Goal: Task Accomplishment & Management: Complete application form

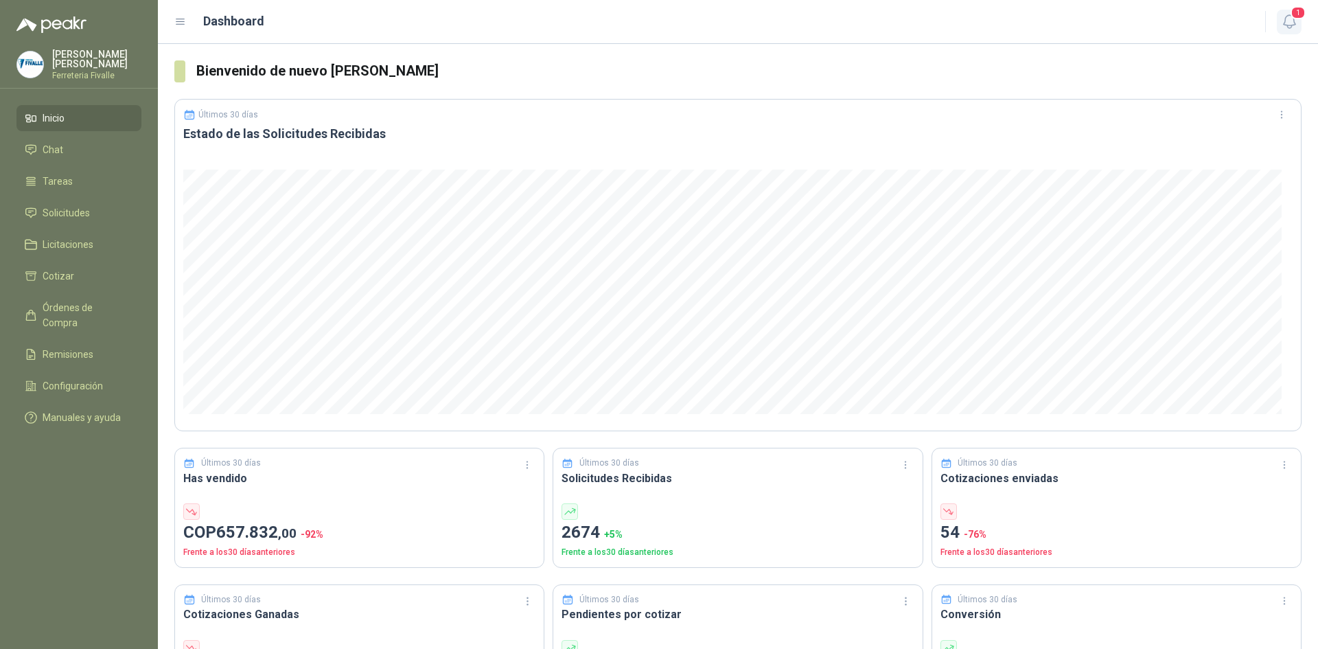
click at [1292, 23] on icon "button" at bounding box center [1289, 21] width 17 height 17
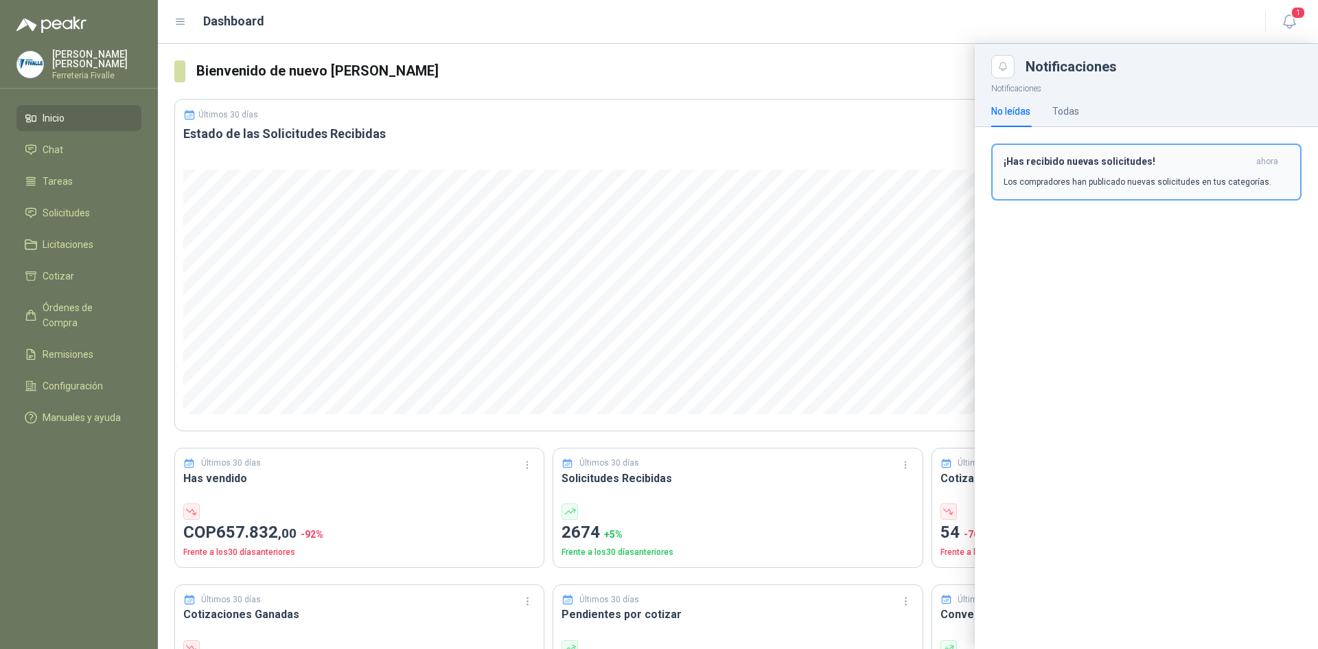
click at [1103, 193] on button "¡Has recibido nuevas solicitudes! ahora Los compradores han publicado nuevas so…" at bounding box center [1146, 172] width 310 height 57
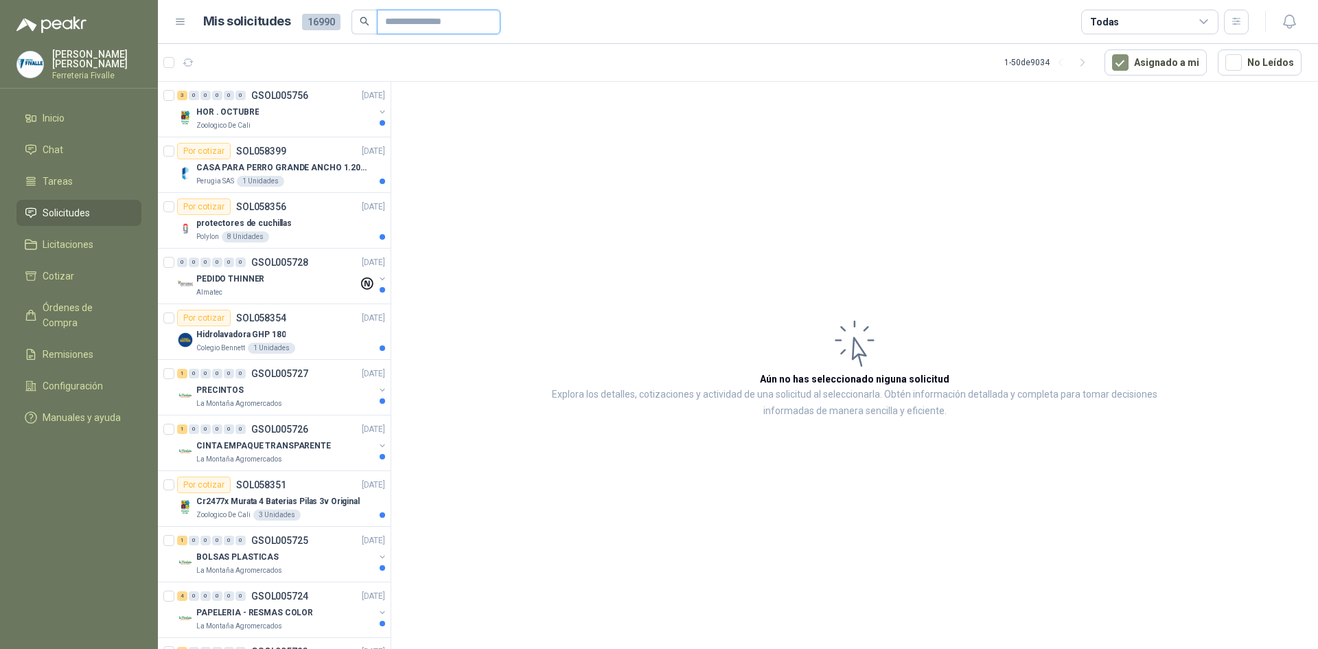
click at [410, 29] on input "text" at bounding box center [433, 21] width 96 height 23
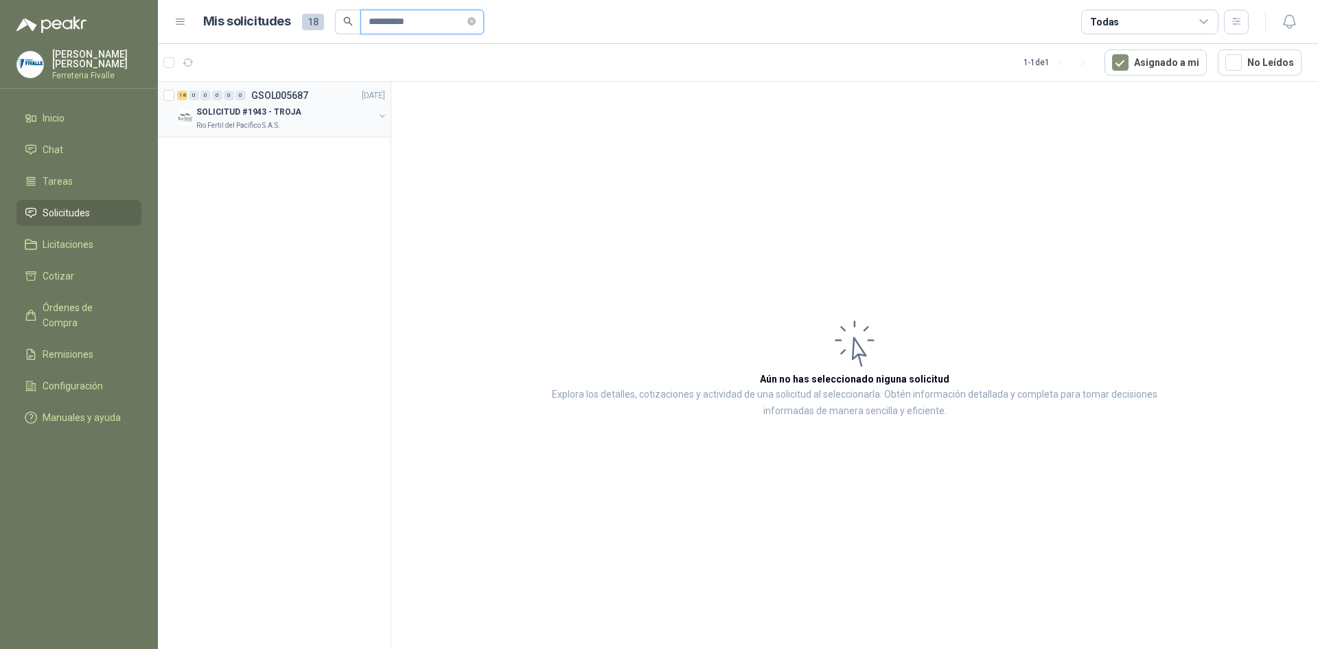
type input "**********"
click at [304, 98] on p "GSOL005687" at bounding box center [279, 96] width 57 height 10
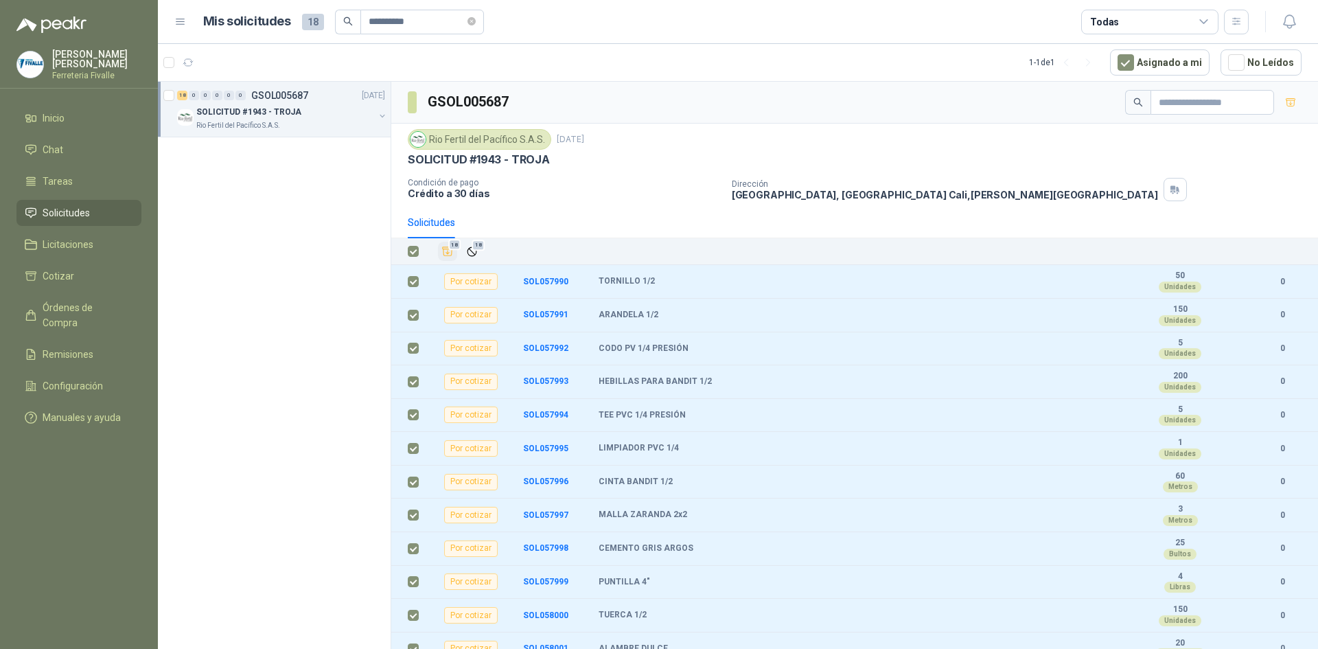
click at [449, 253] on icon "Añadir" at bounding box center [448, 251] width 10 height 9
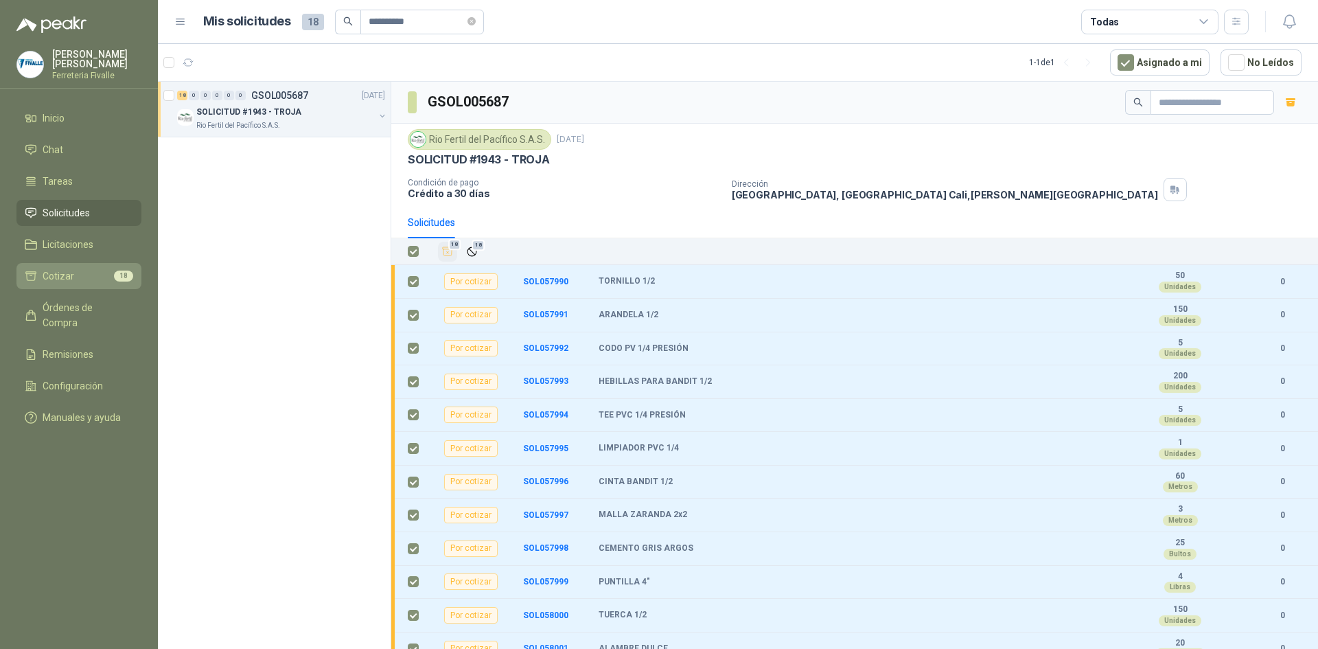
click at [75, 279] on li "Cotizar 18" at bounding box center [79, 275] width 108 height 15
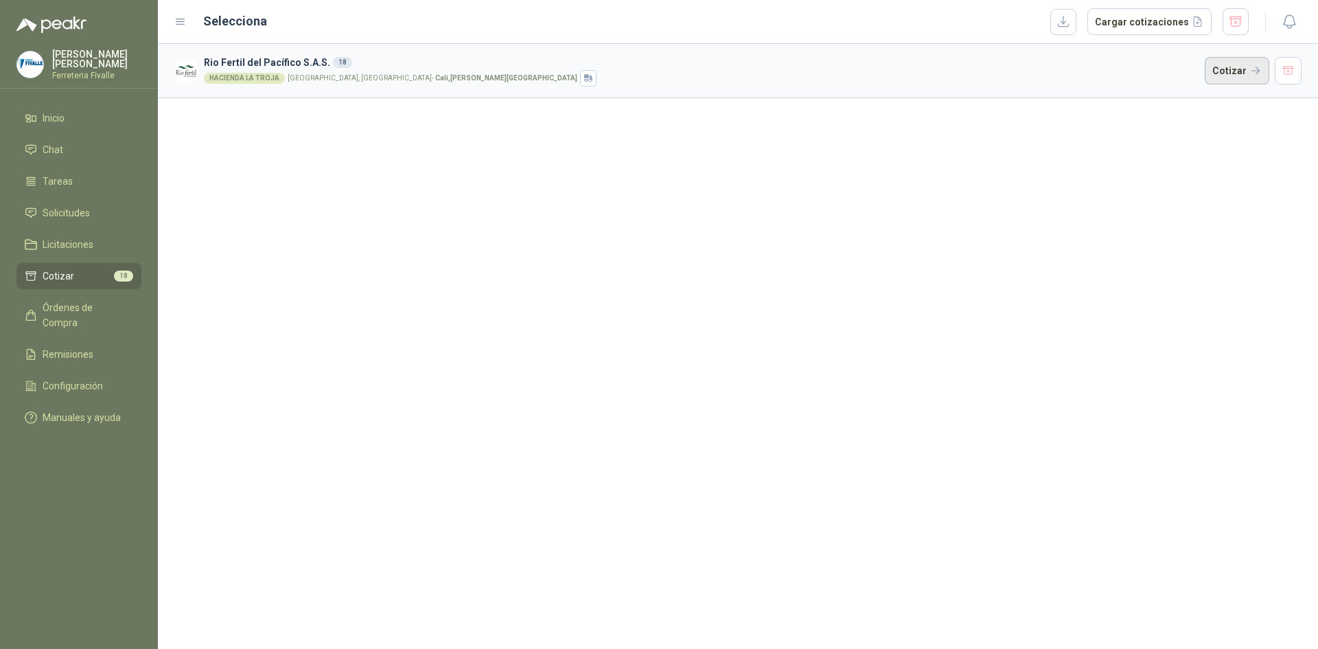
click at [1230, 71] on button "Cotizar" at bounding box center [1237, 70] width 65 height 27
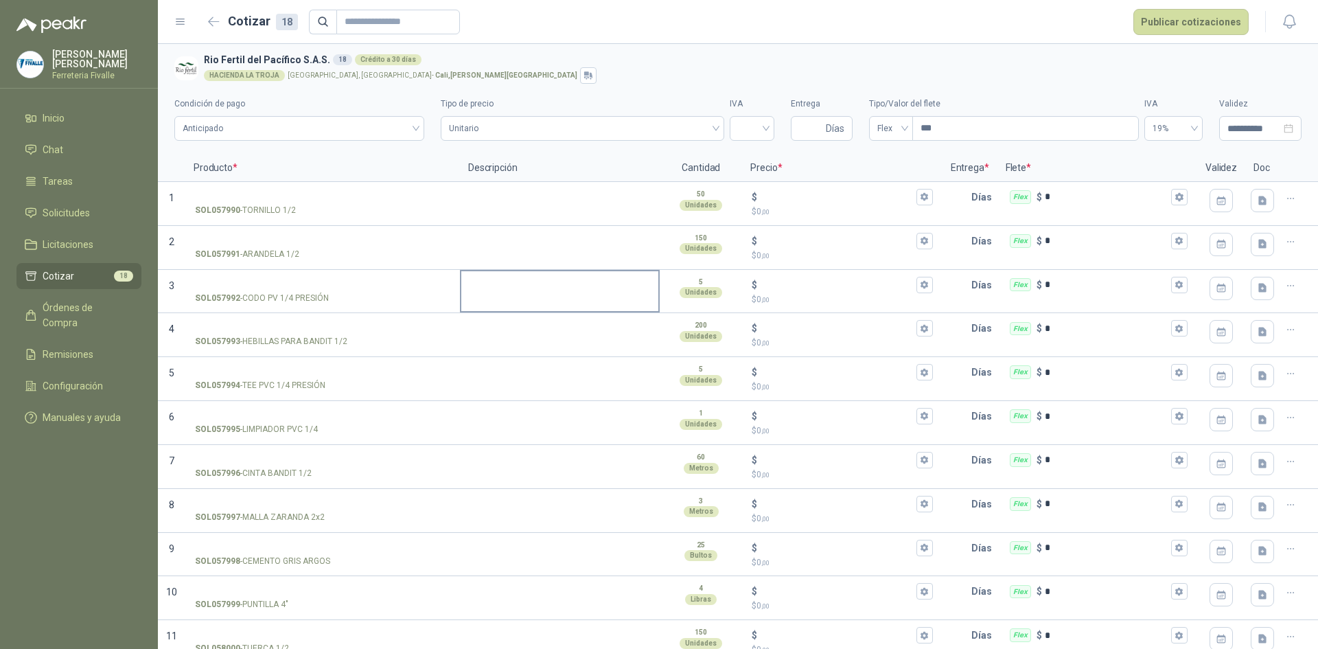
scroll to position [69, 0]
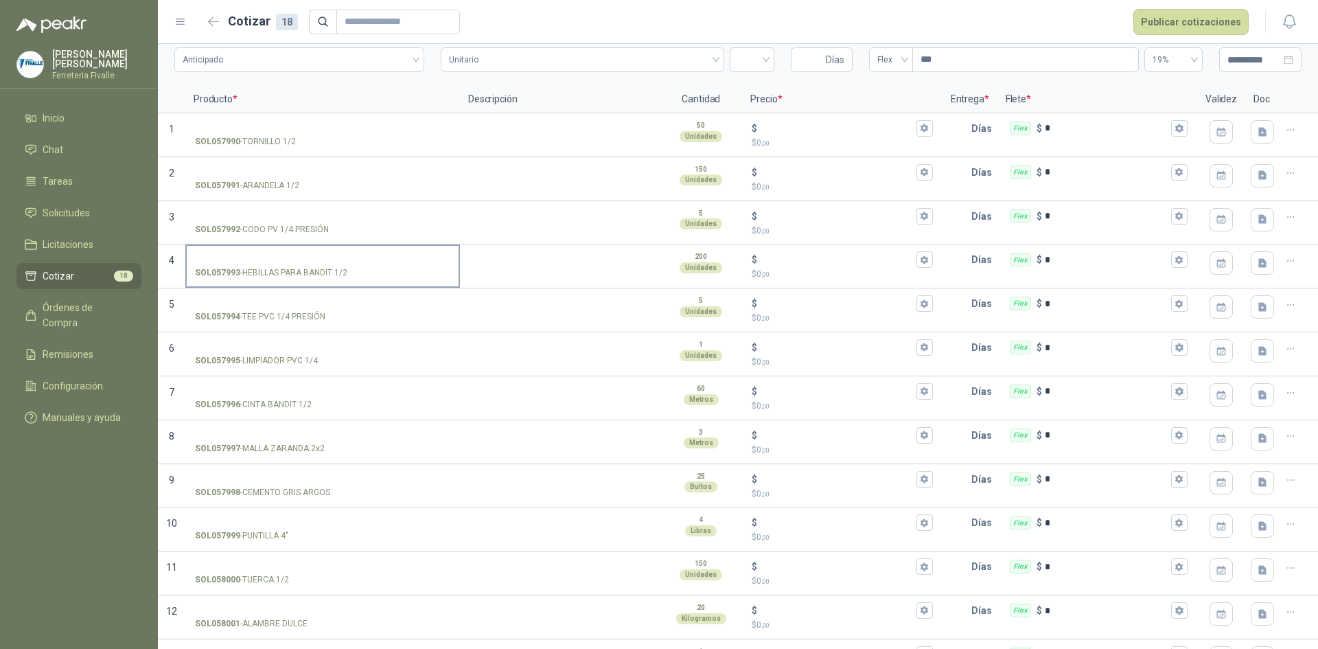
drag, startPoint x: 68, startPoint y: 603, endPoint x: 323, endPoint y: 282, distance: 410.0
click at [68, 603] on menu "[PERSON_NAME] Ferreteria [PERSON_NAME] Inicio Chat Tareas Solicitudes Licitacio…" at bounding box center [79, 324] width 158 height 649
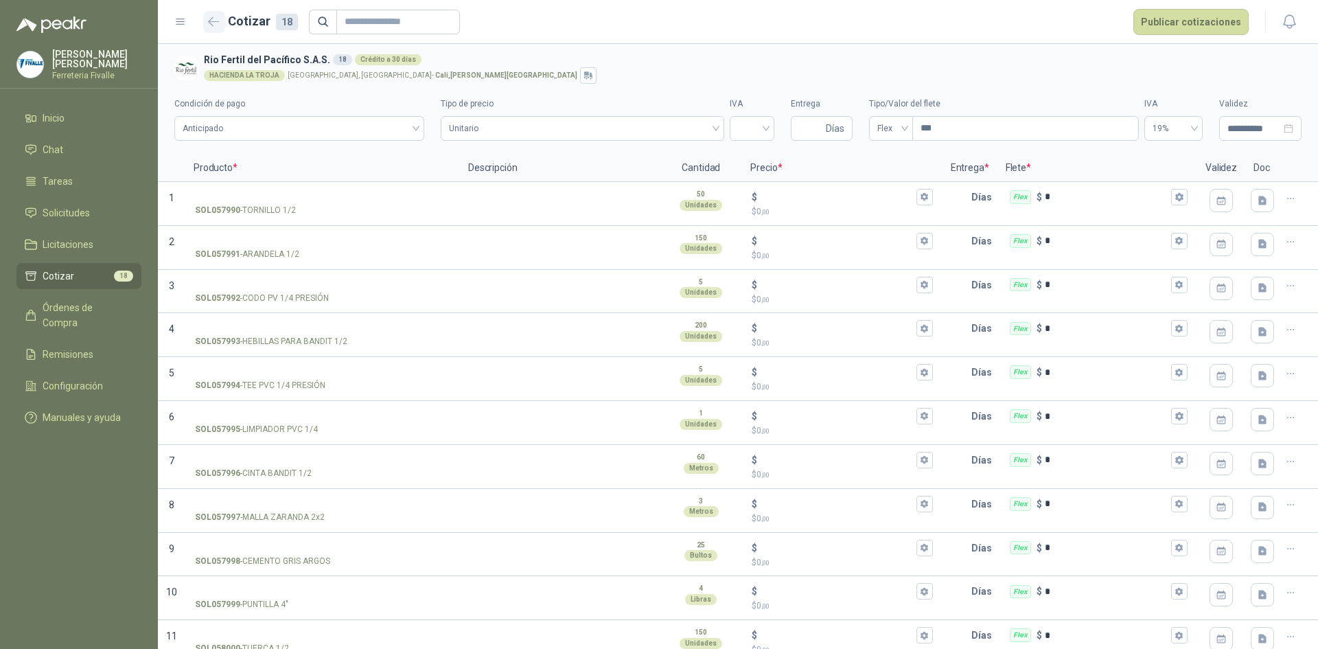
click at [218, 19] on icon "button" at bounding box center [214, 21] width 12 height 10
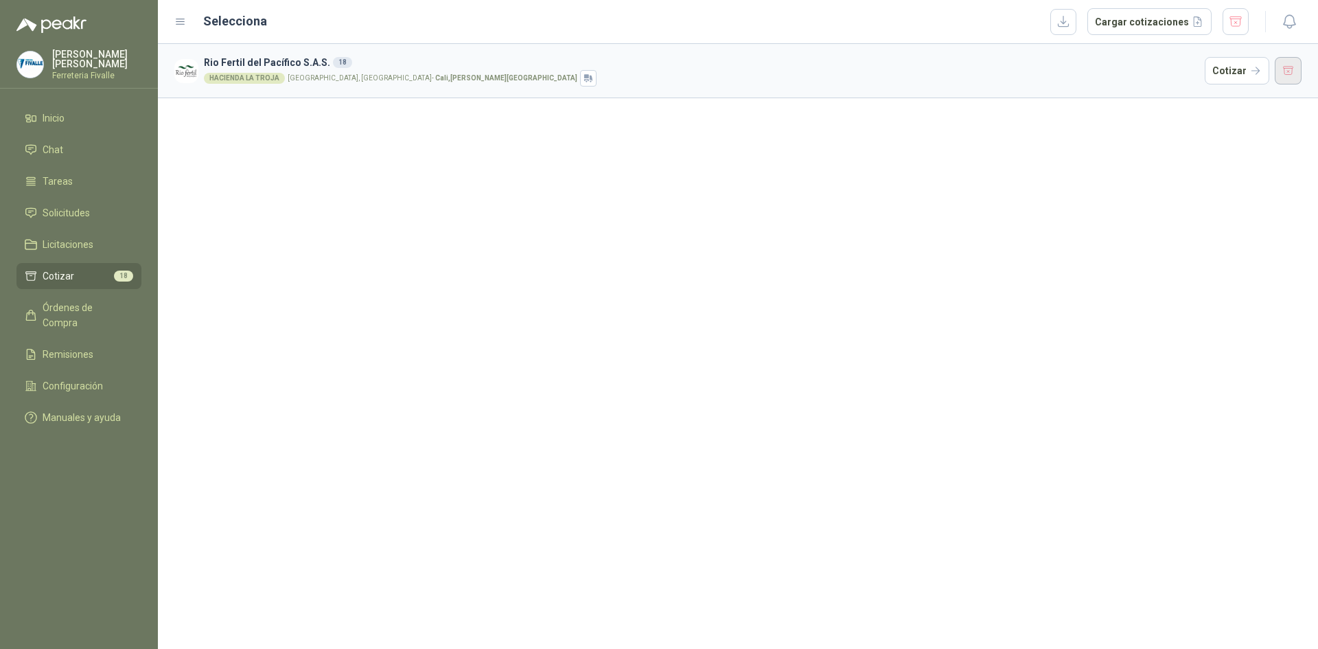
click at [1296, 69] on button "button" at bounding box center [1288, 70] width 27 height 27
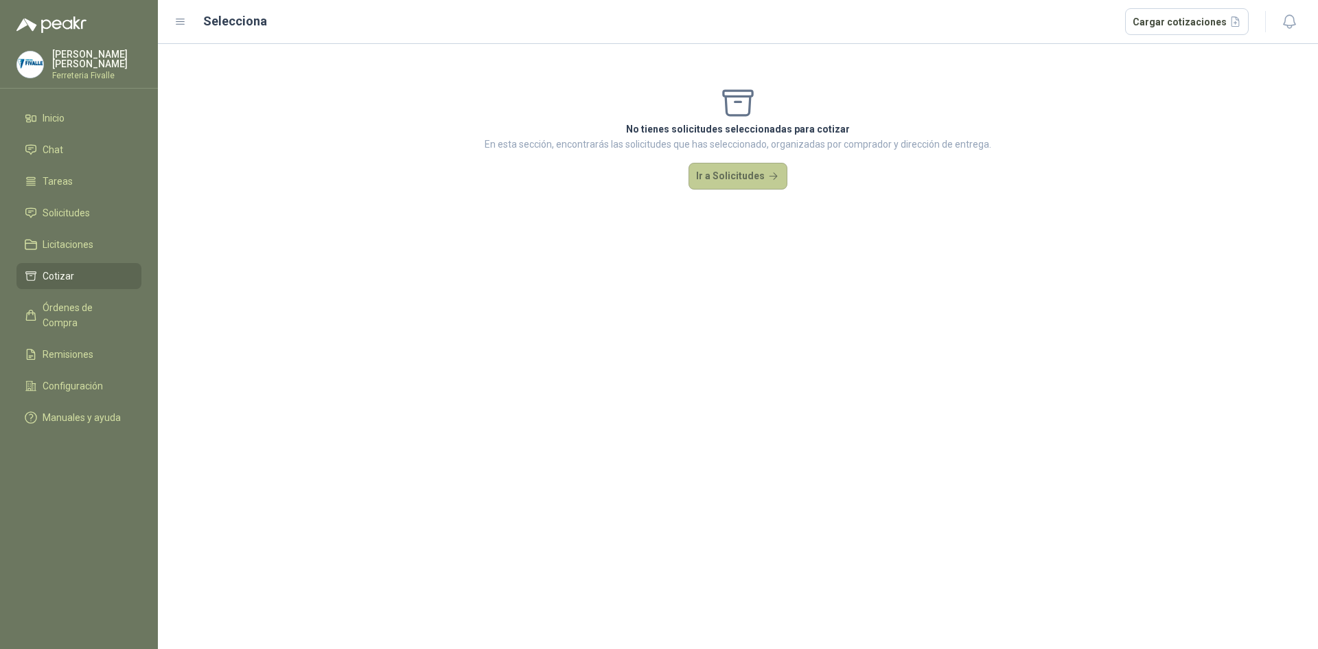
click at [744, 176] on button "Ir a Solicitudes" at bounding box center [738, 176] width 99 height 27
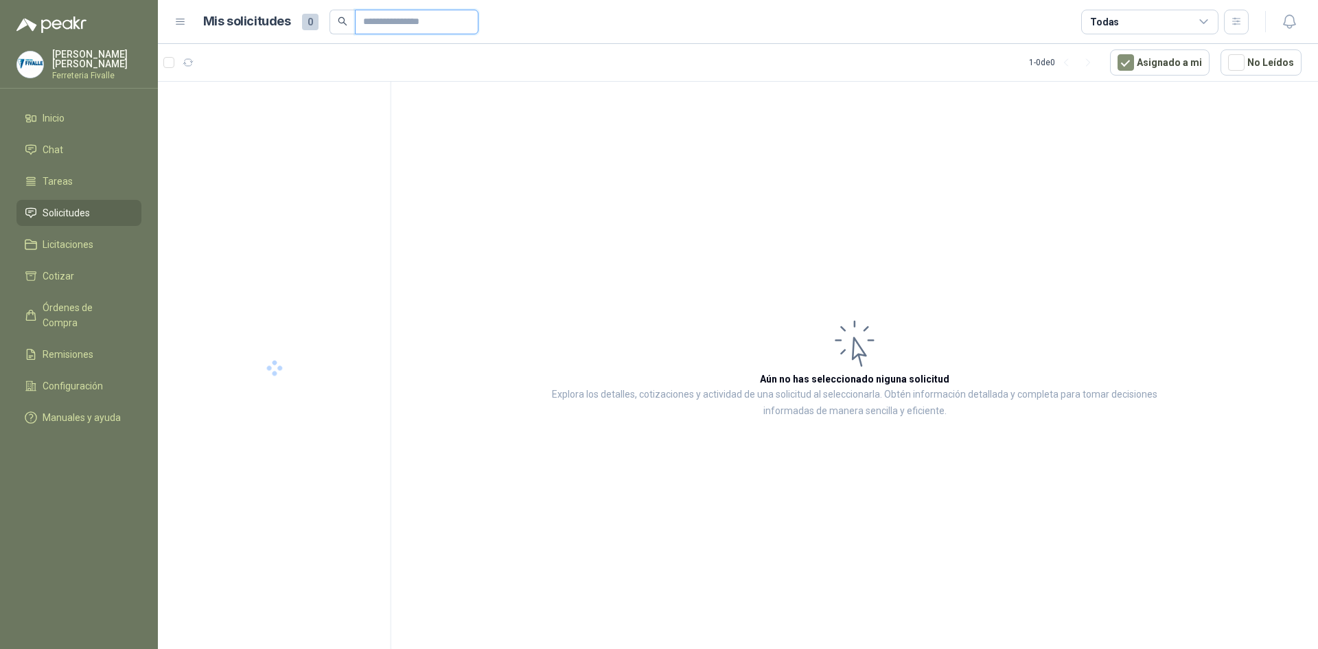
click at [395, 20] on input "text" at bounding box center [411, 21] width 96 height 23
type input "**********"
click at [312, 113] on div "SOLICITUD #1943 - TROJA" at bounding box center [285, 112] width 178 height 16
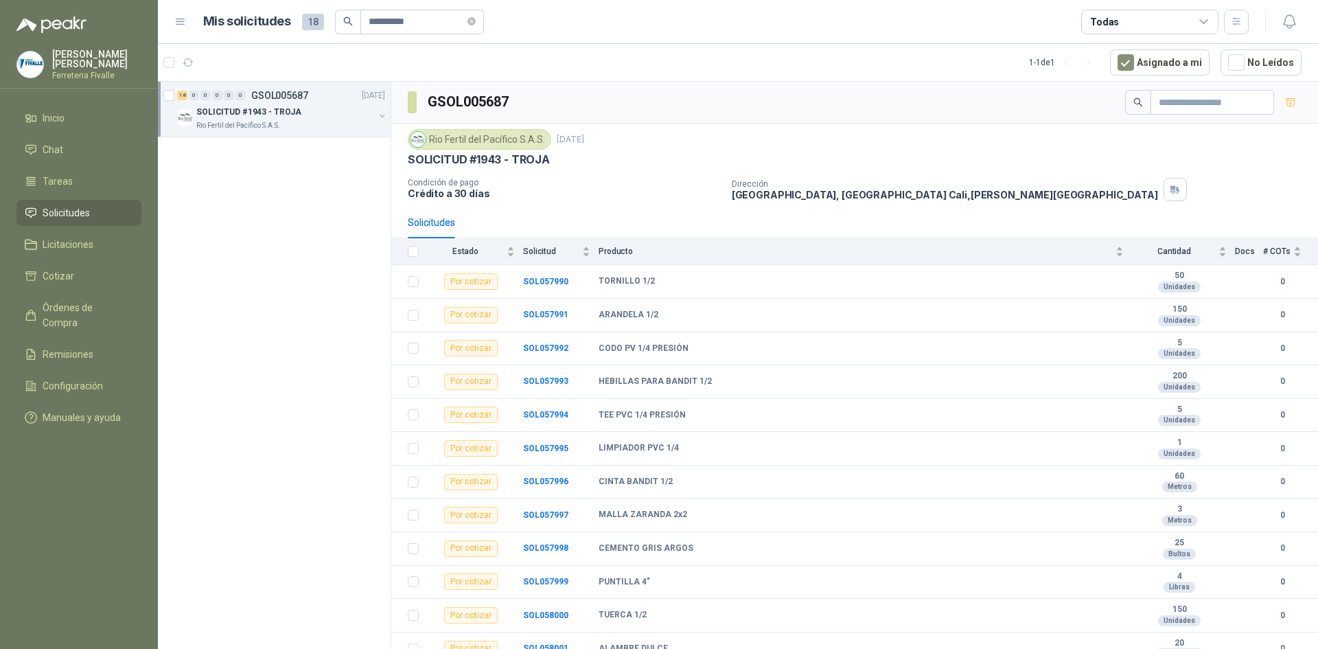
click at [77, 218] on span "Solicitudes" at bounding box center [66, 212] width 47 height 15
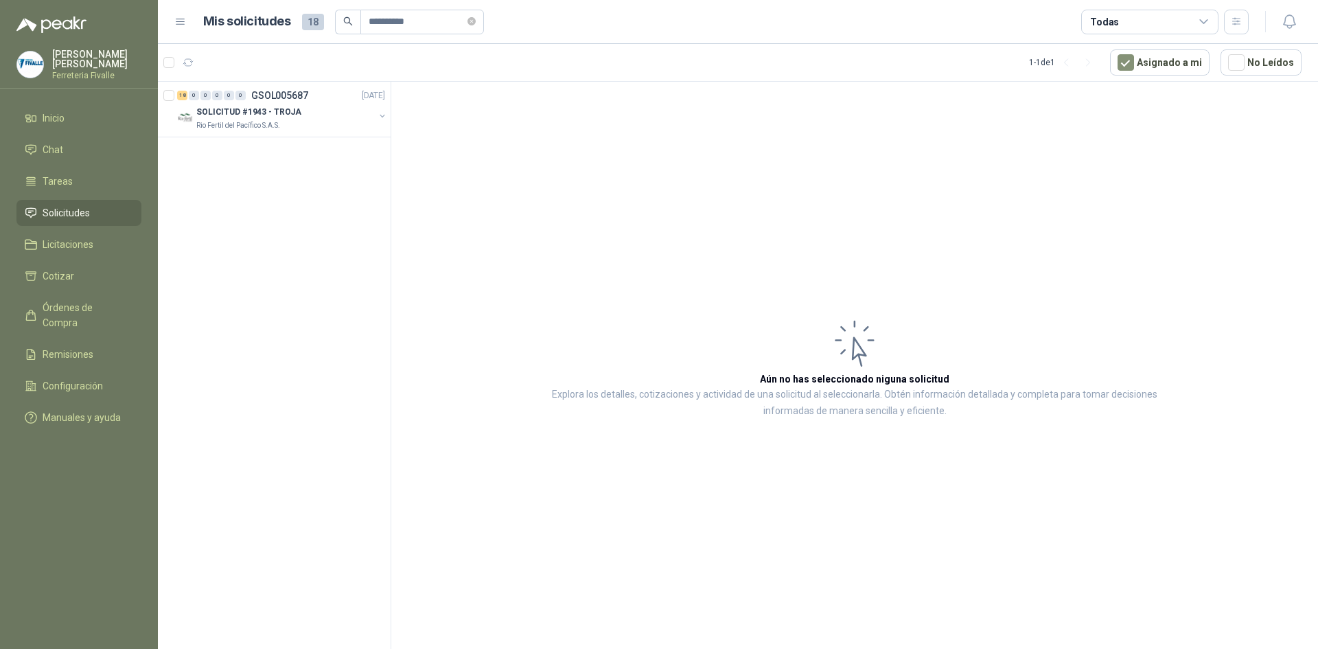
click at [71, 220] on span "Solicitudes" at bounding box center [66, 212] width 47 height 15
click at [83, 189] on li "Tareas" at bounding box center [79, 181] width 108 height 15
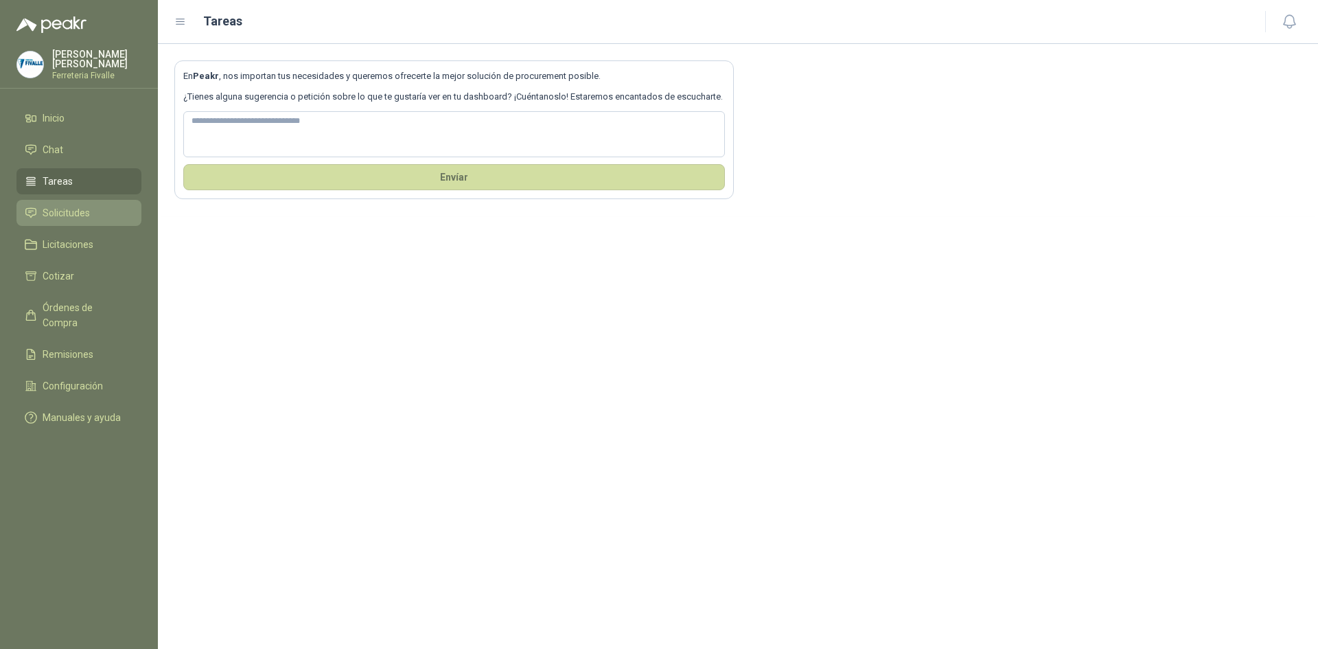
click at [77, 220] on span "Solicitudes" at bounding box center [66, 212] width 47 height 15
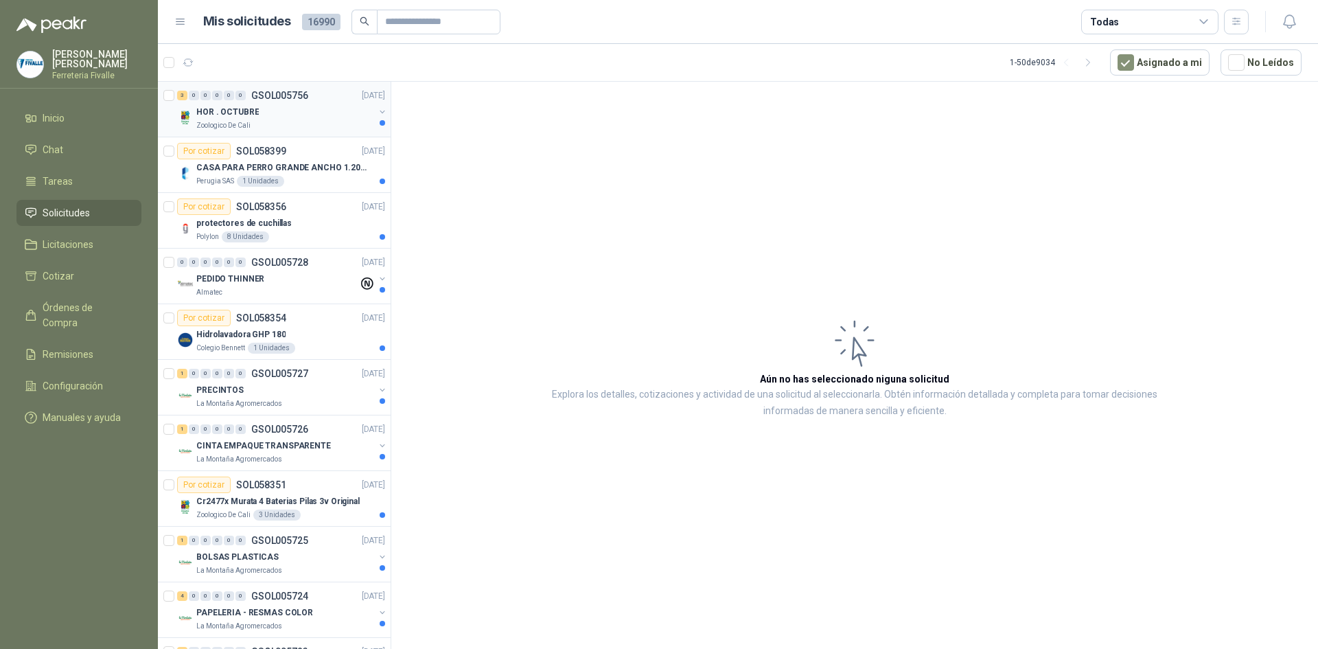
click at [343, 111] on div "HOR . OCTUBRE" at bounding box center [285, 112] width 178 height 16
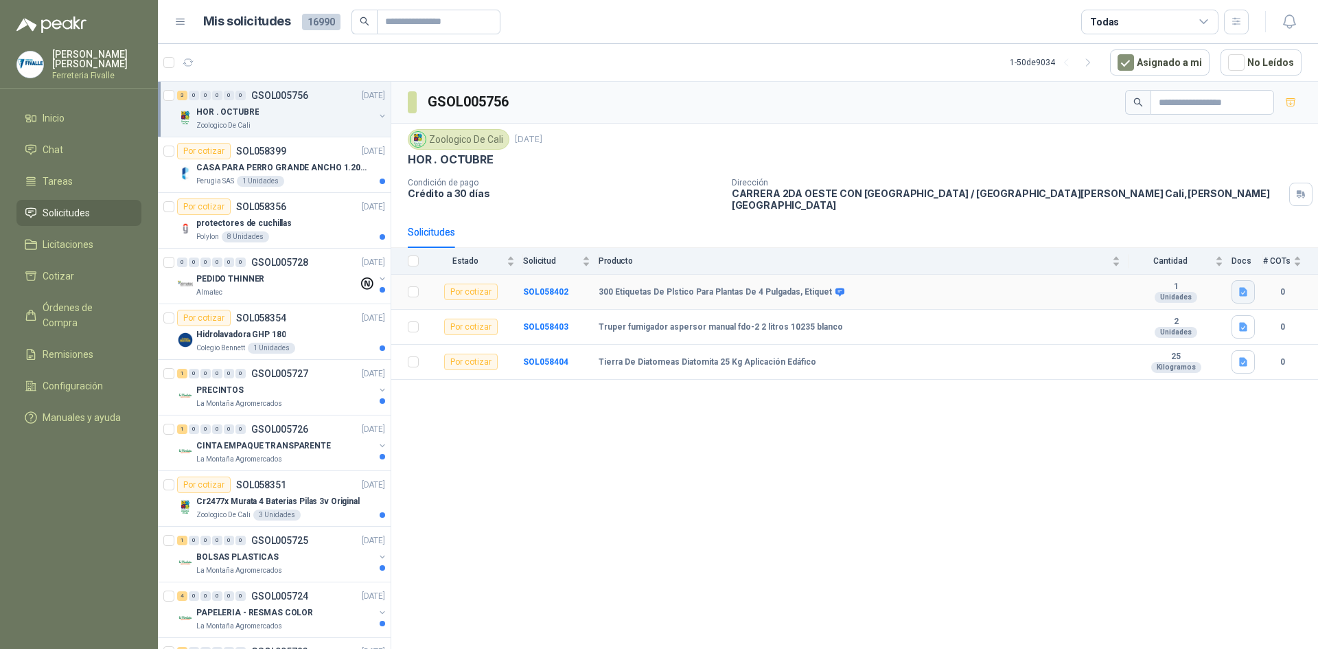
click at [1246, 288] on icon "button" at bounding box center [1243, 292] width 8 height 9
click at [1213, 253] on button "ETI. BLA.png" at bounding box center [1212, 252] width 68 height 14
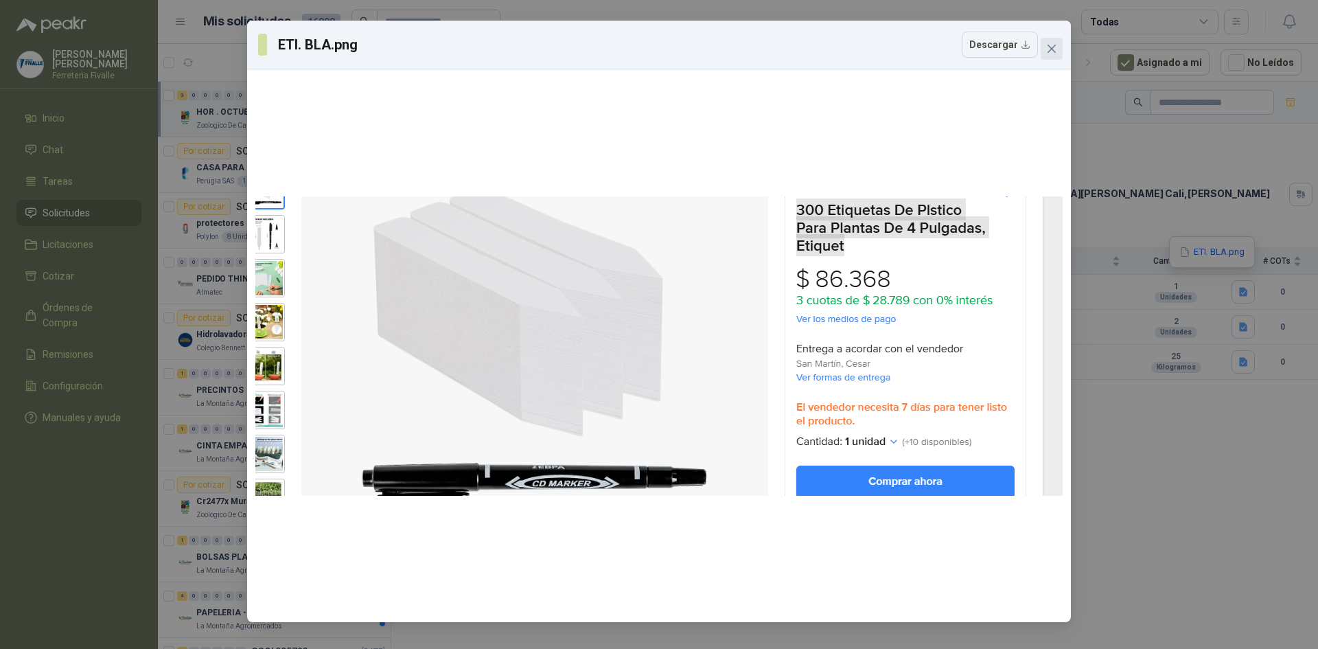
click at [1052, 49] on icon "close" at bounding box center [1052, 49] width 8 height 8
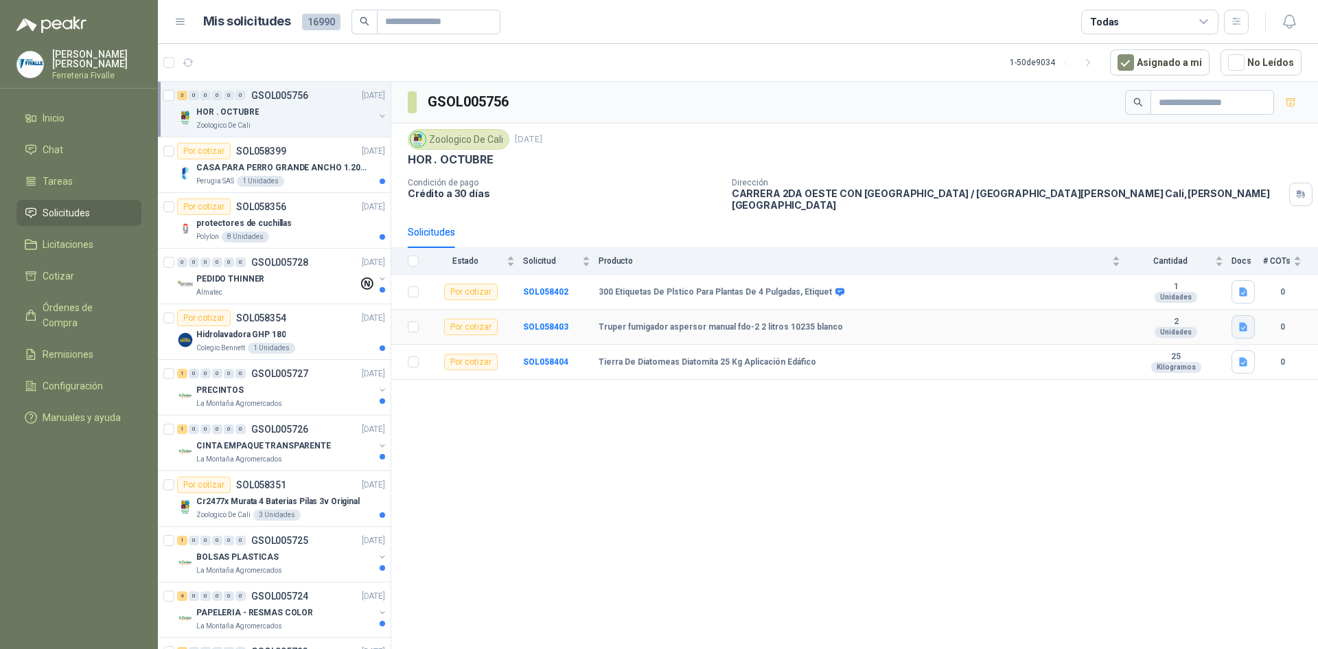
click at [1247, 323] on button "button" at bounding box center [1243, 326] width 23 height 23
click at [1202, 288] on button "FUM TRUPER.png" at bounding box center [1201, 287] width 89 height 14
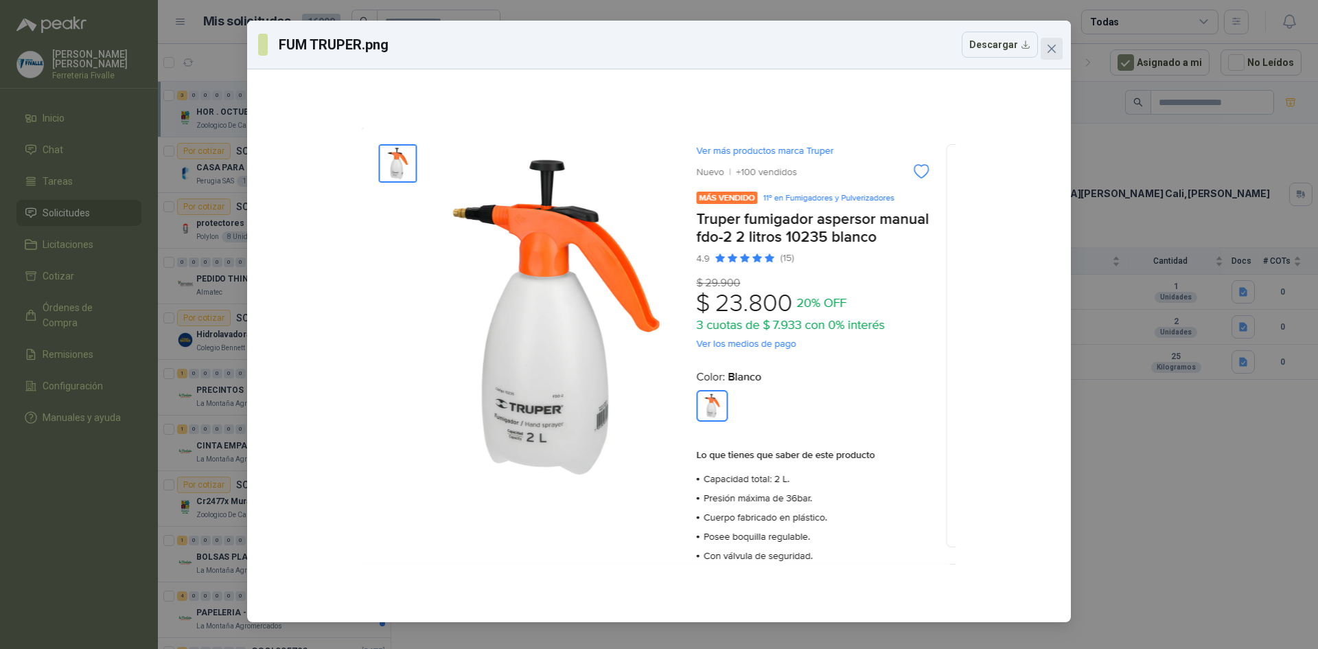
click at [1057, 49] on span "Close" at bounding box center [1052, 48] width 22 height 11
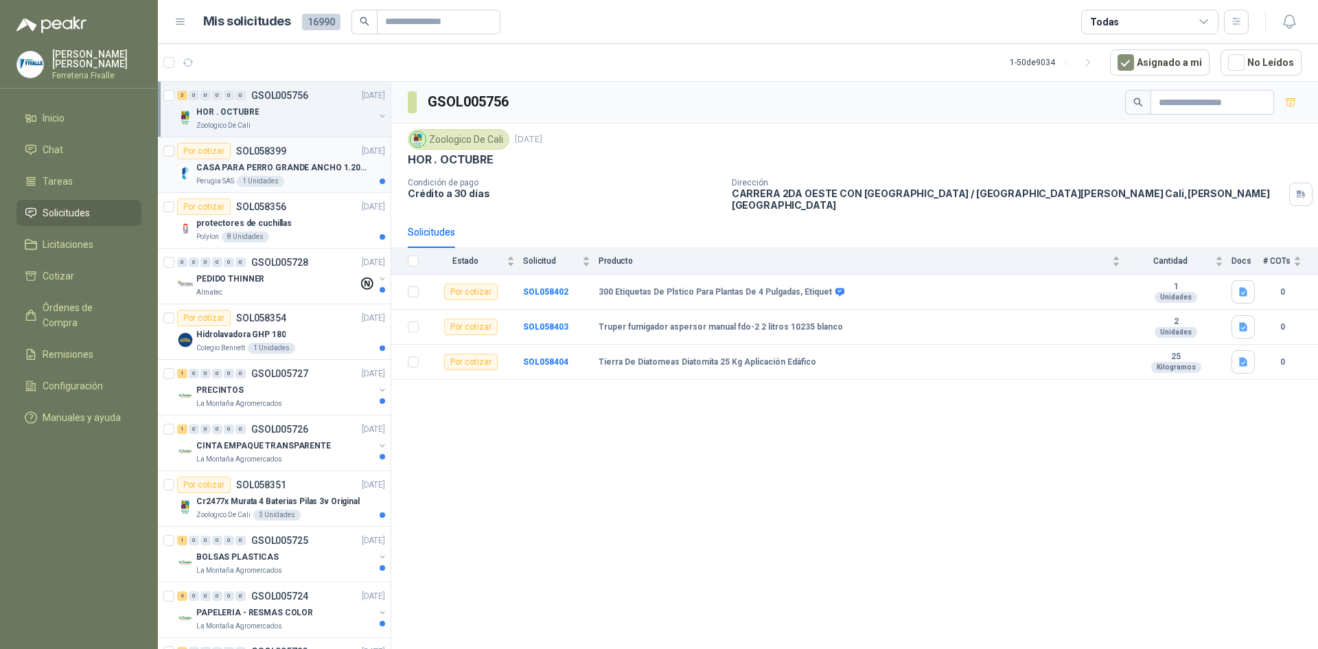
click at [341, 170] on p "CASA PARA PERRO GRANDE ANCHO 1.20x1.00 x1.20" at bounding box center [281, 167] width 171 height 13
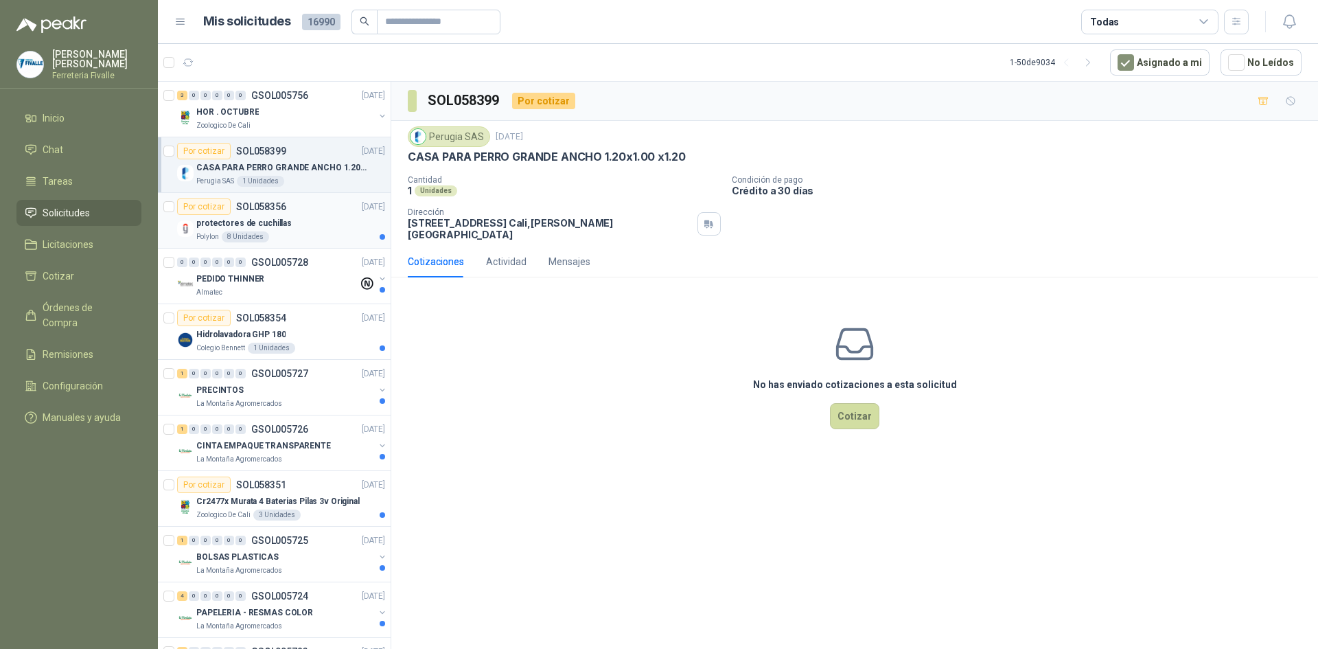
click at [304, 238] on div "Polylon 8 Unidades" at bounding box center [290, 236] width 189 height 11
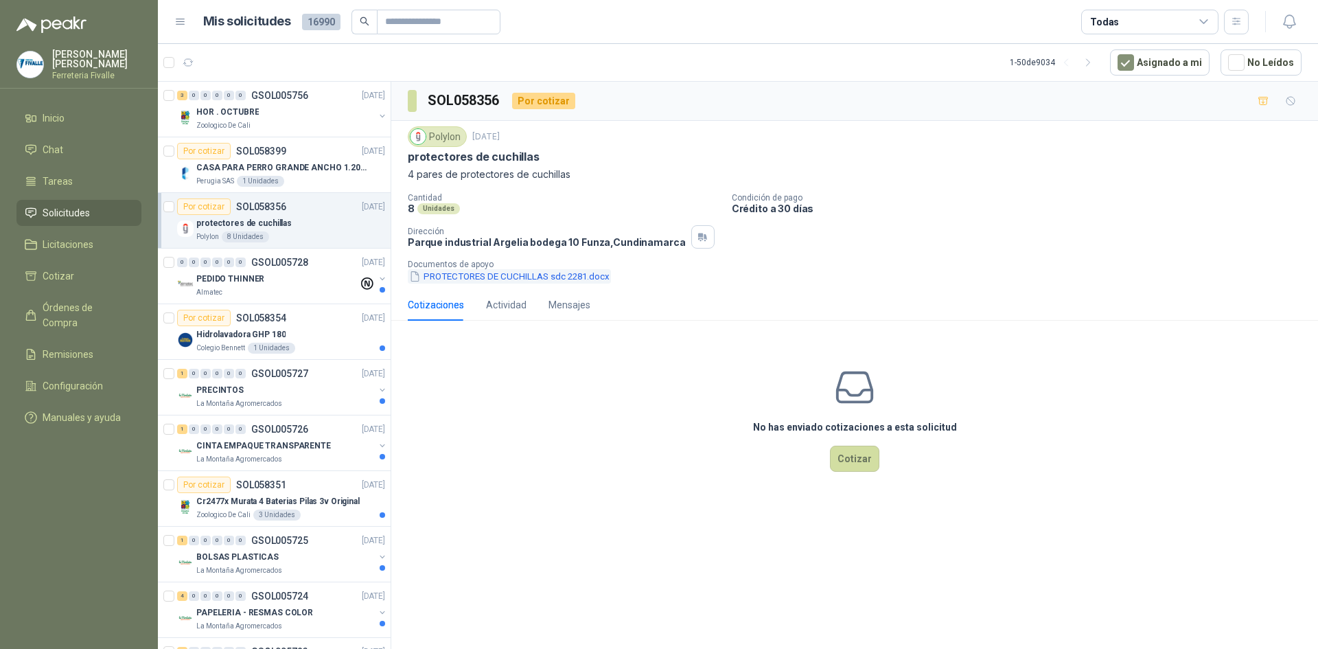
click at [549, 277] on button "PROTECTORES DE CUCHILLAS sdc 2281.docx" at bounding box center [509, 276] width 203 height 14
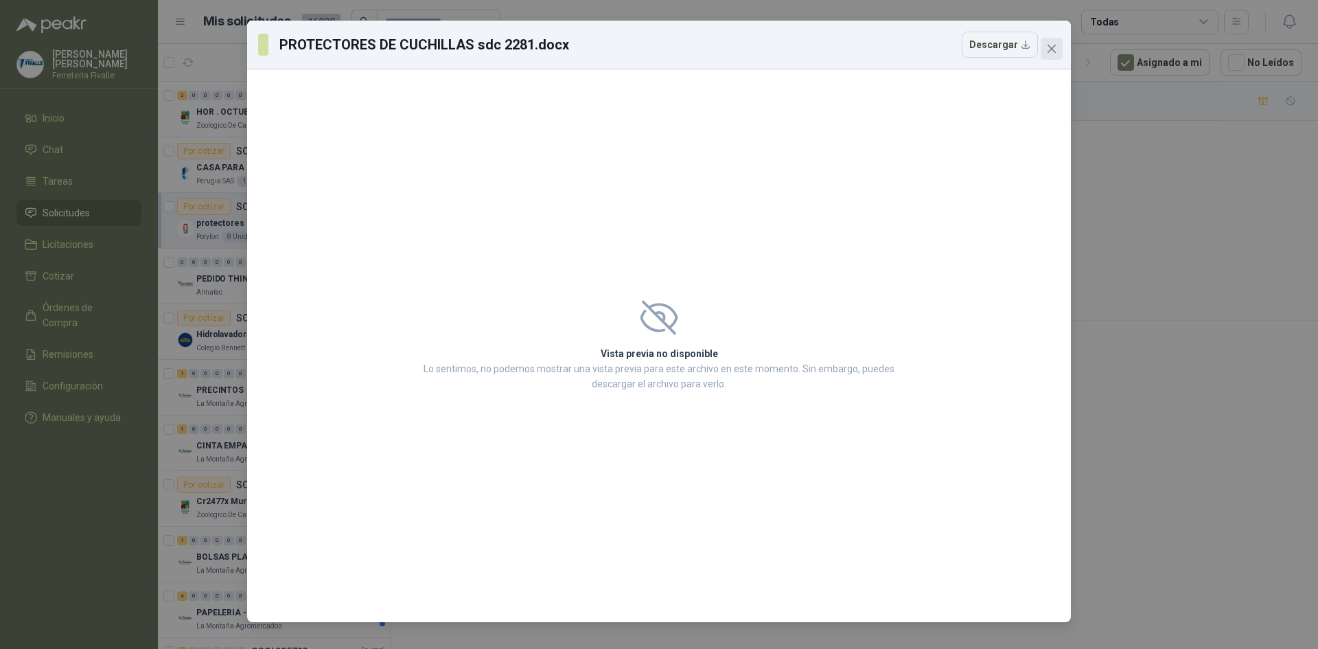
click at [1052, 47] on icon "close" at bounding box center [1051, 48] width 11 height 11
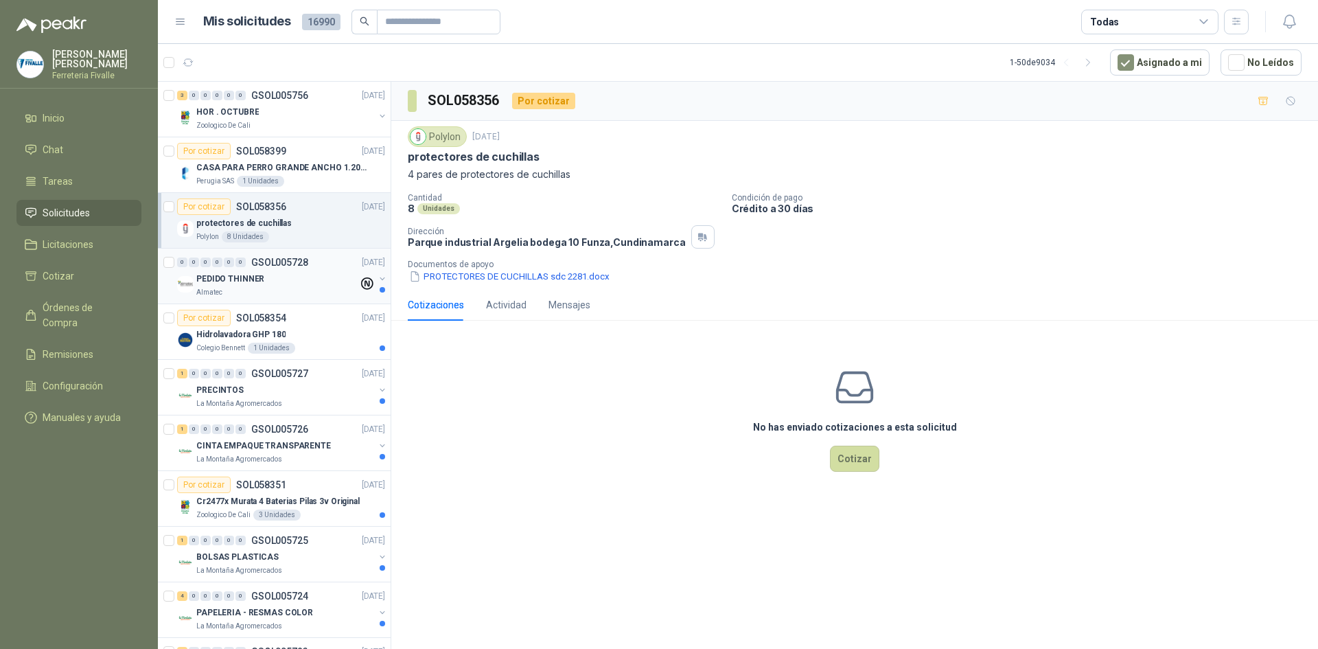
click at [314, 286] on div "PEDIDO THINNER" at bounding box center [277, 279] width 162 height 16
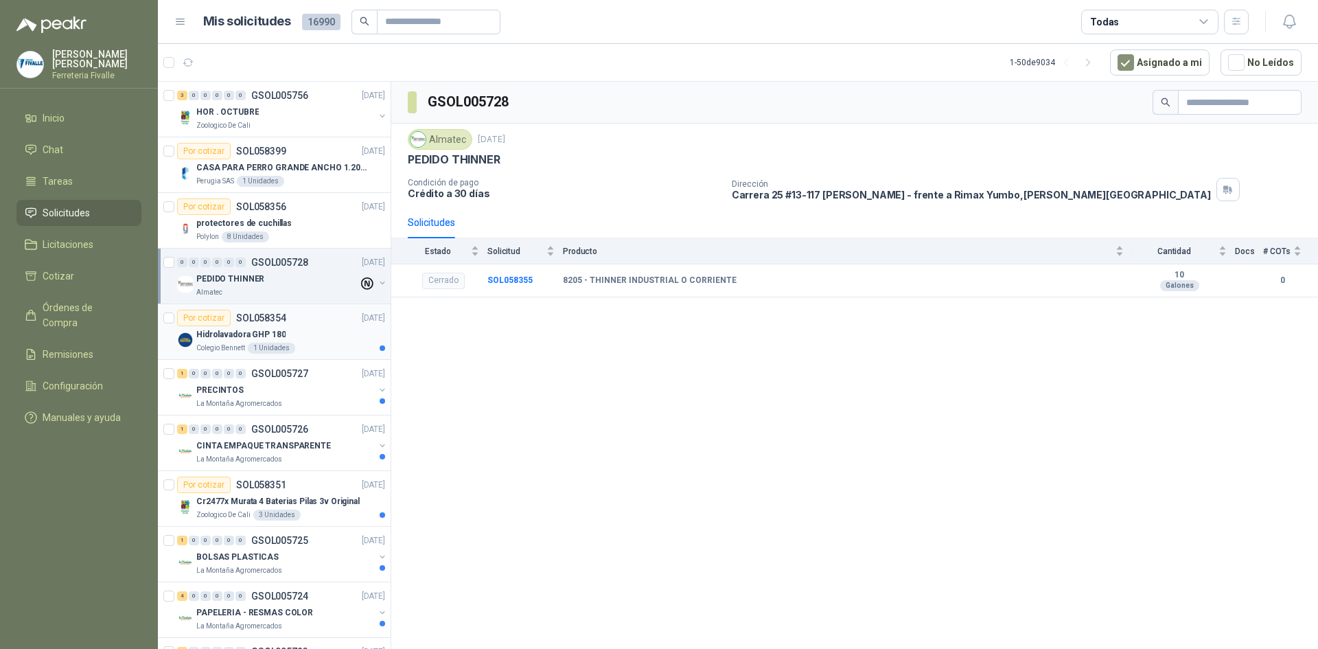
click at [312, 344] on div "Colegio [PERSON_NAME] 1 Unidades" at bounding box center [290, 348] width 189 height 11
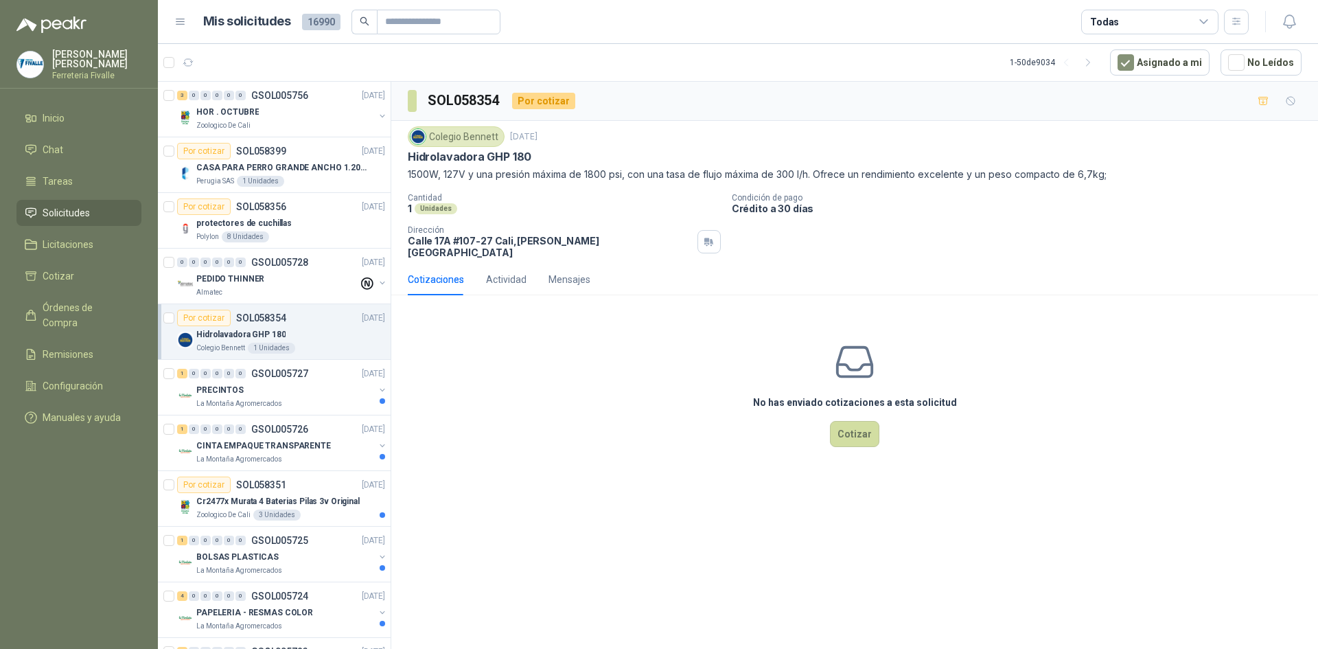
click at [973, 336] on div "No has enviado cotizaciones a esta solicitud Cotizar" at bounding box center [854, 393] width 927 height 175
click at [1218, 323] on div "No has enviado cotizaciones a esta solicitud Cotizar" at bounding box center [854, 393] width 927 height 175
click at [1099, 415] on div "No has enviado cotizaciones a esta solicitud Cotizar" at bounding box center [854, 393] width 927 height 175
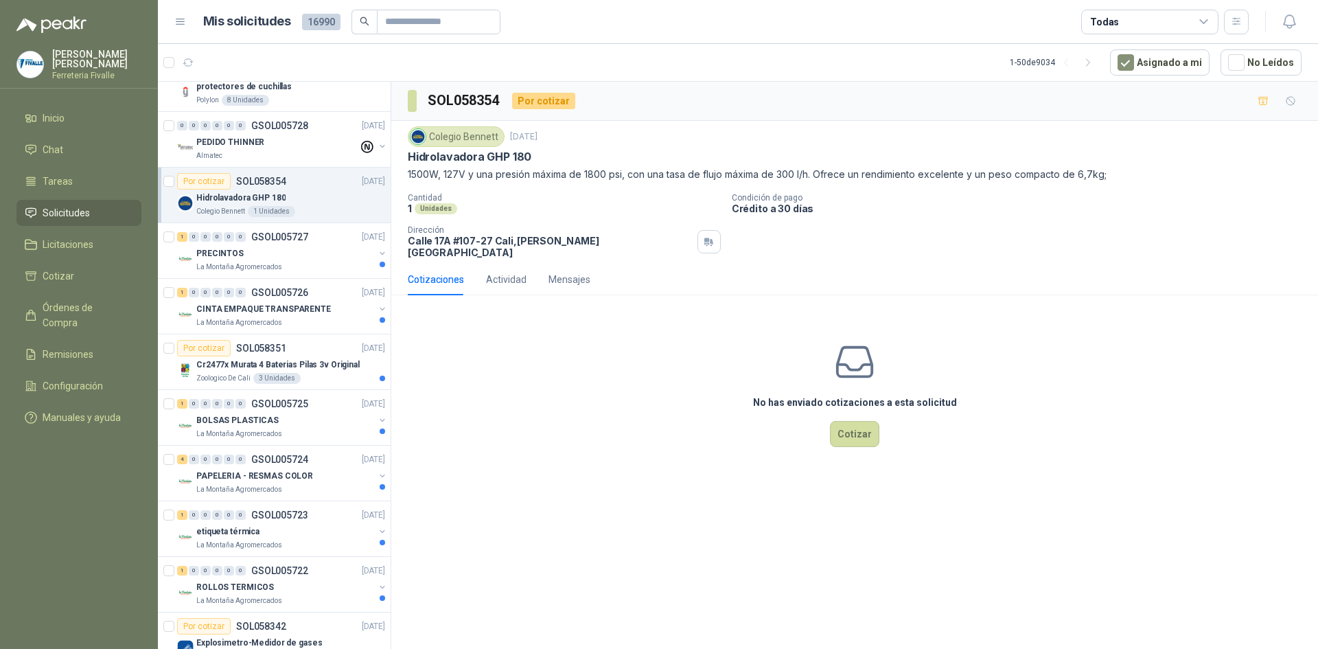
scroll to position [137, 0]
click at [341, 248] on div "PRECINTOS" at bounding box center [285, 252] width 178 height 16
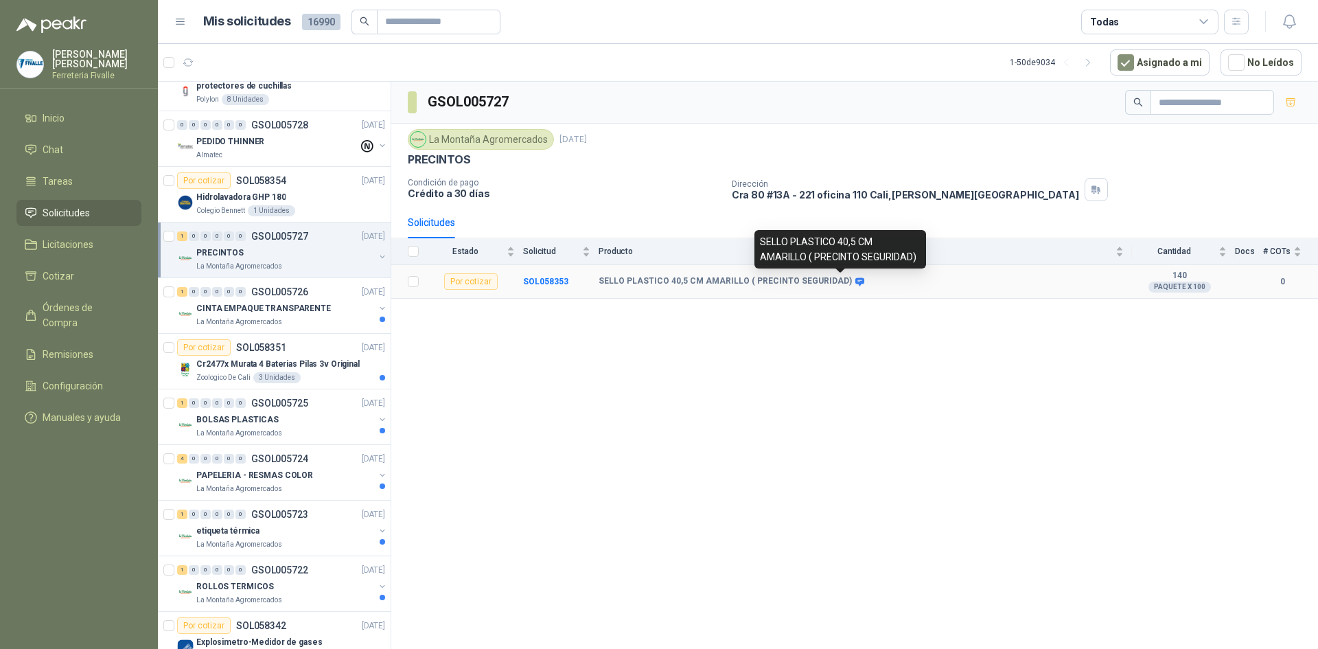
click at [855, 280] on icon at bounding box center [860, 282] width 10 height 10
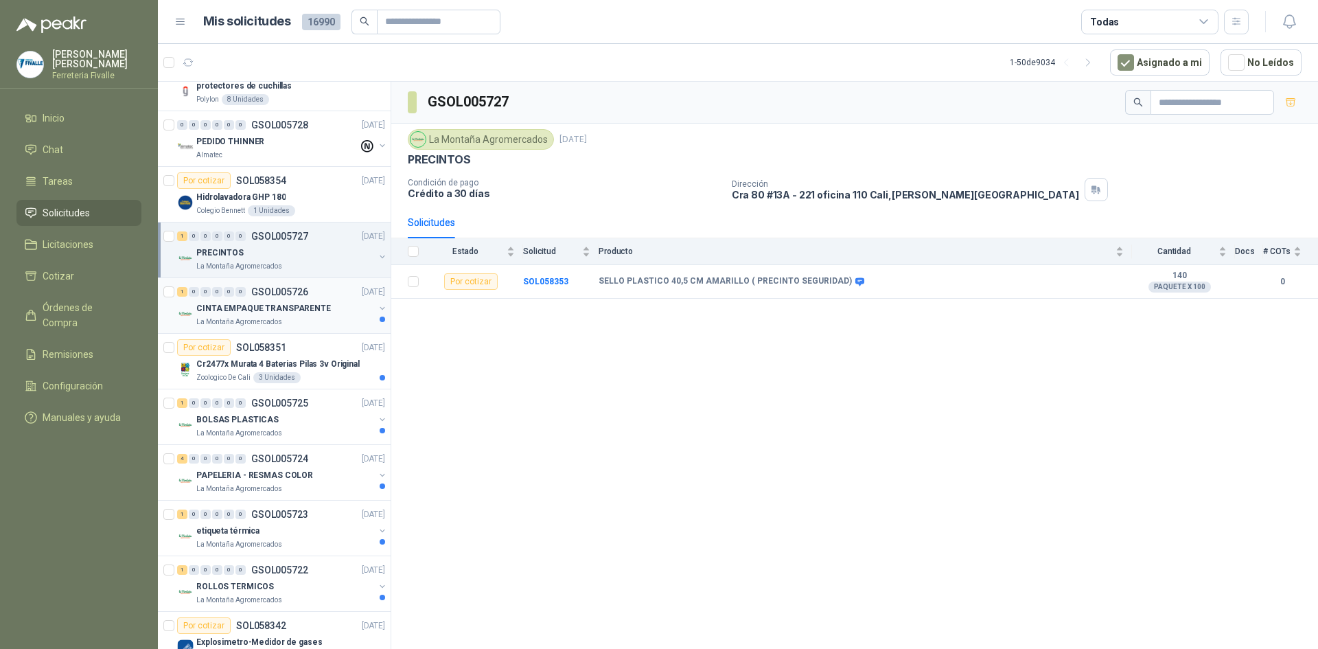
click at [287, 288] on p "GSOL005726" at bounding box center [279, 292] width 57 height 10
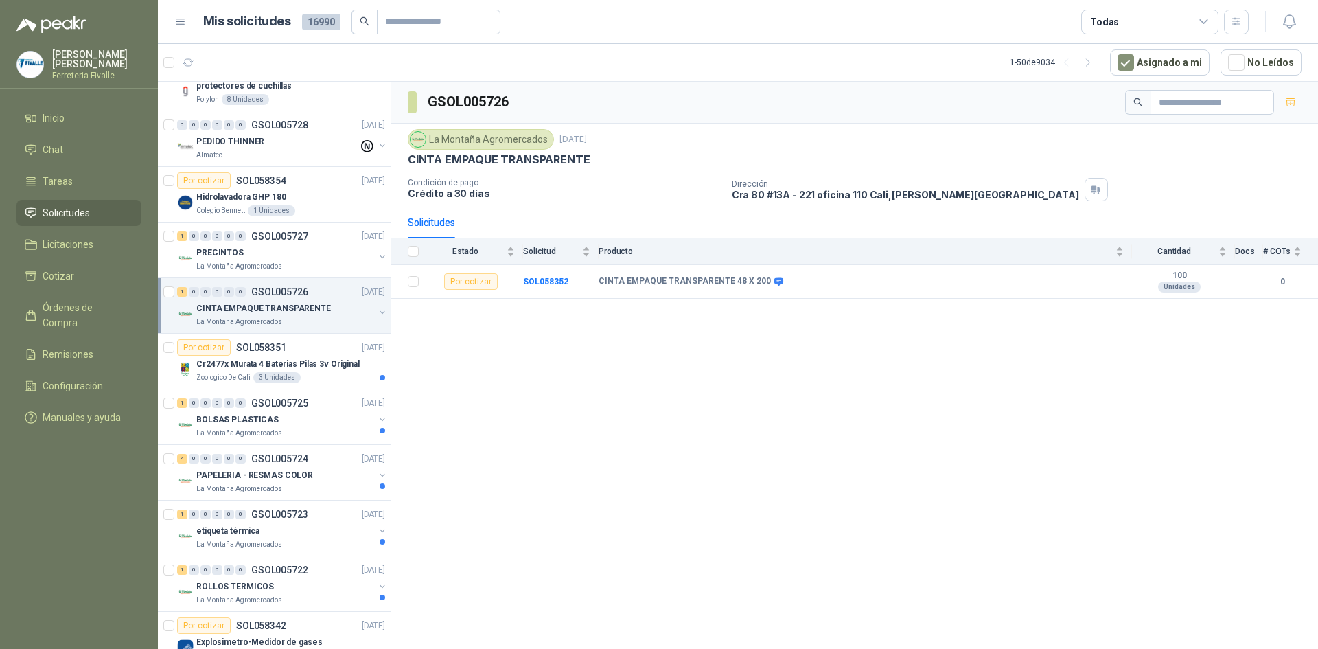
click at [1017, 437] on div "GSOL005726 La Montaña Agromercados [DATE] CINTA EMPAQUE TRANSPARENTE Condición …" at bounding box center [854, 368] width 927 height 572
click at [1168, 450] on div "GSOL005726 La Montaña Agromercados [DATE] CINTA EMPAQUE TRANSPARENTE Condición …" at bounding box center [854, 368] width 927 height 572
drag, startPoint x: 577, startPoint y: 593, endPoint x: 559, endPoint y: 566, distance: 32.2
click at [577, 593] on div "GSOL005726 La Montaña Agromercados [DATE] CINTA EMPAQUE TRANSPARENTE Condición …" at bounding box center [854, 368] width 927 height 572
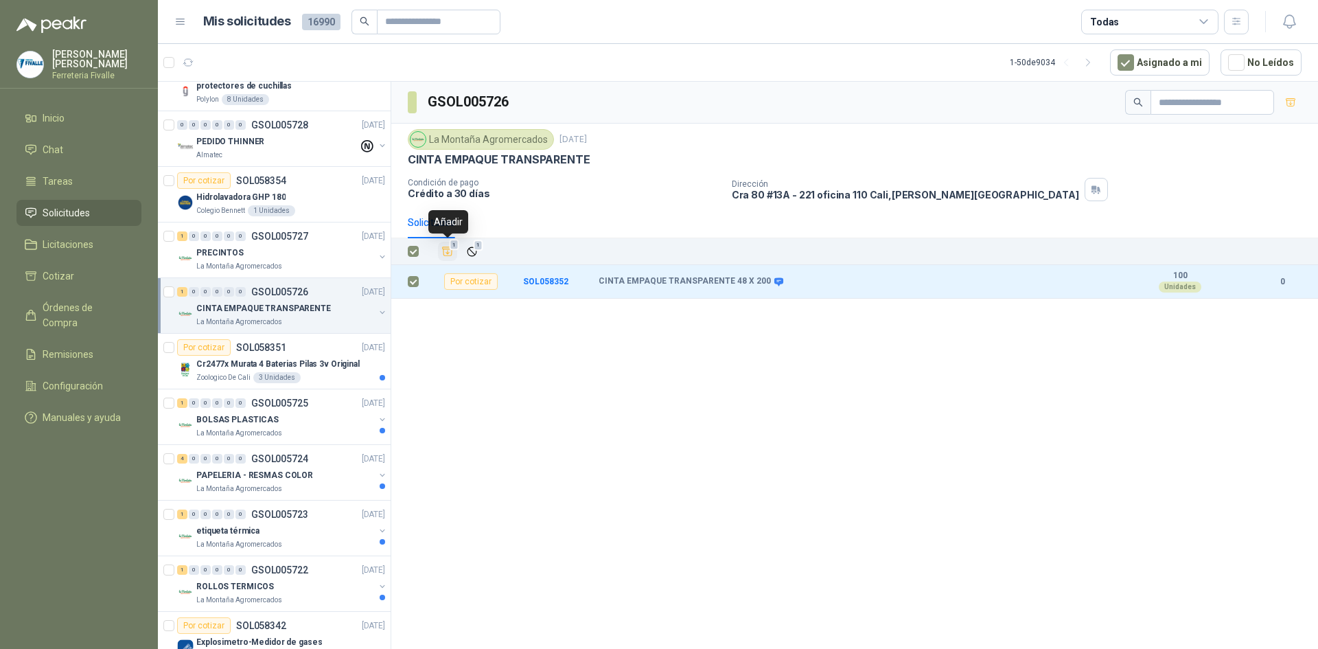
click at [448, 253] on icon "Añadir" at bounding box center [448, 251] width 12 height 12
click at [60, 280] on span "Cotizar" at bounding box center [59, 275] width 32 height 15
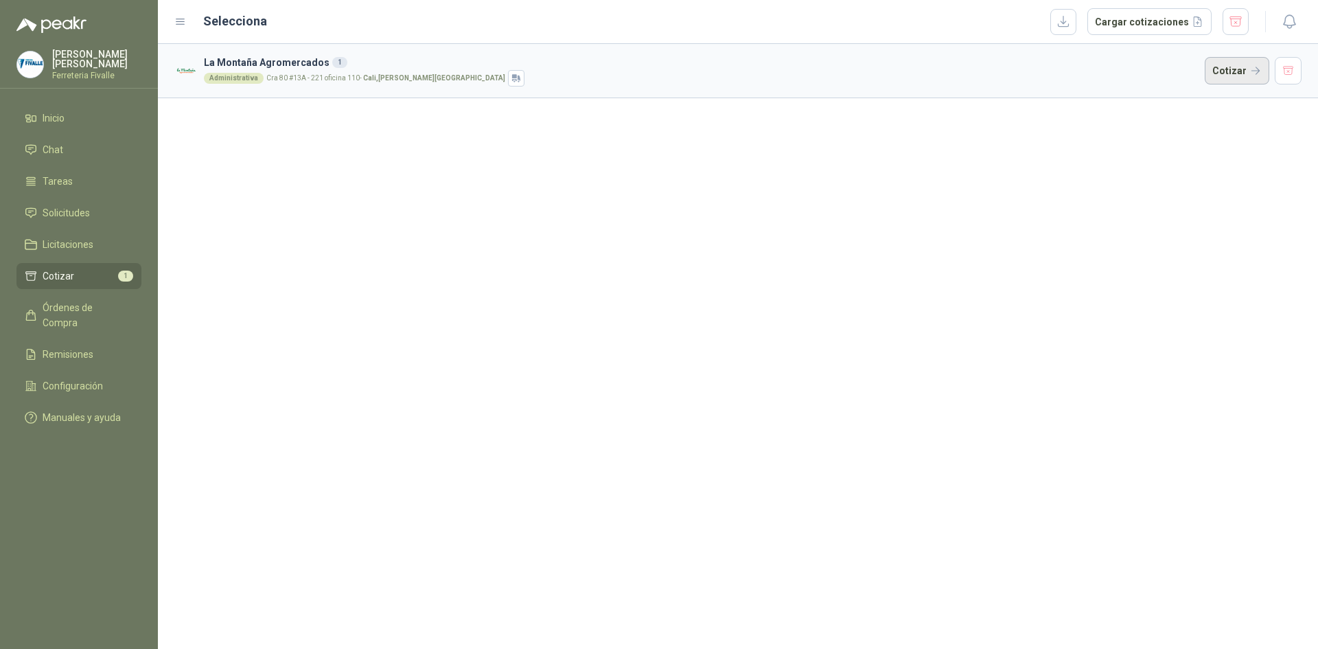
click at [1232, 72] on button "Cotizar" at bounding box center [1237, 70] width 65 height 27
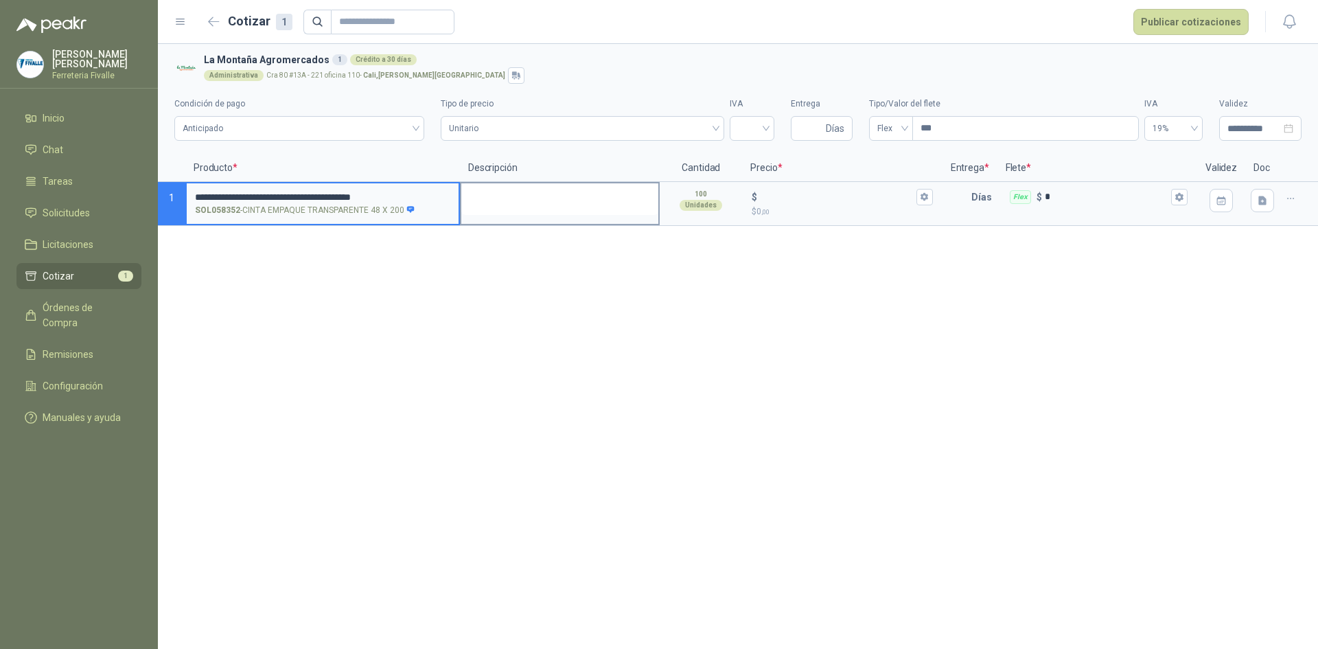
type input "**********"
click at [524, 189] on textarea at bounding box center [559, 199] width 197 height 32
type textarea "*"
type textarea "**"
type textarea "***"
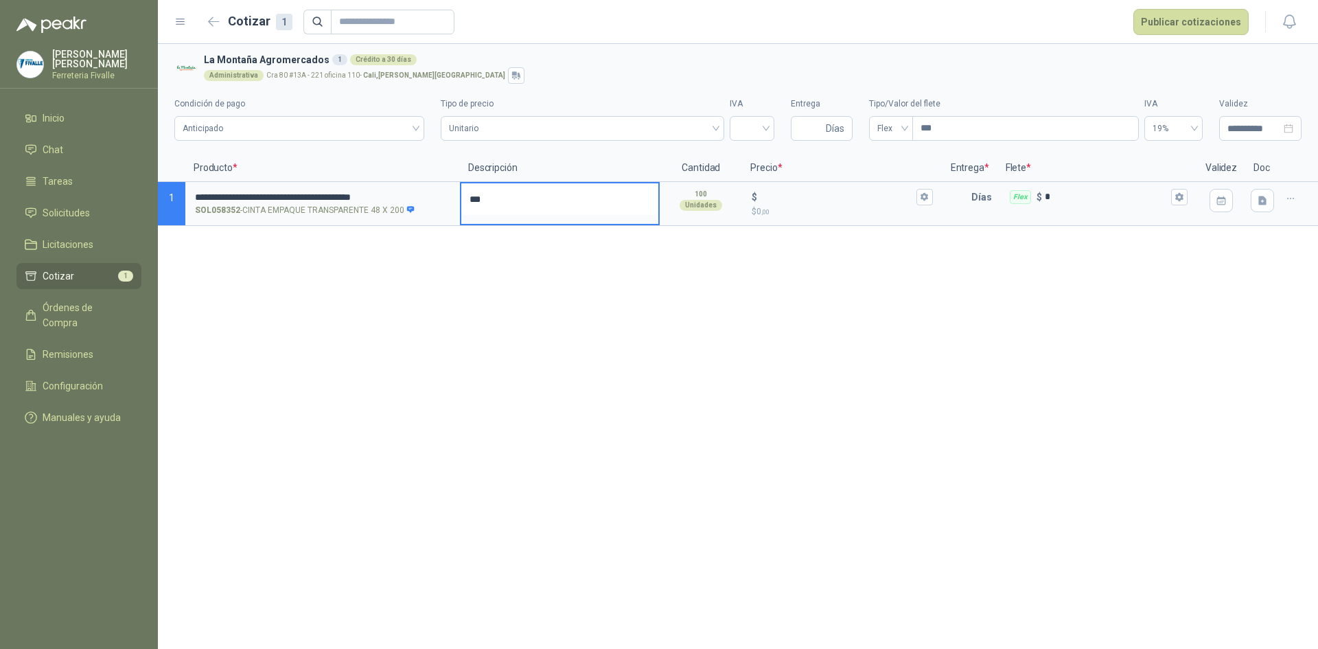
type textarea "****"
type textarea "*****"
type textarea "******"
type textarea "*******"
type textarea "********"
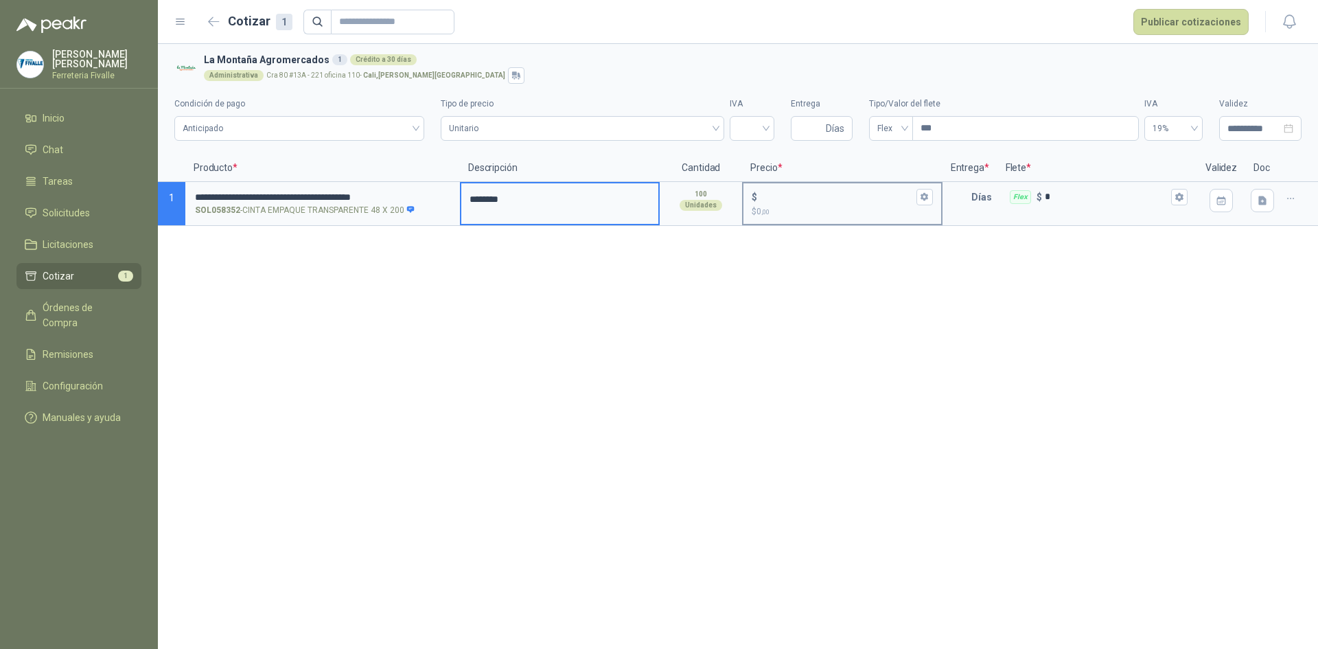
click at [824, 192] on input "$ $ 0 ,00" at bounding box center [836, 197] width 153 height 10
type input "*****"
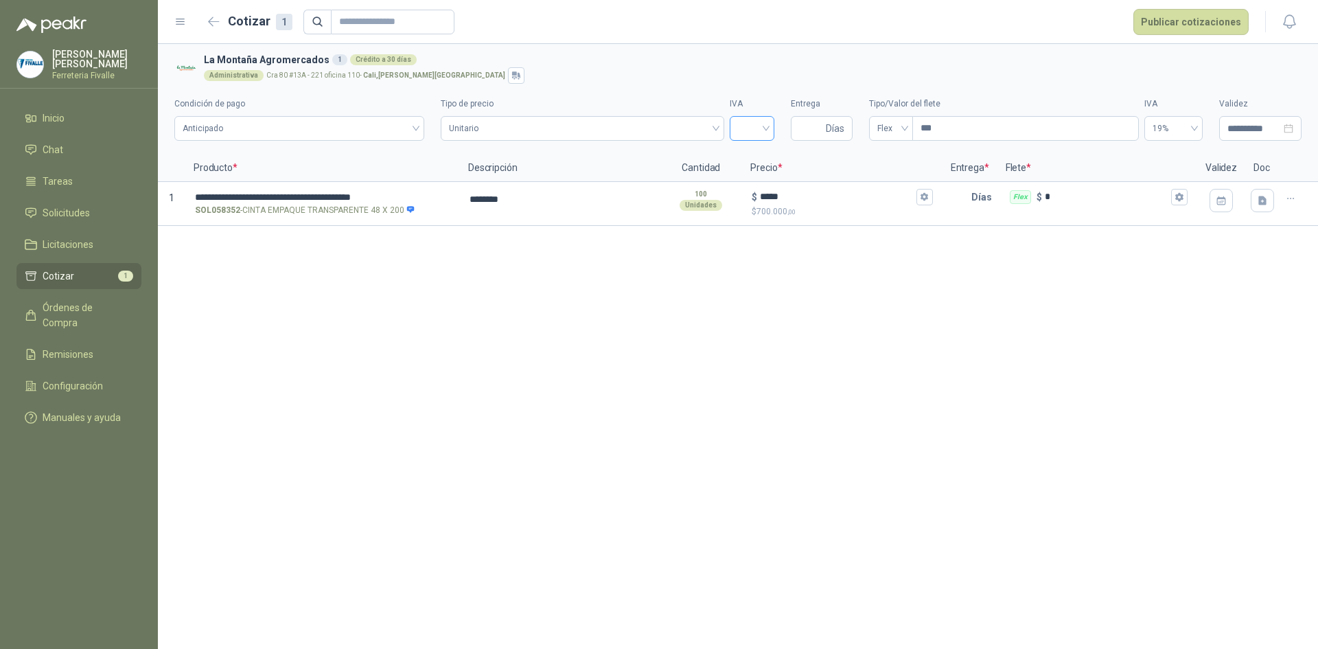
click at [754, 130] on input "search" at bounding box center [752, 127] width 28 height 21
click at [761, 159] on div "19%" at bounding box center [752, 157] width 23 height 15
click at [801, 136] on input "Entrega" at bounding box center [811, 128] width 24 height 23
type input "*"
click at [880, 128] on span "Flex" at bounding box center [891, 128] width 27 height 21
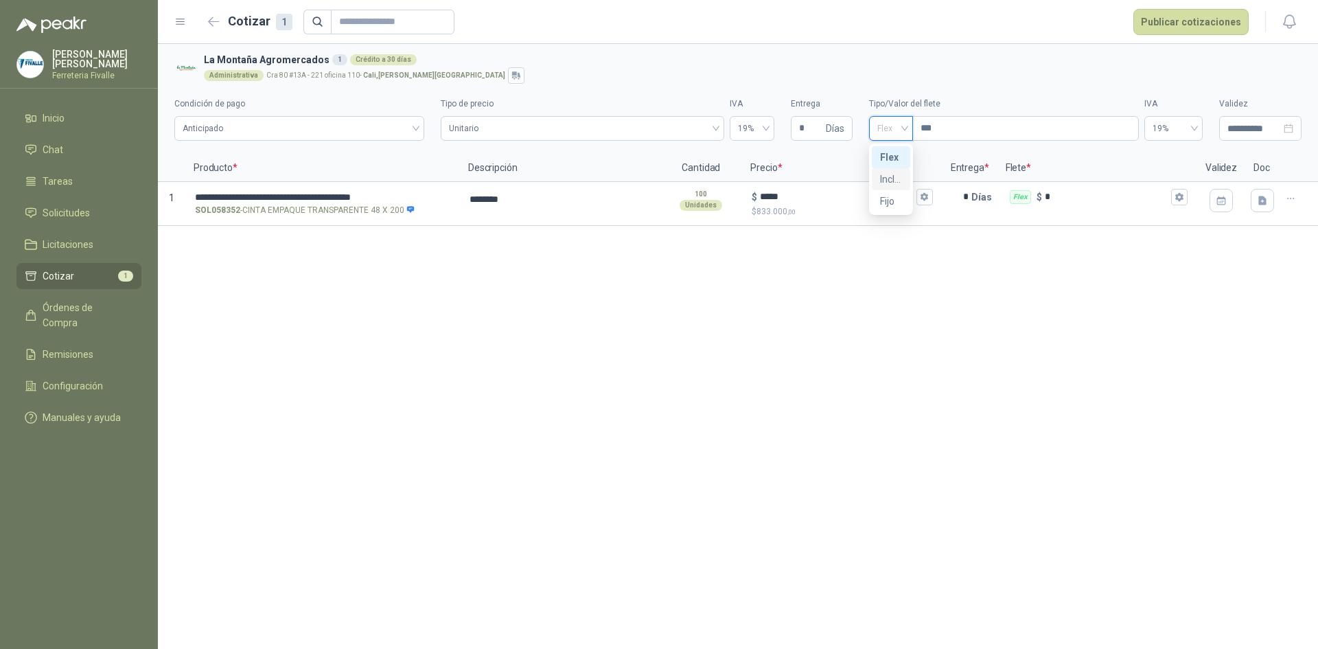
click at [890, 179] on div "Incluido" at bounding box center [891, 179] width 22 height 15
click at [767, 202] on input "*****" at bounding box center [836, 197] width 153 height 10
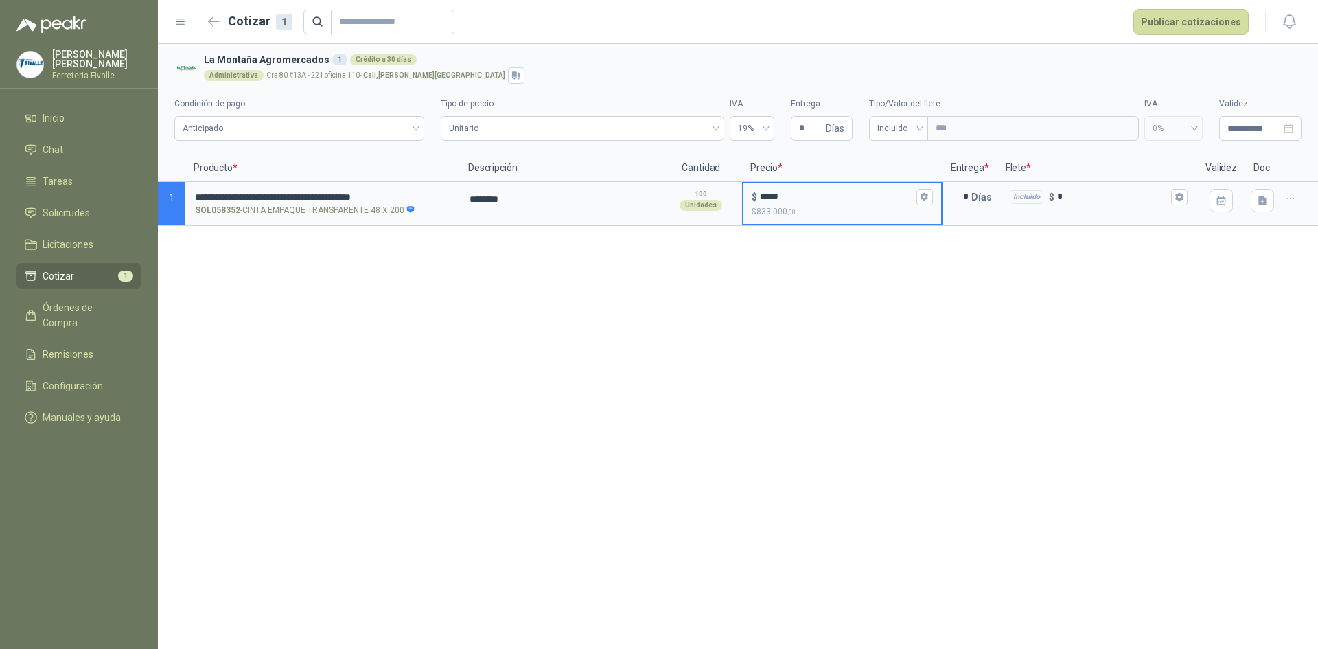
click at [788, 194] on input "*****" at bounding box center [836, 197] width 153 height 10
click at [814, 238] on div "**********" at bounding box center [738, 346] width 1160 height 605
click at [460, 588] on div "**********" at bounding box center [738, 346] width 1160 height 605
click at [776, 185] on div "$ ***** $ 654.500 ,00" at bounding box center [842, 203] width 197 height 41
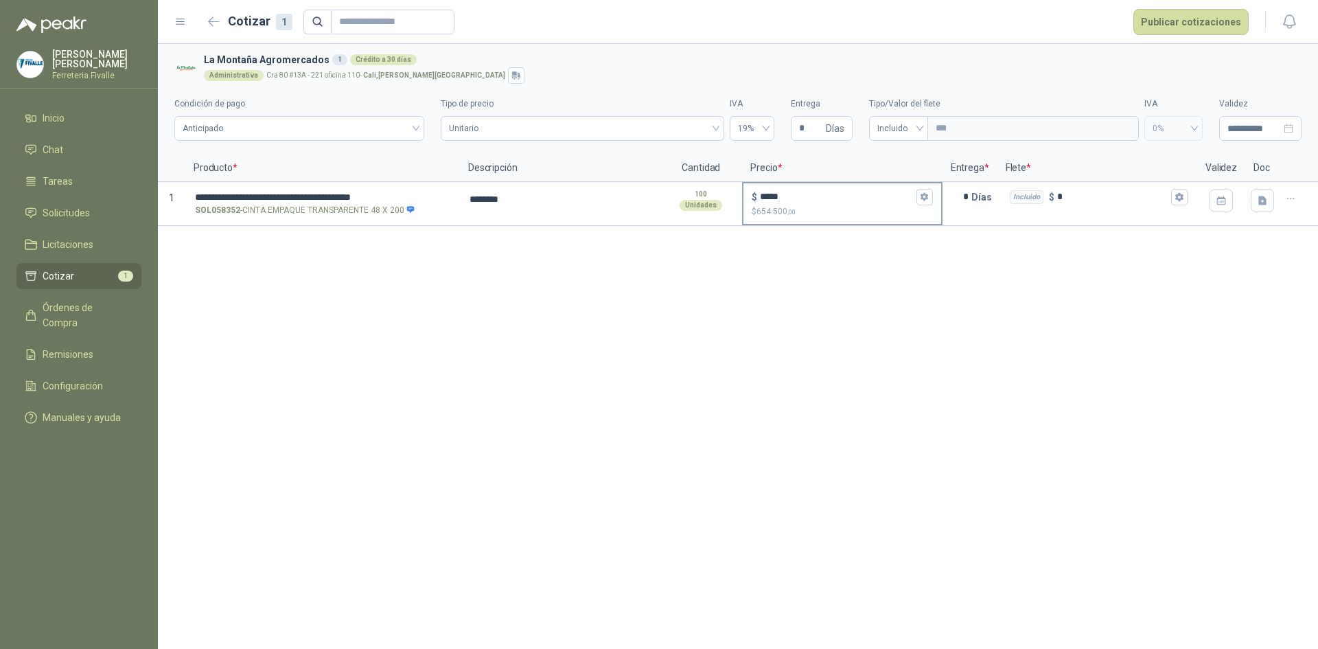
click at [776, 192] on input "*****" at bounding box center [836, 197] width 153 height 10
click at [776, 187] on div "$ ***** $ 654.500 ,00" at bounding box center [842, 203] width 197 height 41
click at [776, 192] on input "*****" at bounding box center [836, 197] width 153 height 10
click at [776, 196] on input "*****" at bounding box center [836, 197] width 153 height 10
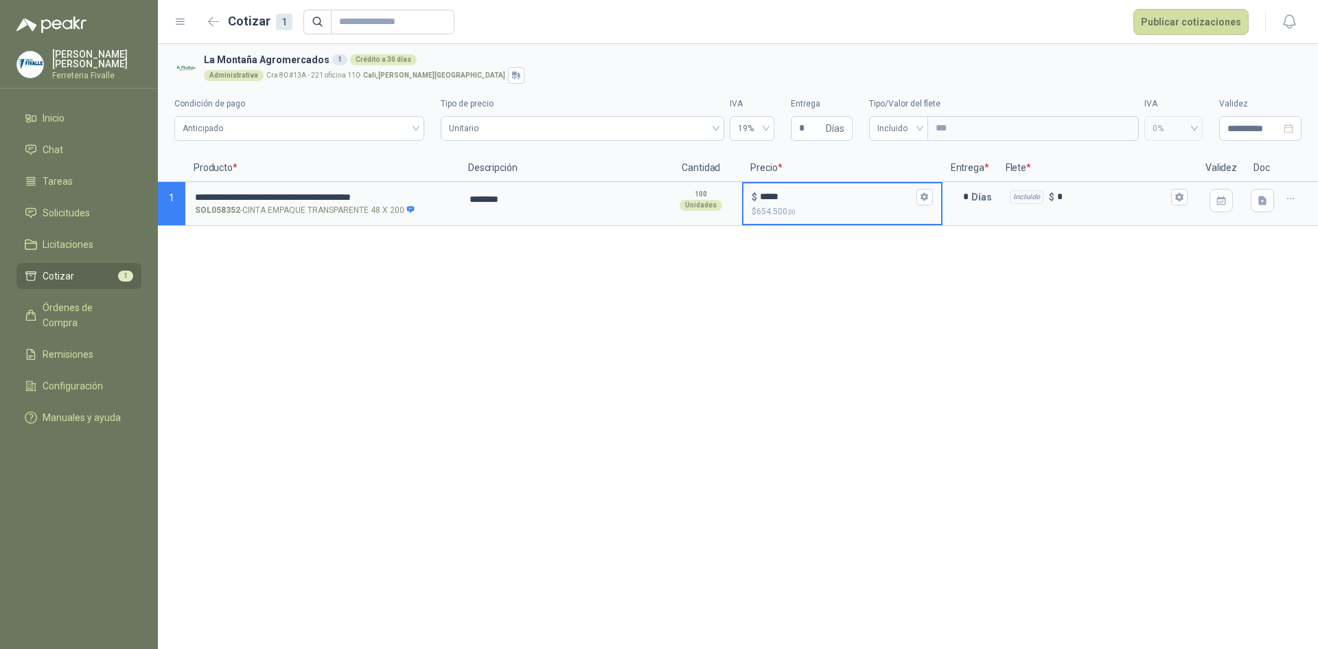
click at [776, 196] on input "*****" at bounding box center [836, 197] width 153 height 10
type input "*****"
click at [858, 281] on div "**********" at bounding box center [738, 346] width 1160 height 605
click at [480, 198] on textarea "********" at bounding box center [559, 199] width 197 height 32
type textarea "*******"
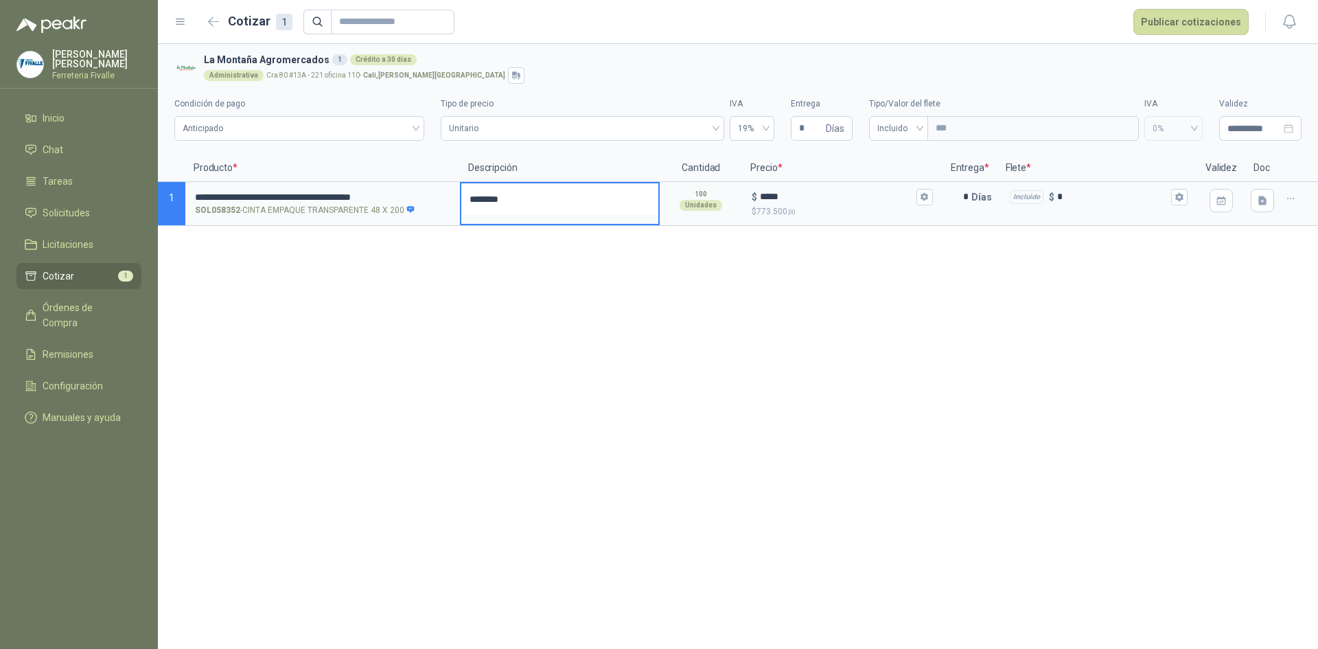
click at [531, 211] on textarea "********" at bounding box center [559, 199] width 197 height 32
type textarea "********"
click at [1259, 198] on icon "button" at bounding box center [1263, 201] width 12 height 12
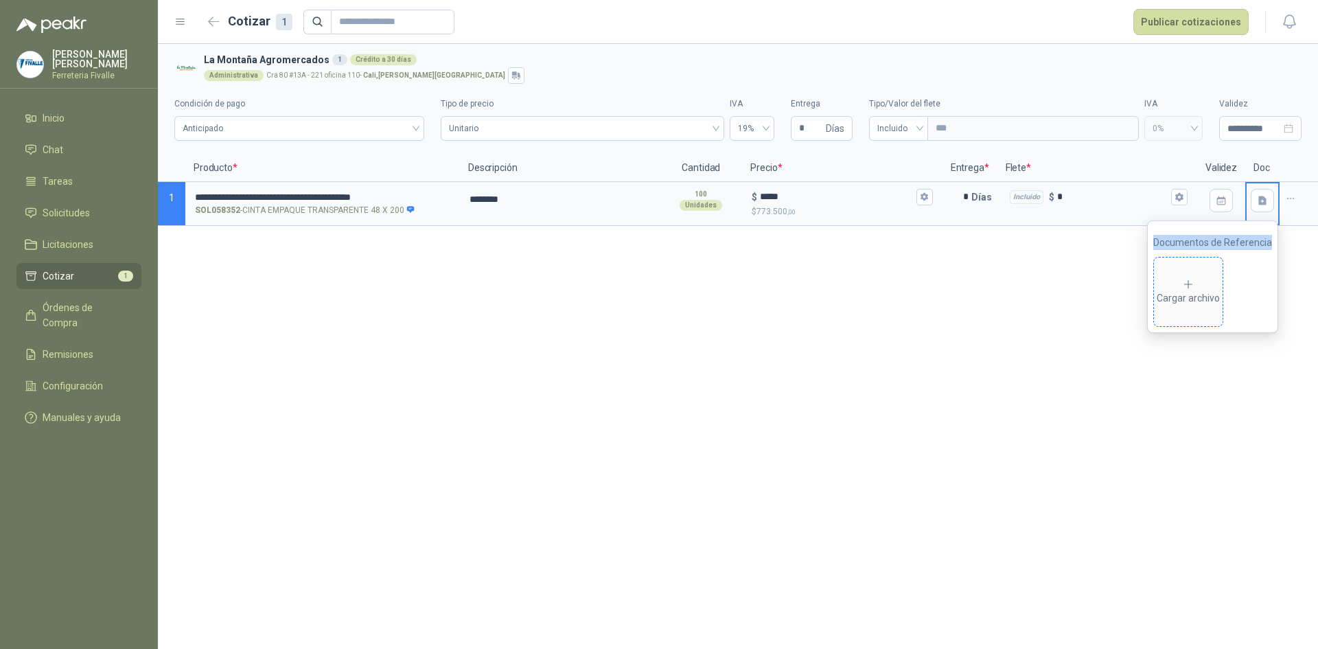
click at [1195, 283] on icon at bounding box center [1188, 284] width 12 height 12
click at [793, 398] on div "**********" at bounding box center [738, 346] width 1160 height 605
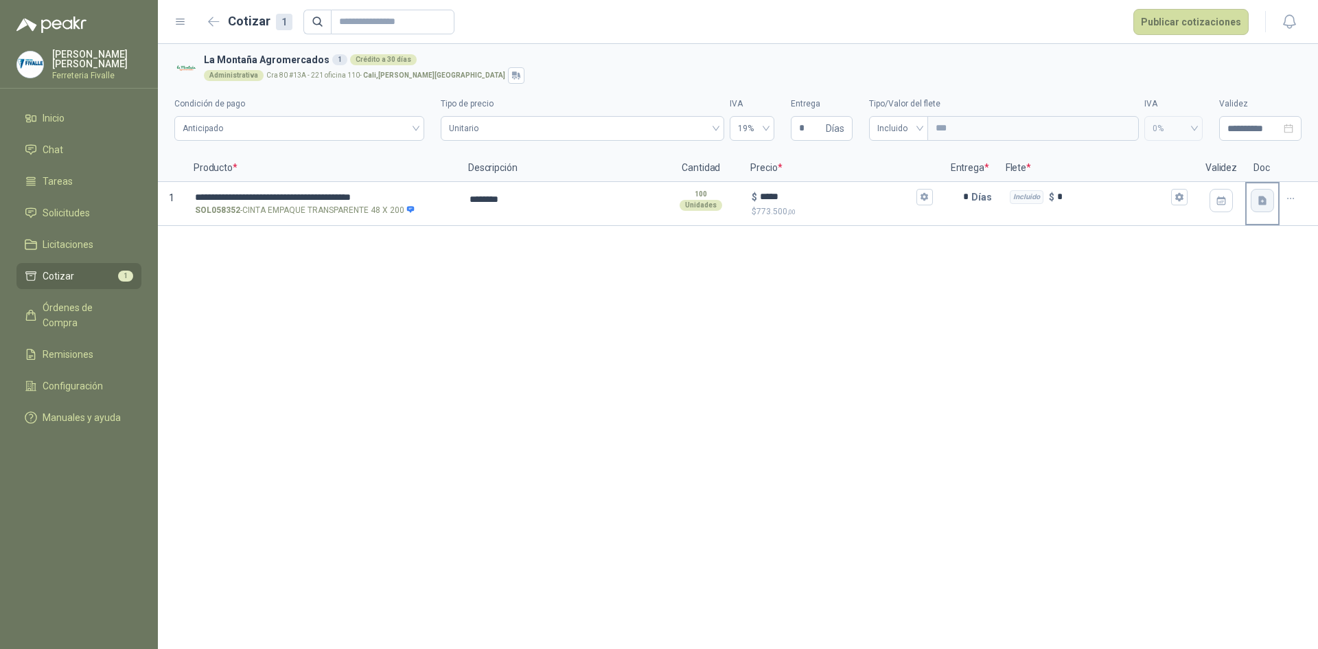
click at [1260, 198] on icon "button" at bounding box center [1263, 200] width 8 height 9
click at [1202, 299] on div "Cargar archivo" at bounding box center [1188, 291] width 63 height 27
click at [1036, 314] on div "**********" at bounding box center [738, 346] width 1160 height 605
click at [928, 198] on icon "button" at bounding box center [925, 197] width 8 height 8
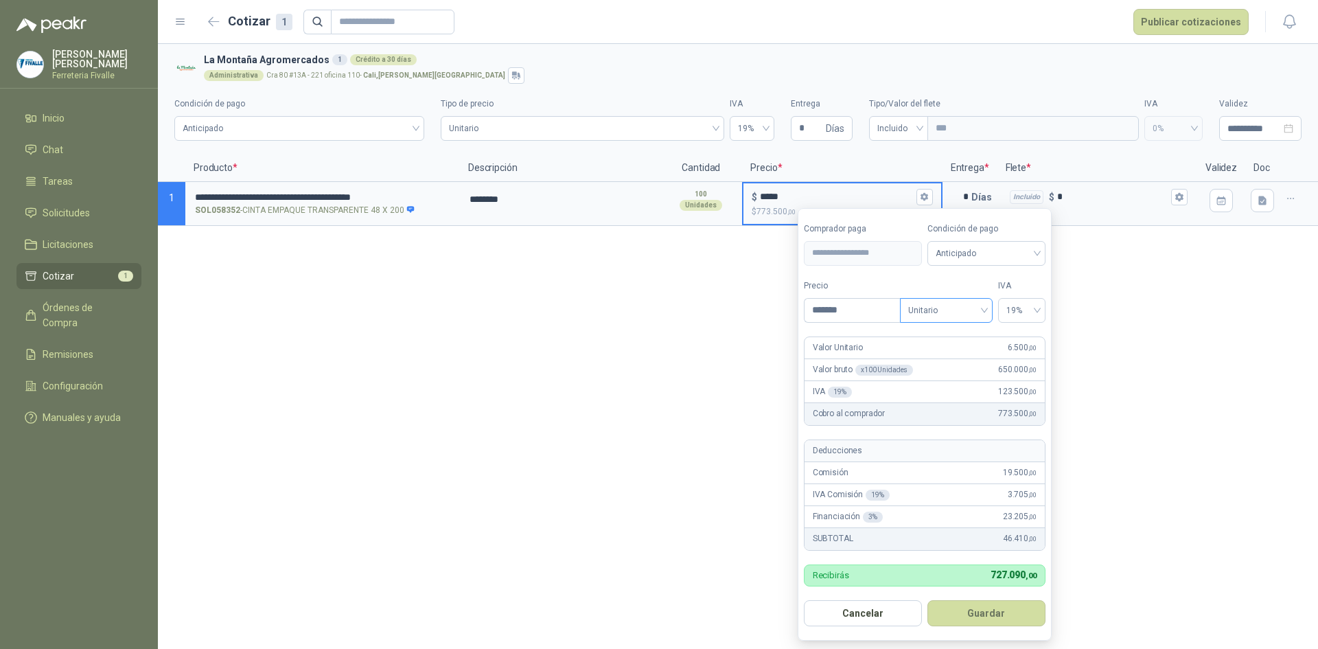
click at [972, 307] on span "Unitario" at bounding box center [946, 310] width 76 height 21
click at [975, 339] on div "Unitario" at bounding box center [946, 339] width 71 height 15
click at [1011, 613] on button "Guardar" at bounding box center [987, 613] width 118 height 26
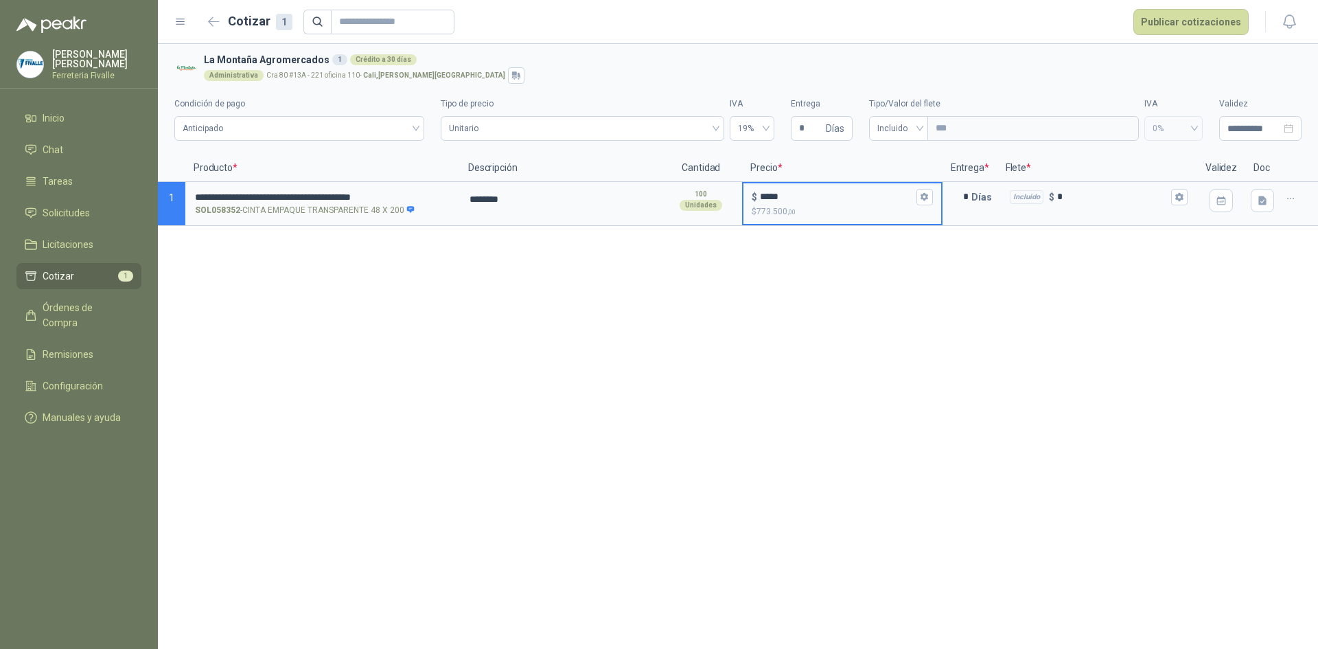
click at [740, 332] on div "**********" at bounding box center [738, 346] width 1160 height 605
click at [1195, 23] on button "Publicar cotizaciones" at bounding box center [1191, 22] width 115 height 26
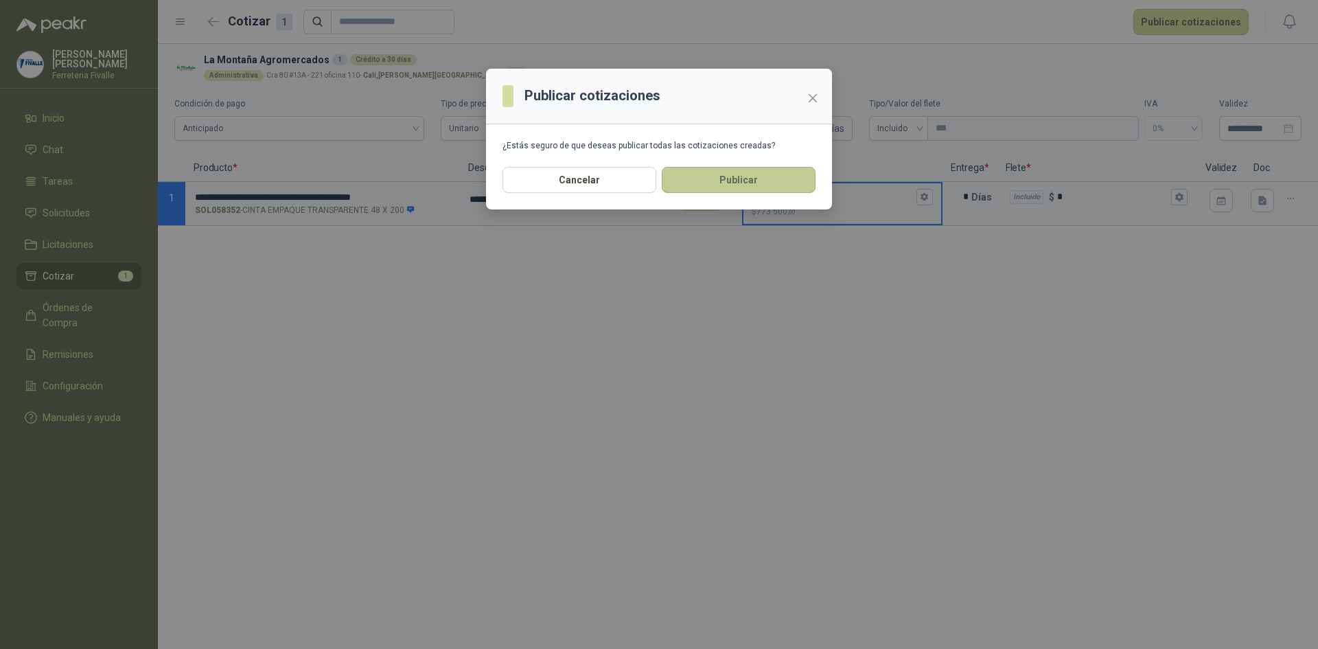
click at [790, 174] on button "Publicar" at bounding box center [739, 180] width 154 height 26
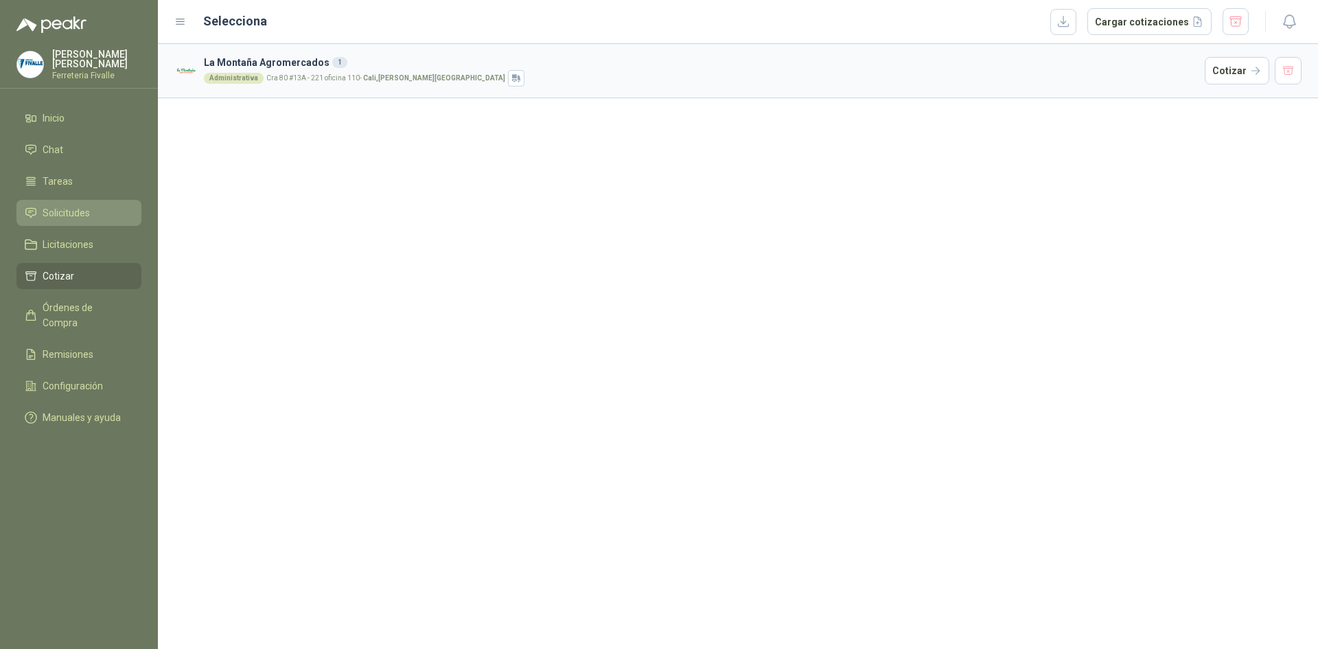
click at [69, 216] on span "Solicitudes" at bounding box center [66, 212] width 47 height 15
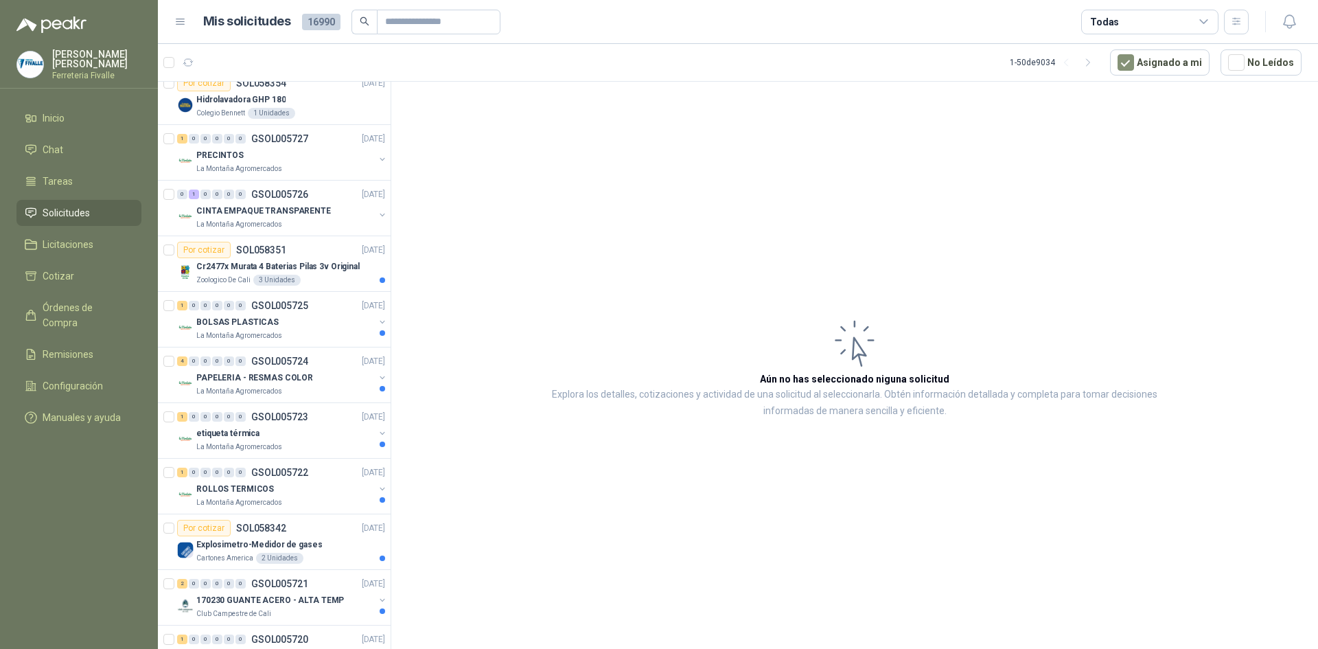
scroll to position [275, 0]
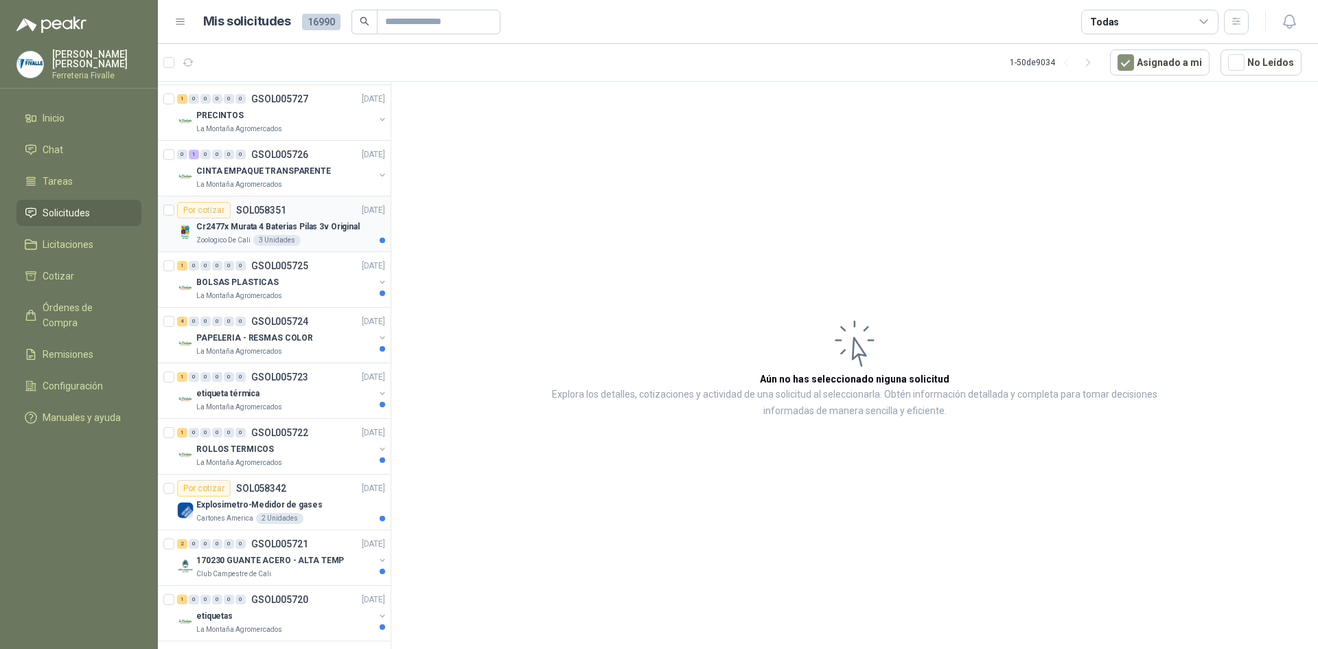
click at [330, 231] on p "Cr2477x Murata 4 Baterias Pilas 3v Original" at bounding box center [277, 226] width 163 height 13
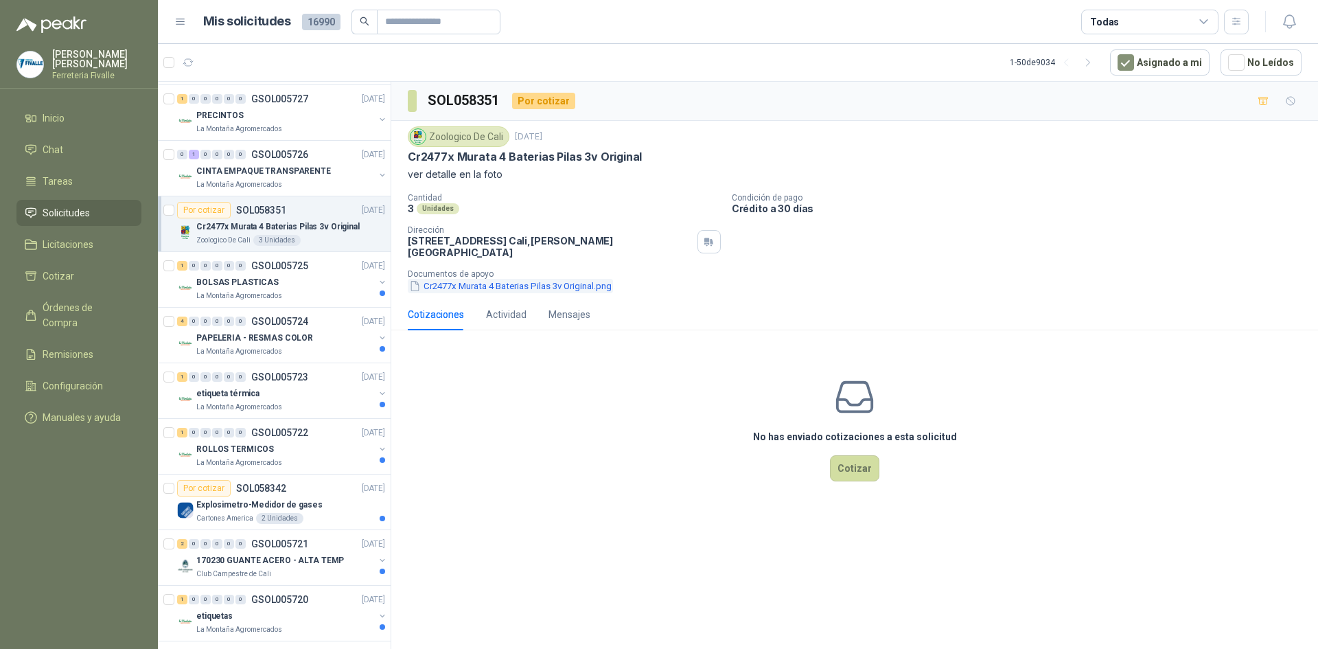
click at [479, 279] on button "Cr2477x Murata 4 Baterias Pilas 3v Original.png" at bounding box center [510, 286] width 205 height 14
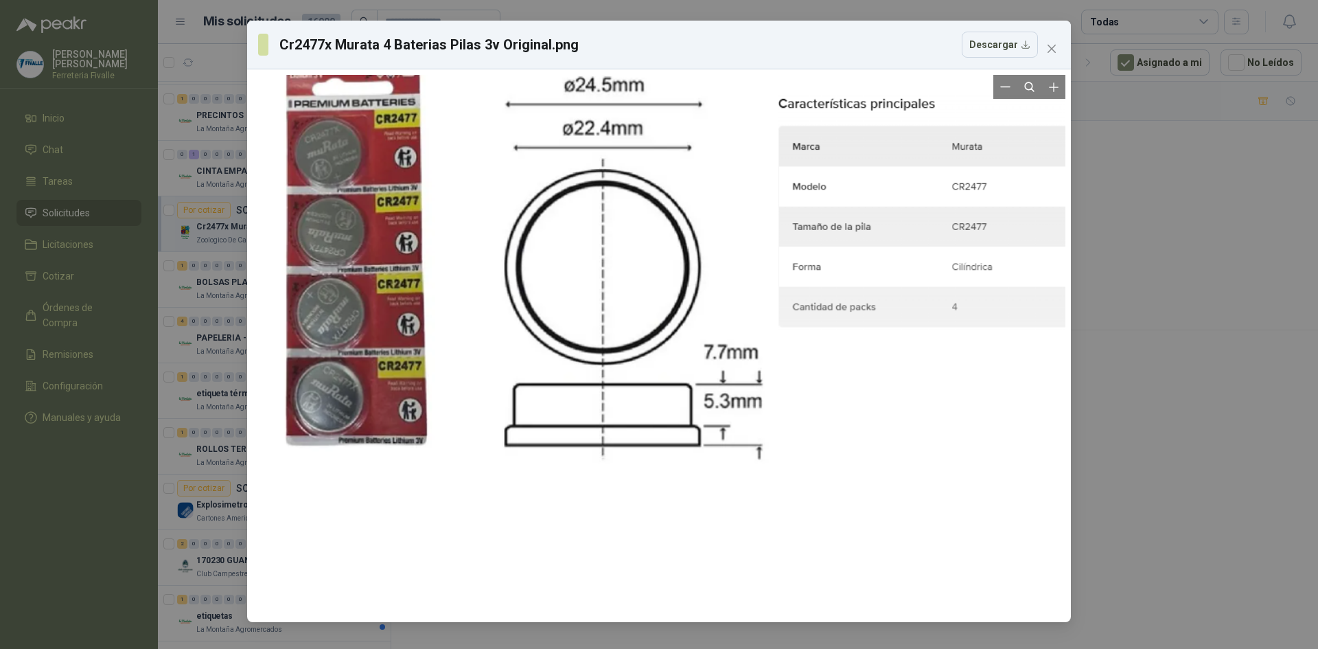
drag, startPoint x: 281, startPoint y: 277, endPoint x: 365, endPoint y: 279, distance: 83.8
click at [365, 279] on div at bounding box center [1178, 441] width 1951 height 1300
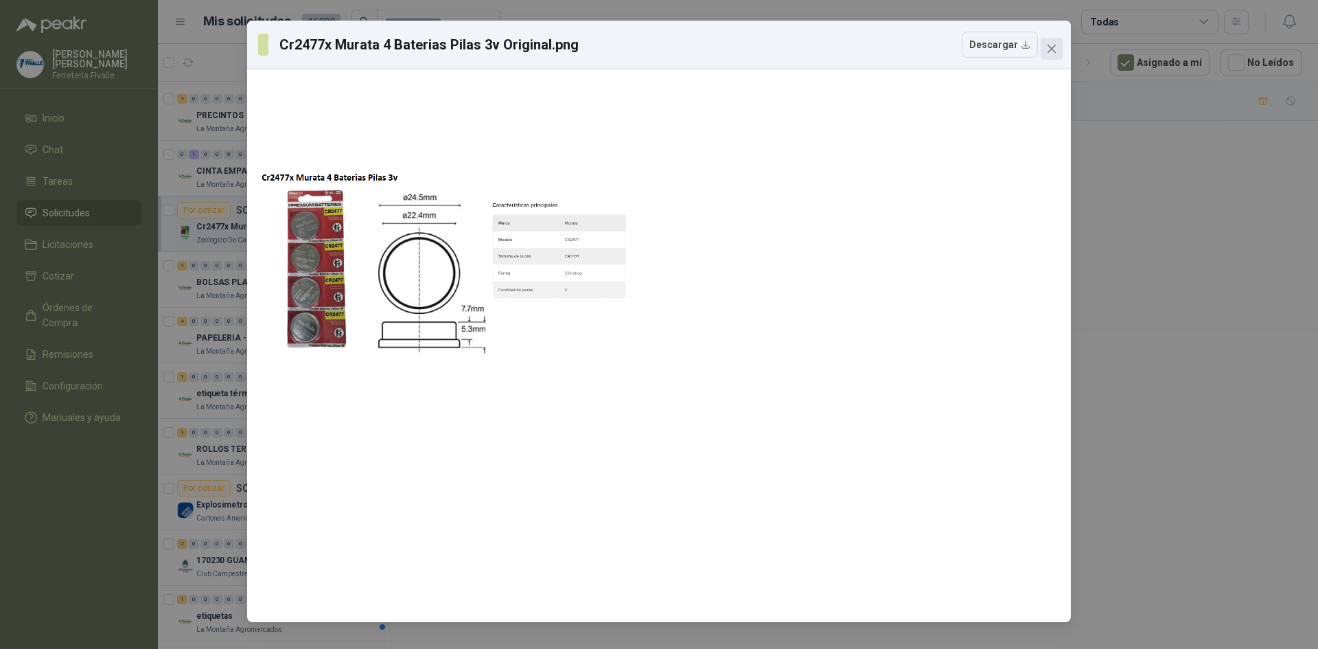
click at [1049, 42] on button "Close" at bounding box center [1052, 49] width 22 height 22
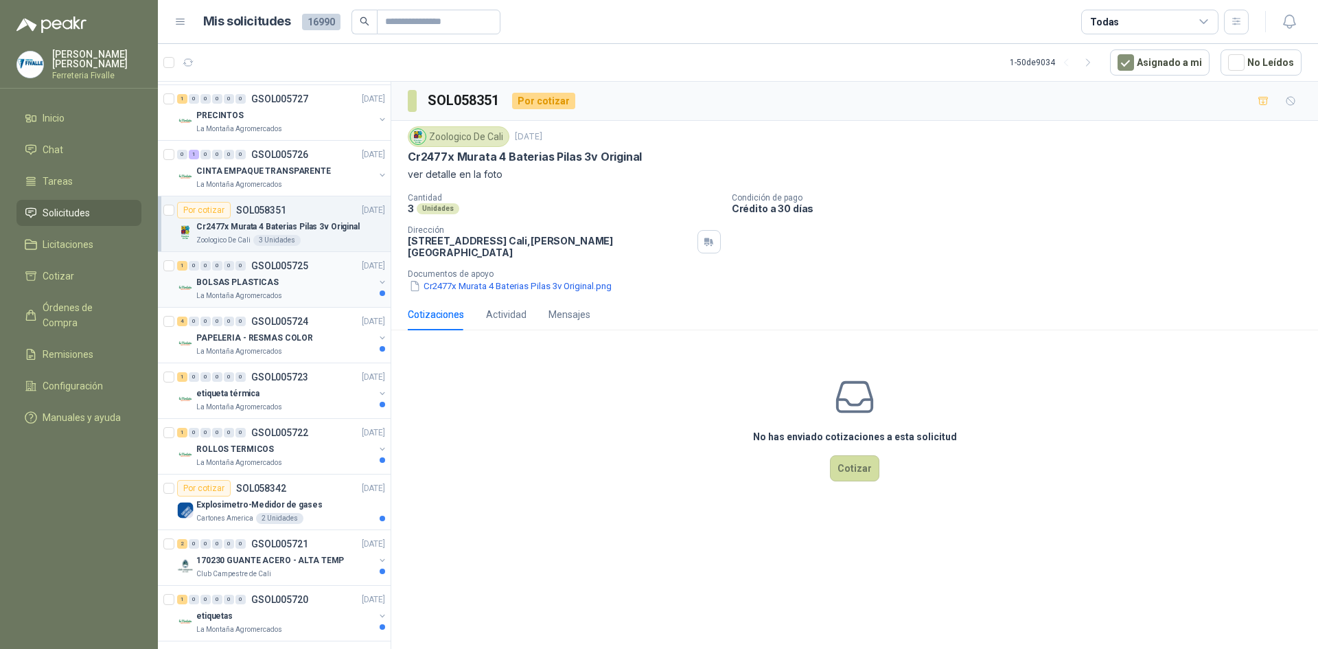
click at [315, 290] on div "La Montaña Agromercados" at bounding box center [285, 295] width 178 height 11
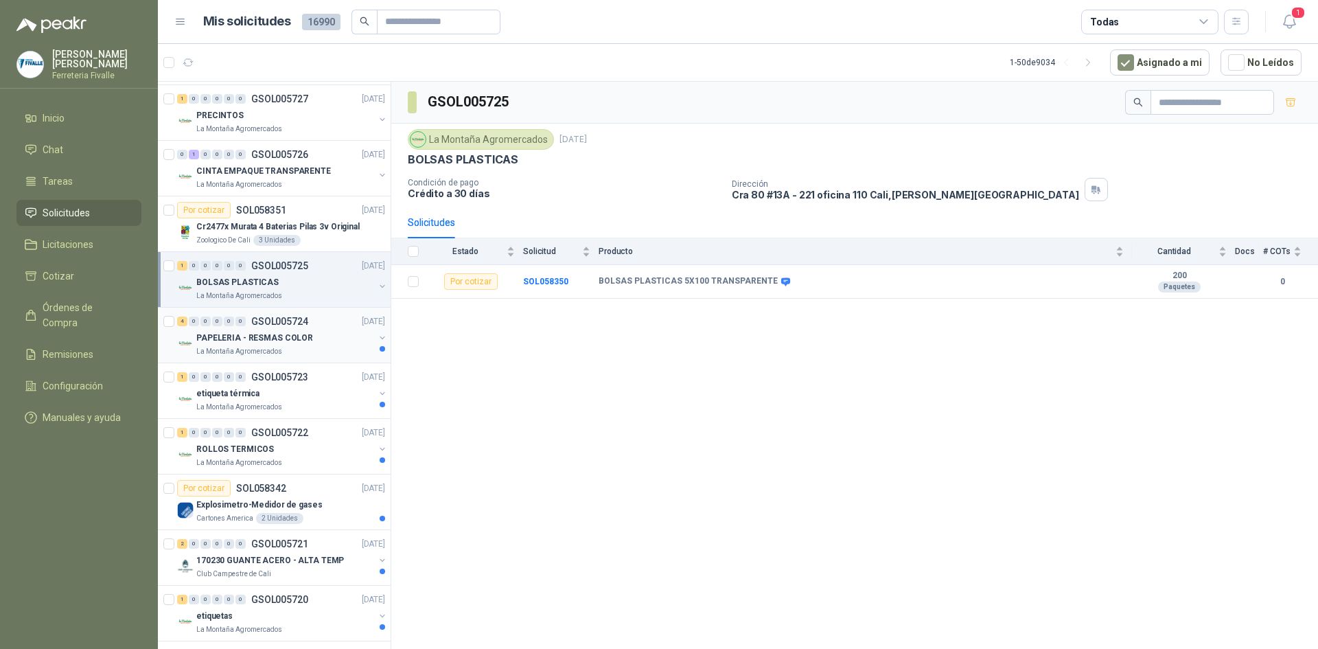
click at [310, 347] on div "La Montaña Agromercados" at bounding box center [285, 351] width 178 height 11
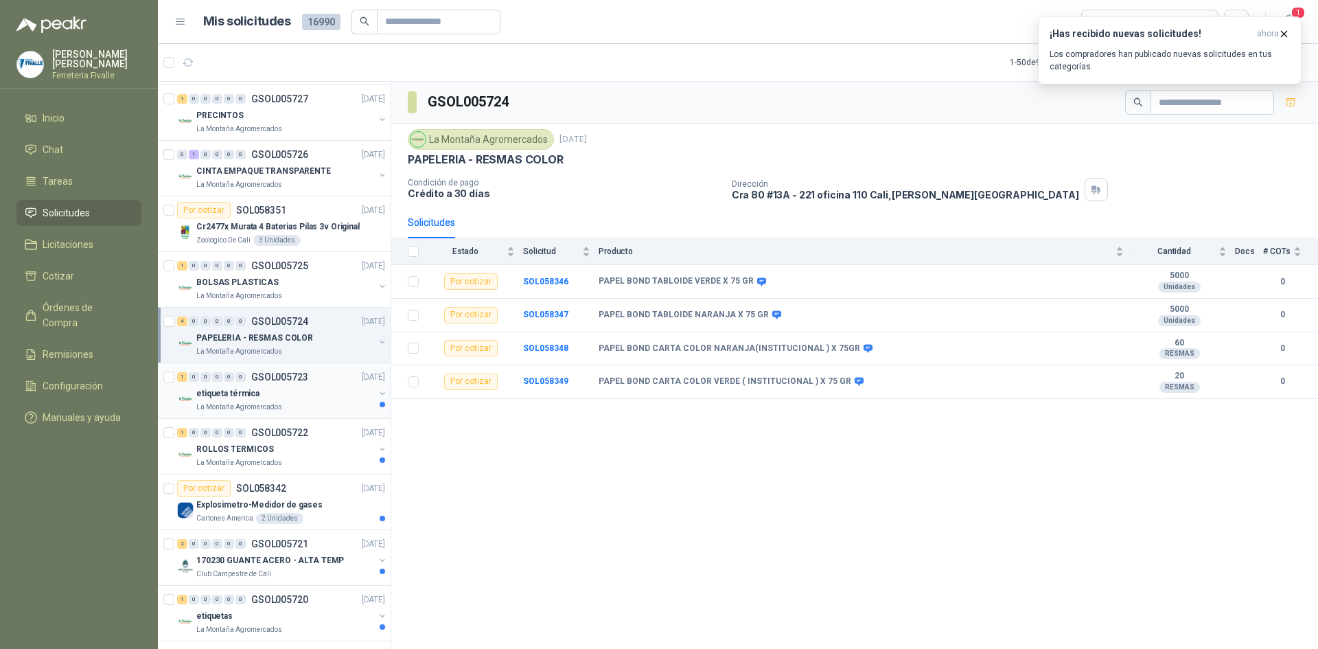
click at [340, 391] on div "etiqueta térmica" at bounding box center [285, 393] width 178 height 16
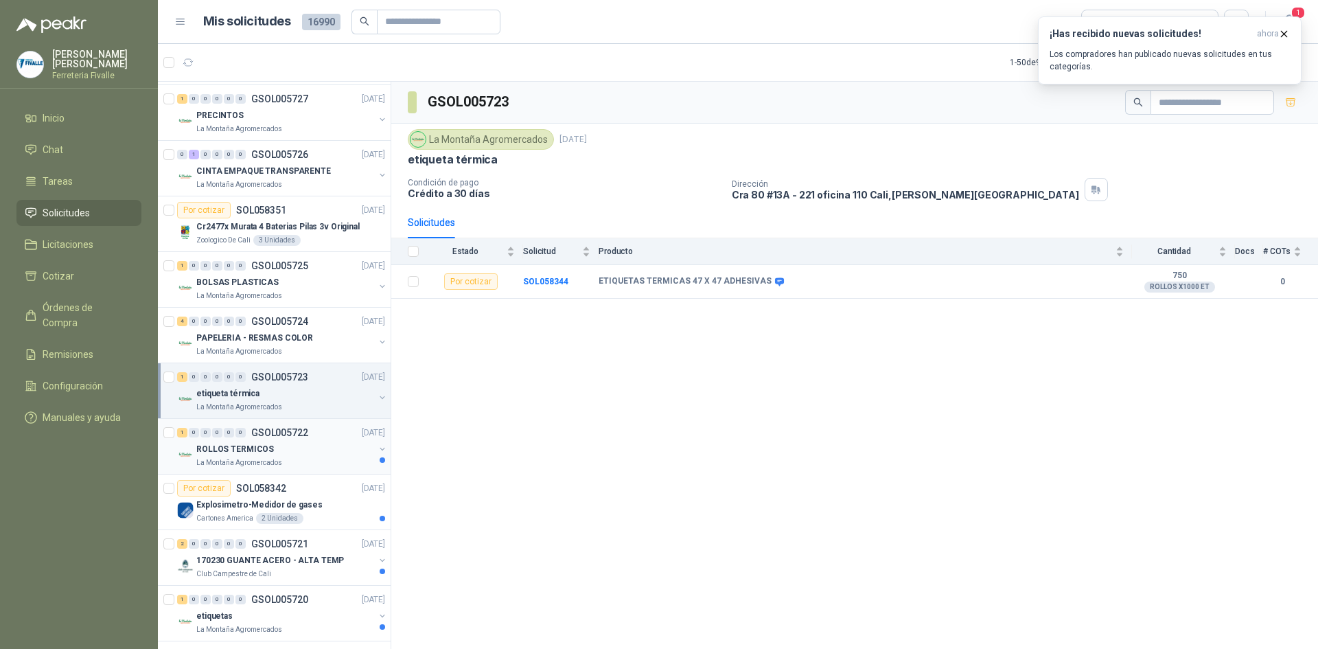
click at [314, 451] on div "ROLLOS TERMICOS" at bounding box center [285, 449] width 178 height 16
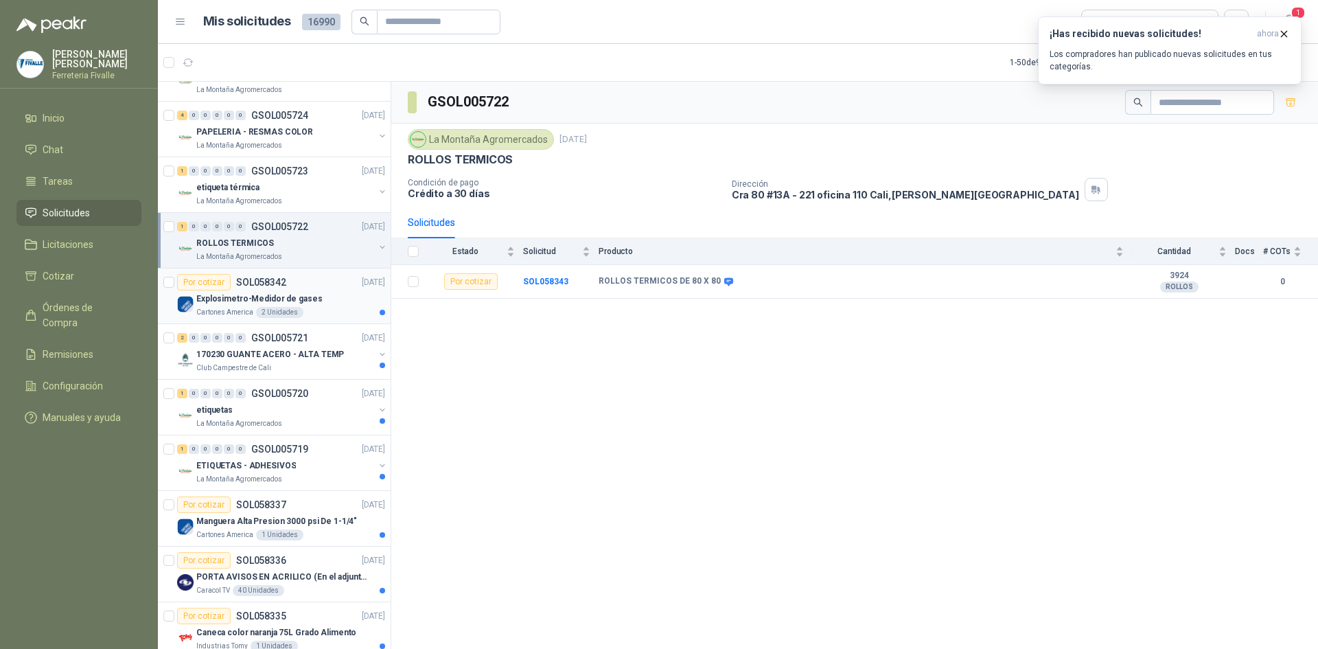
click at [334, 312] on div "Cartones America 2 Unidades" at bounding box center [290, 312] width 189 height 11
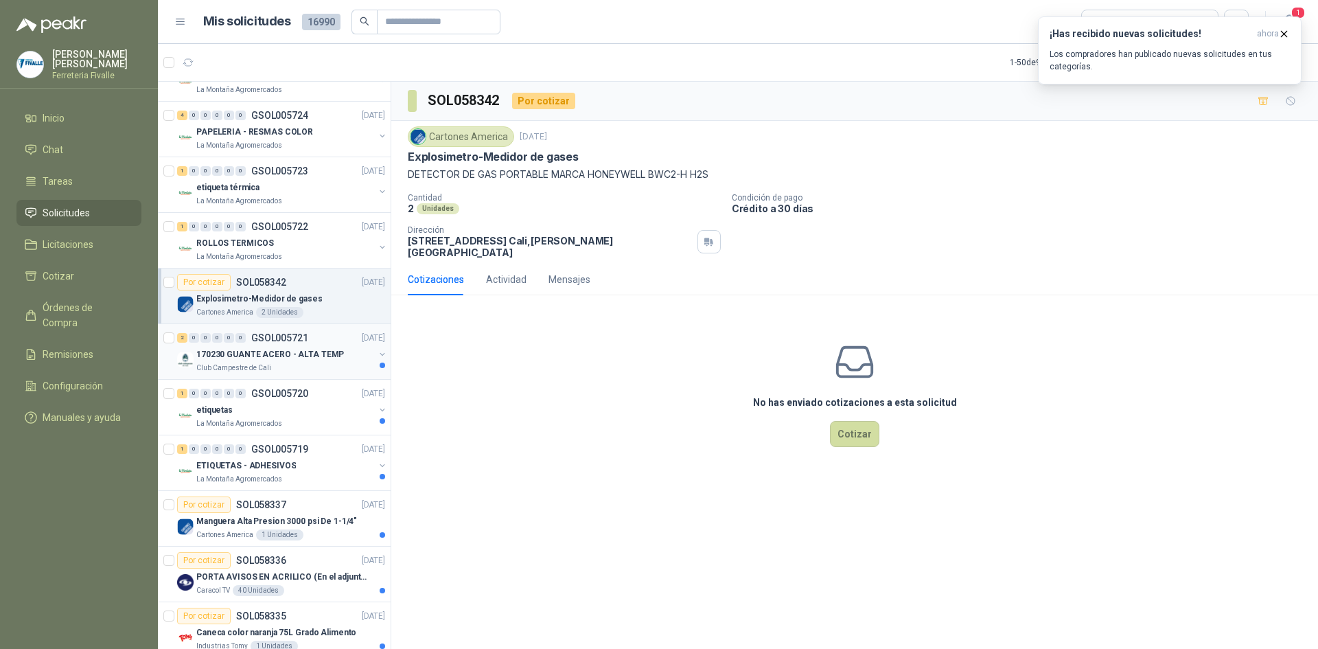
click at [337, 365] on div "Club Campestre de Cali" at bounding box center [285, 368] width 178 height 11
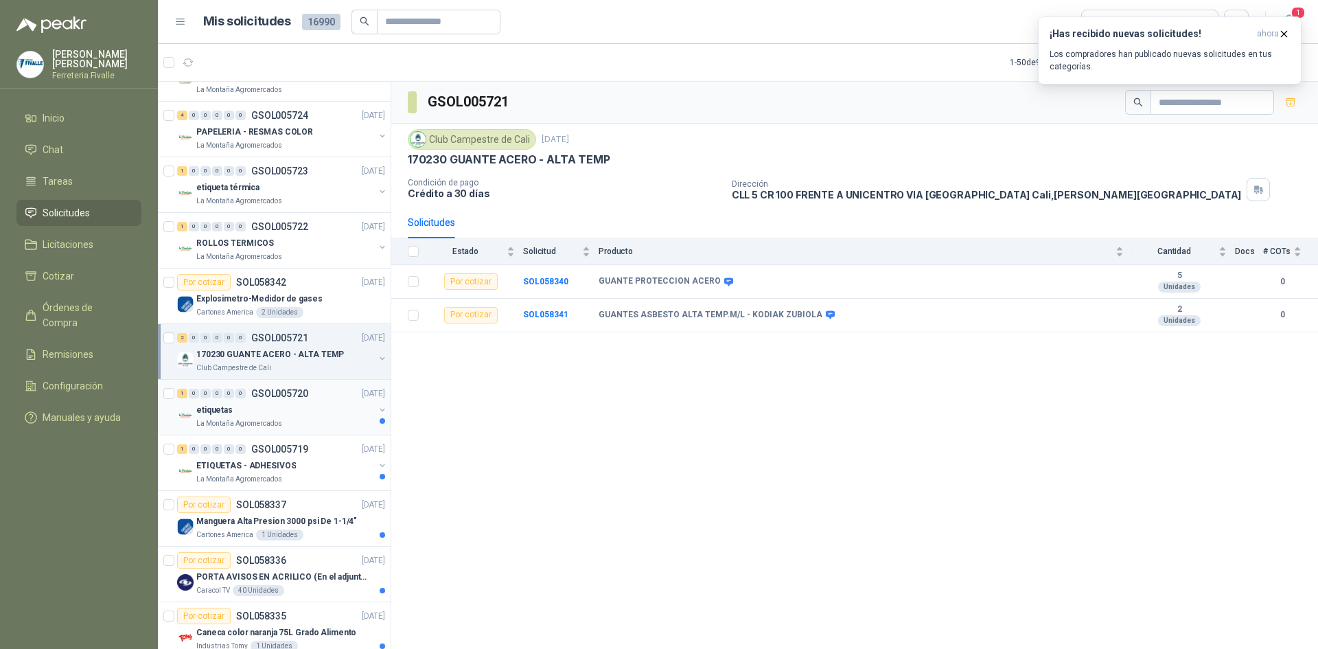
click at [347, 418] on div "La Montaña Agromercados" at bounding box center [285, 423] width 178 height 11
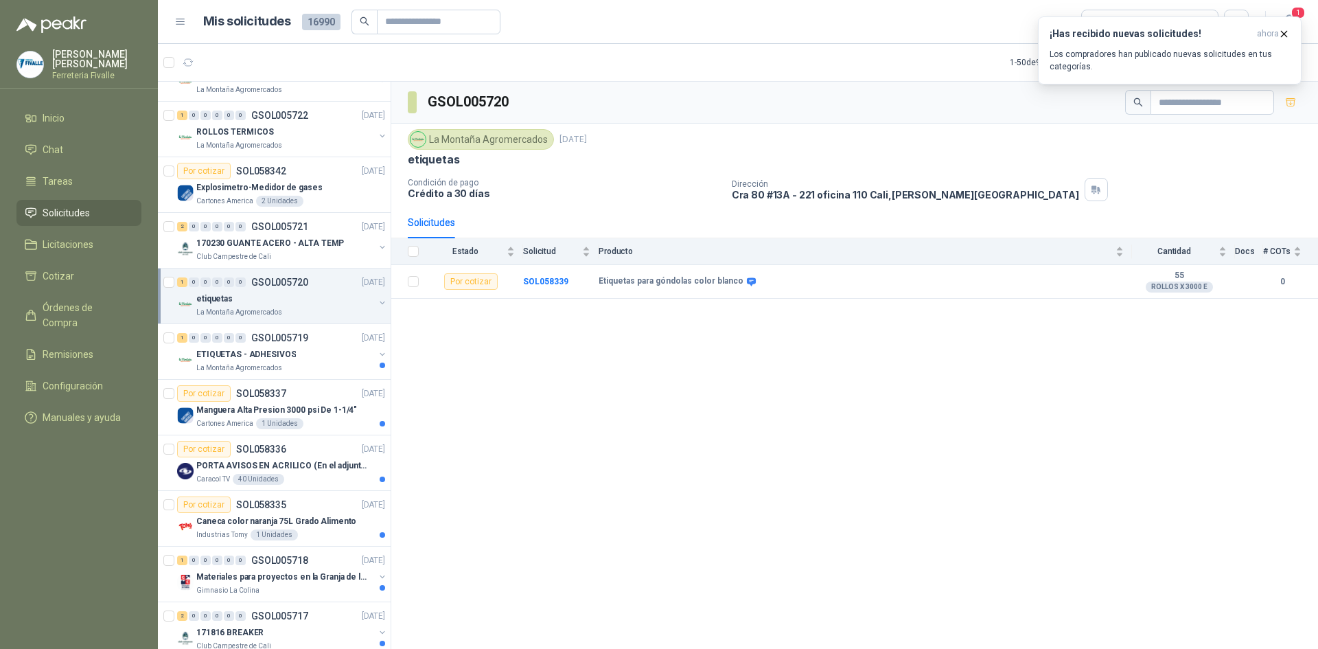
scroll to position [618, 0]
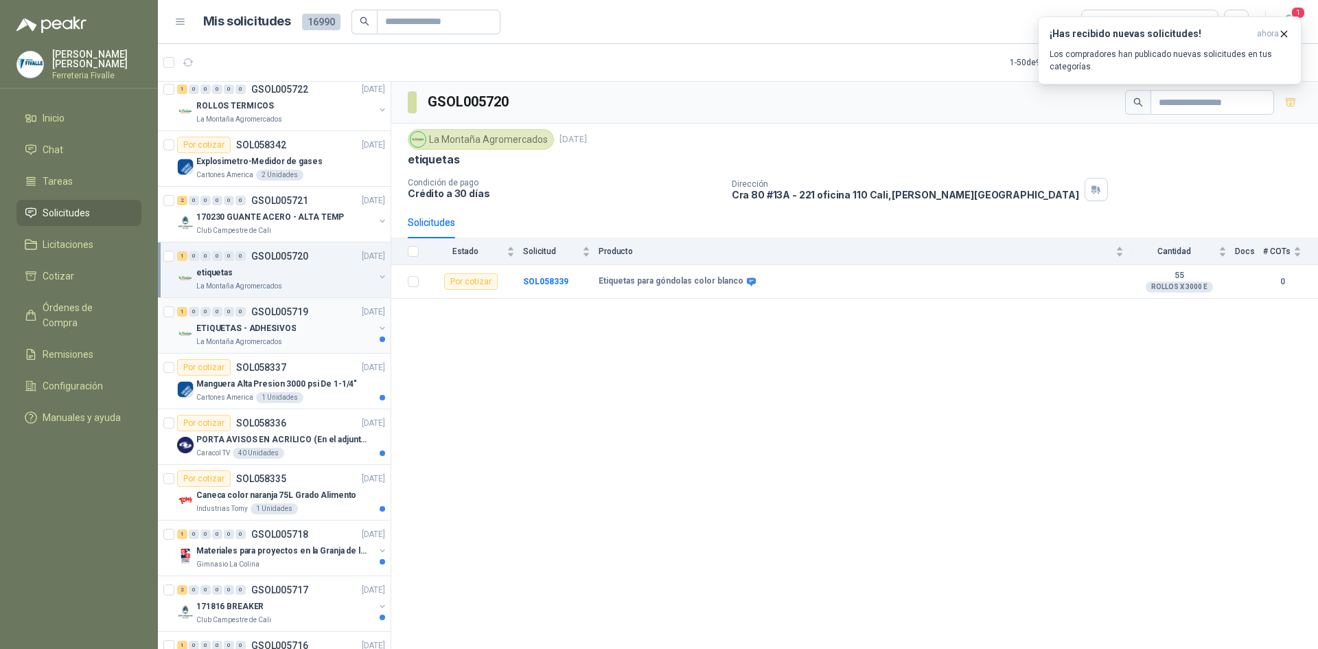
click at [350, 350] on div "1 0 0 0 0 0 GSOL005719 [DATE] ETIQUETAS - ADHESIVOS [GEOGRAPHIC_DATA]" at bounding box center [274, 326] width 233 height 56
click at [324, 325] on div "ETIQUETAS - ADHESIVOS" at bounding box center [285, 328] width 178 height 16
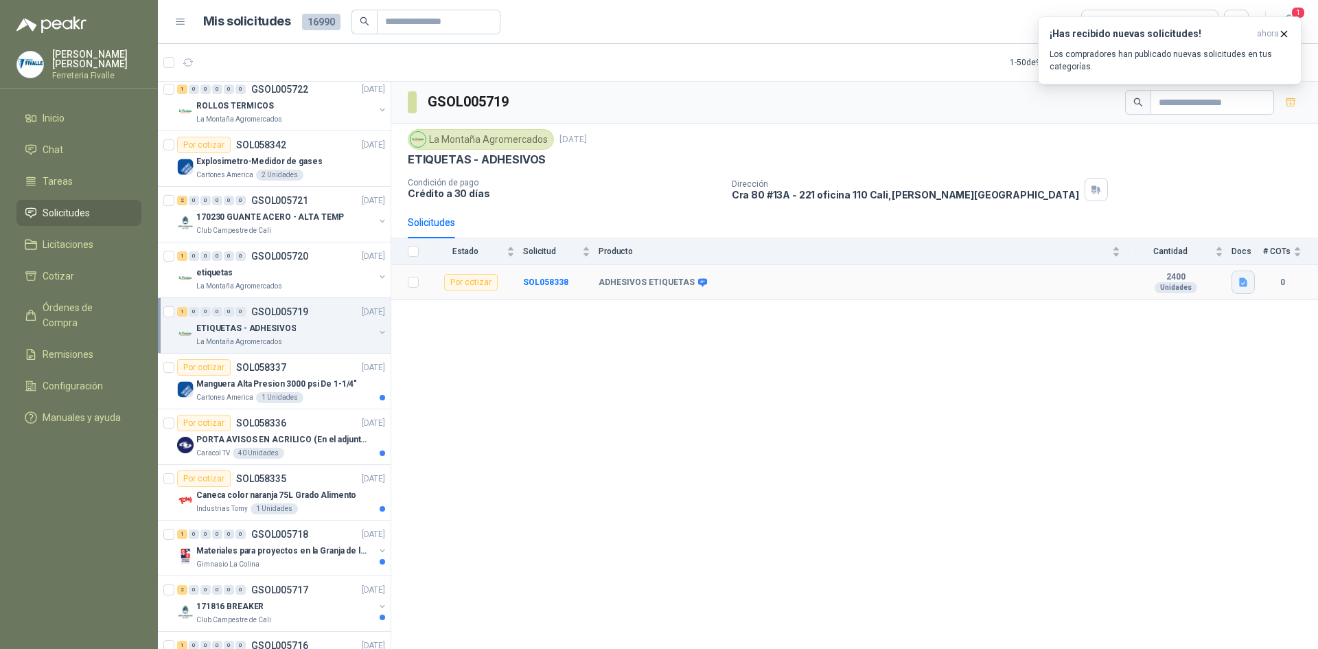
click at [1248, 275] on button "button" at bounding box center [1243, 282] width 23 height 23
click at [1212, 249] on button "image.png" at bounding box center [1216, 252] width 60 height 14
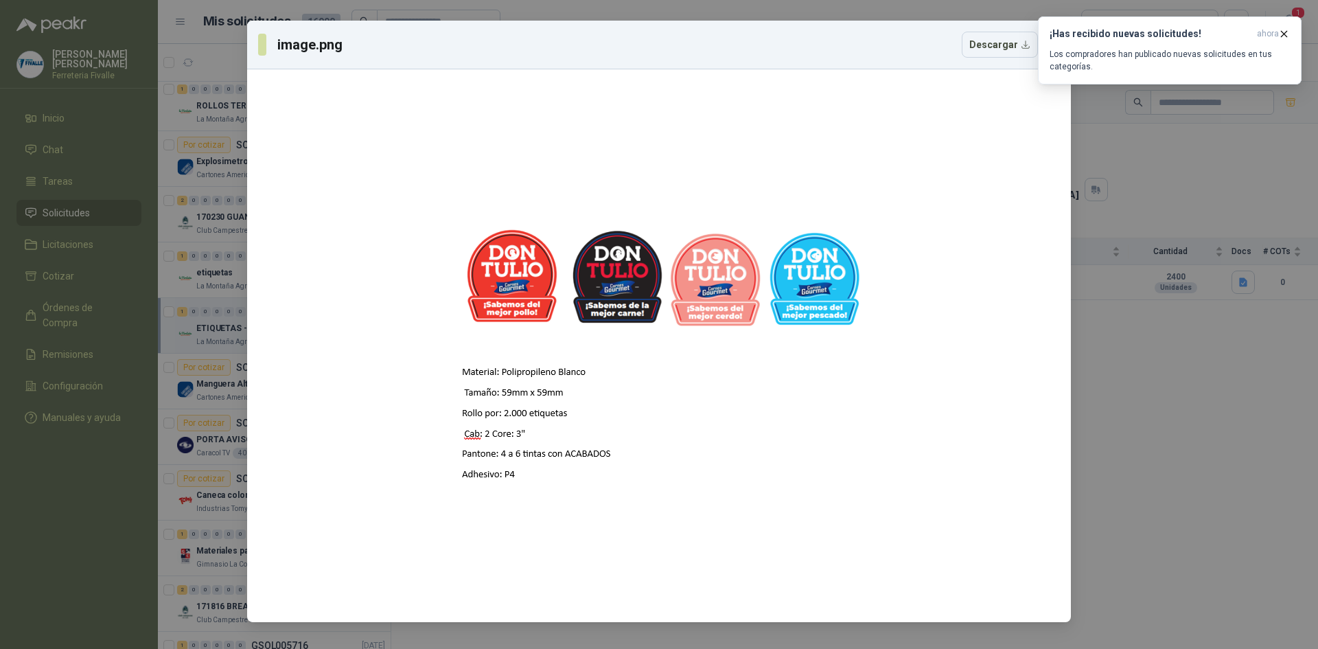
click at [94, 474] on div "image.png Descargar" at bounding box center [659, 324] width 1318 height 649
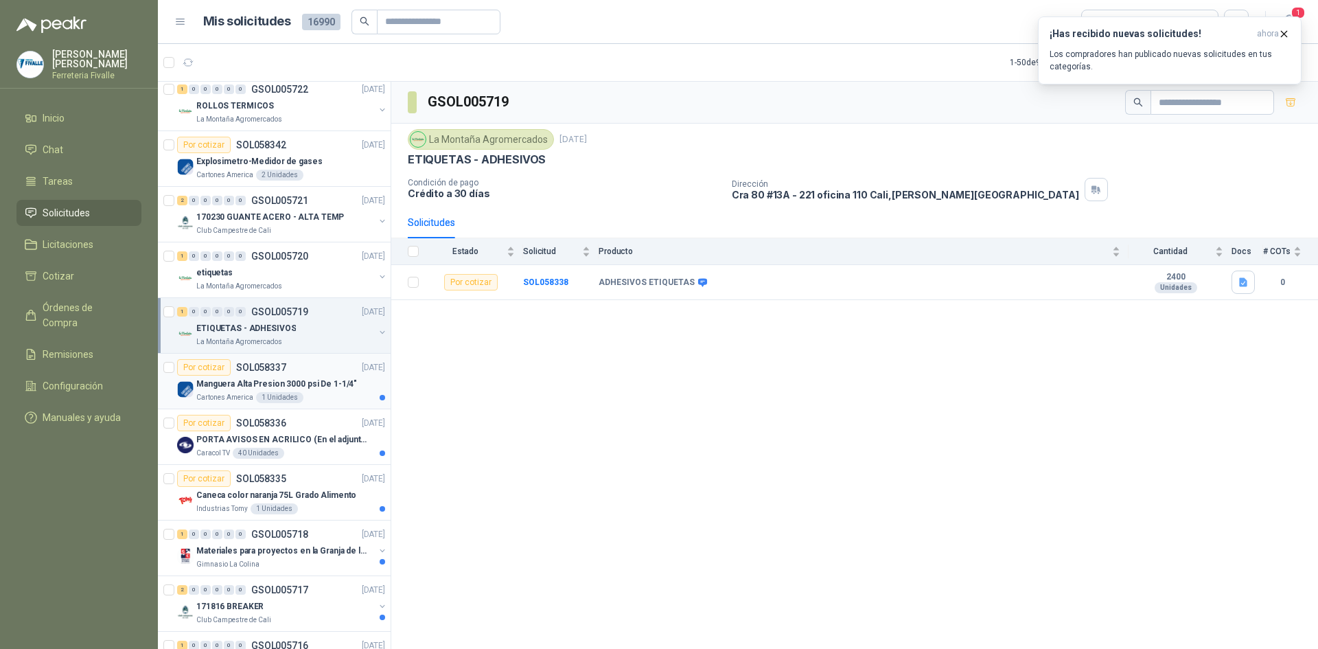
click at [332, 380] on p "Manguera Alta Presion 3000 psi De 1-1/4"" at bounding box center [276, 384] width 161 height 13
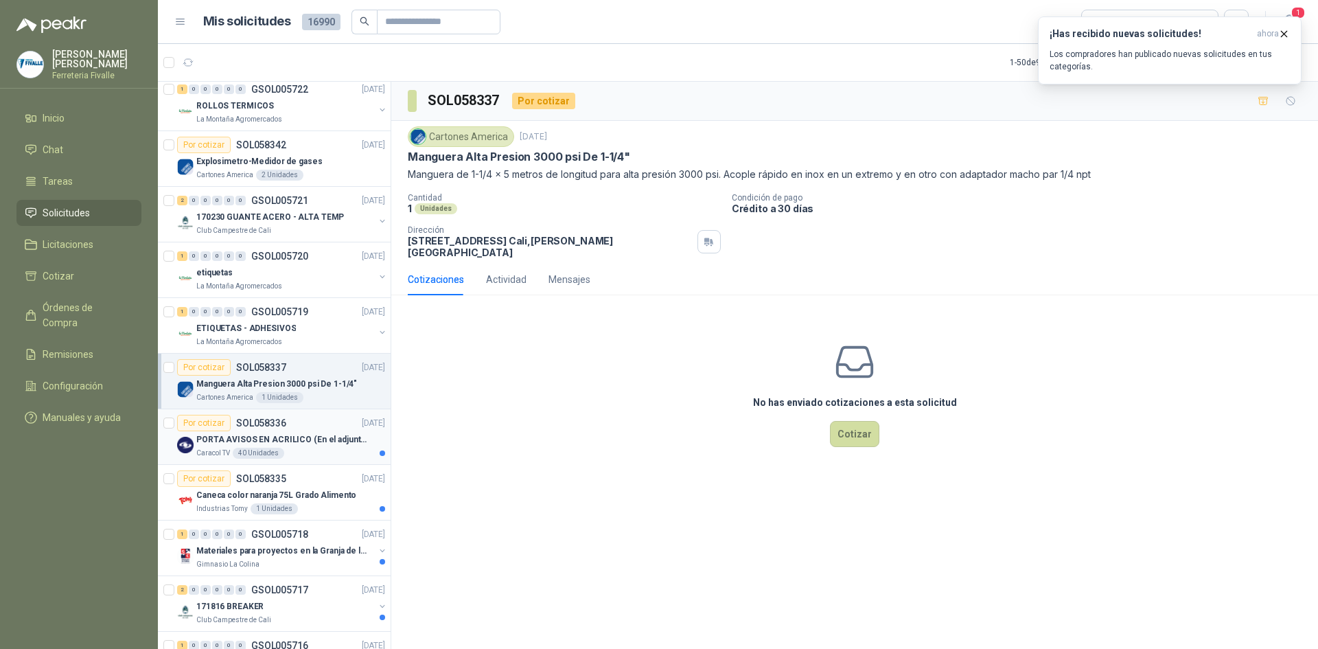
click at [330, 444] on p "PORTA AVISOS EN ACRILICO (En el adjunto mas informacion)" at bounding box center [281, 439] width 171 height 13
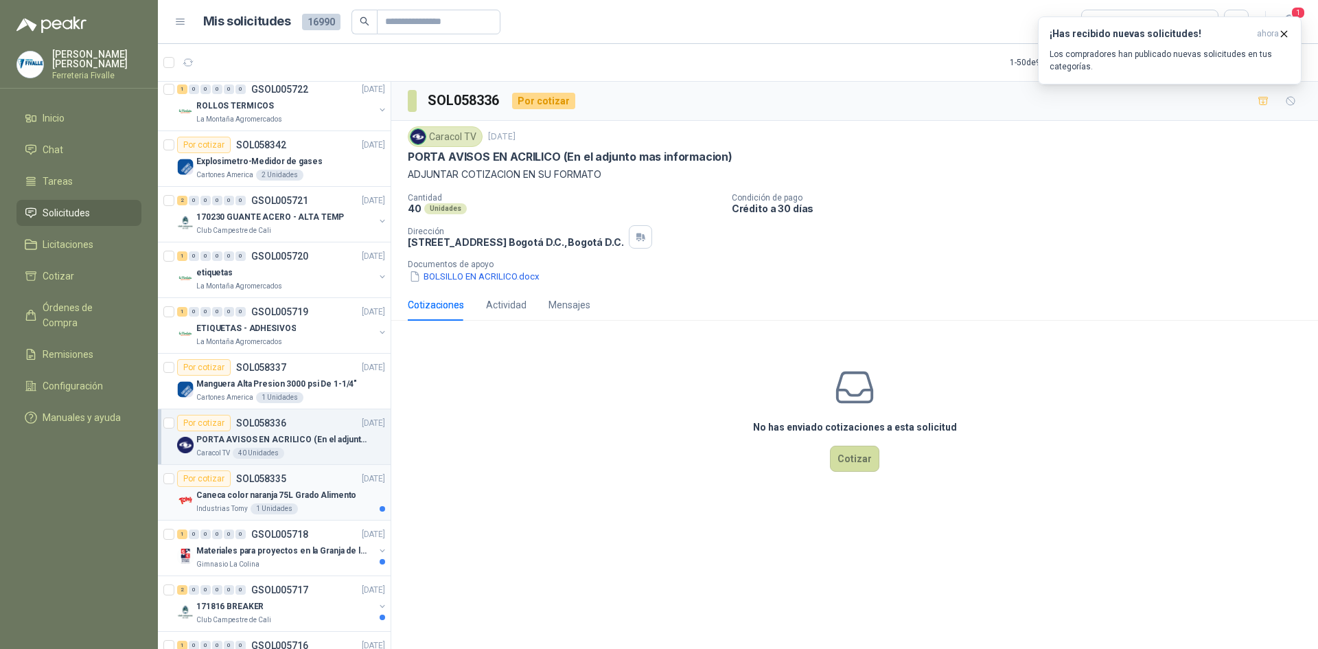
click at [314, 490] on p "Caneca color naranja 75L Grado Alimento" at bounding box center [276, 495] width 160 height 13
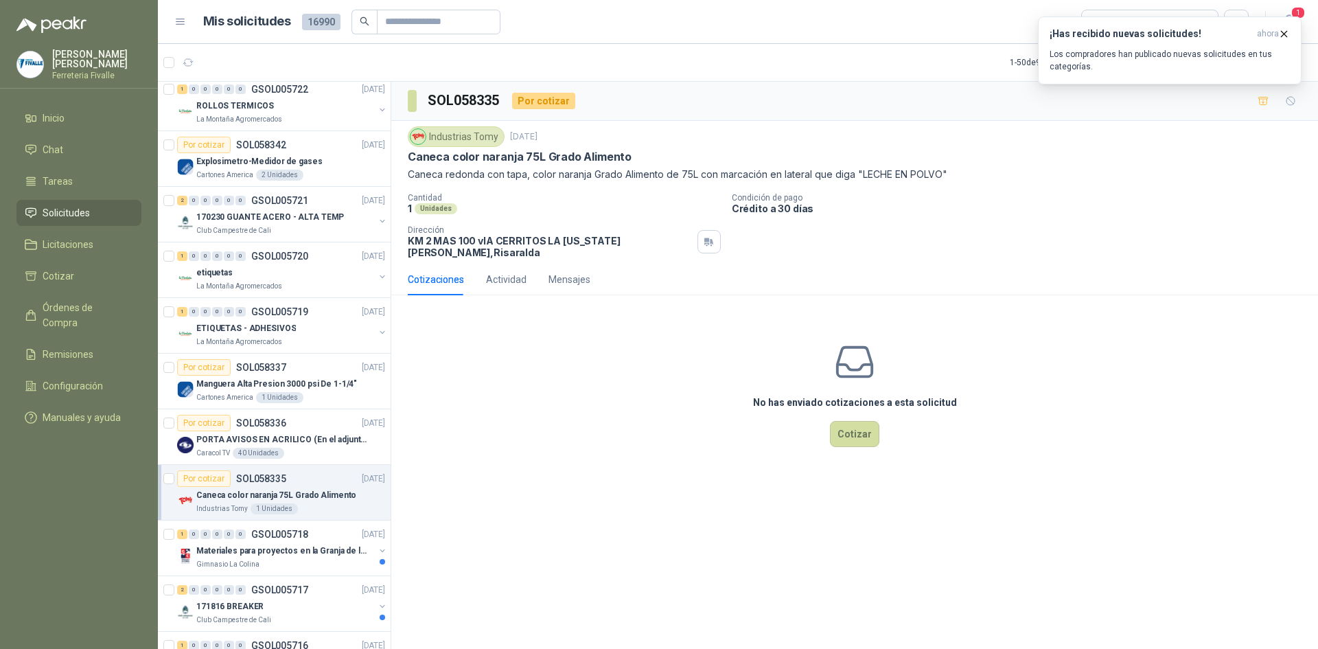
click at [308, 492] on p "Caneca color naranja 75L Grado Alimento" at bounding box center [276, 495] width 160 height 13
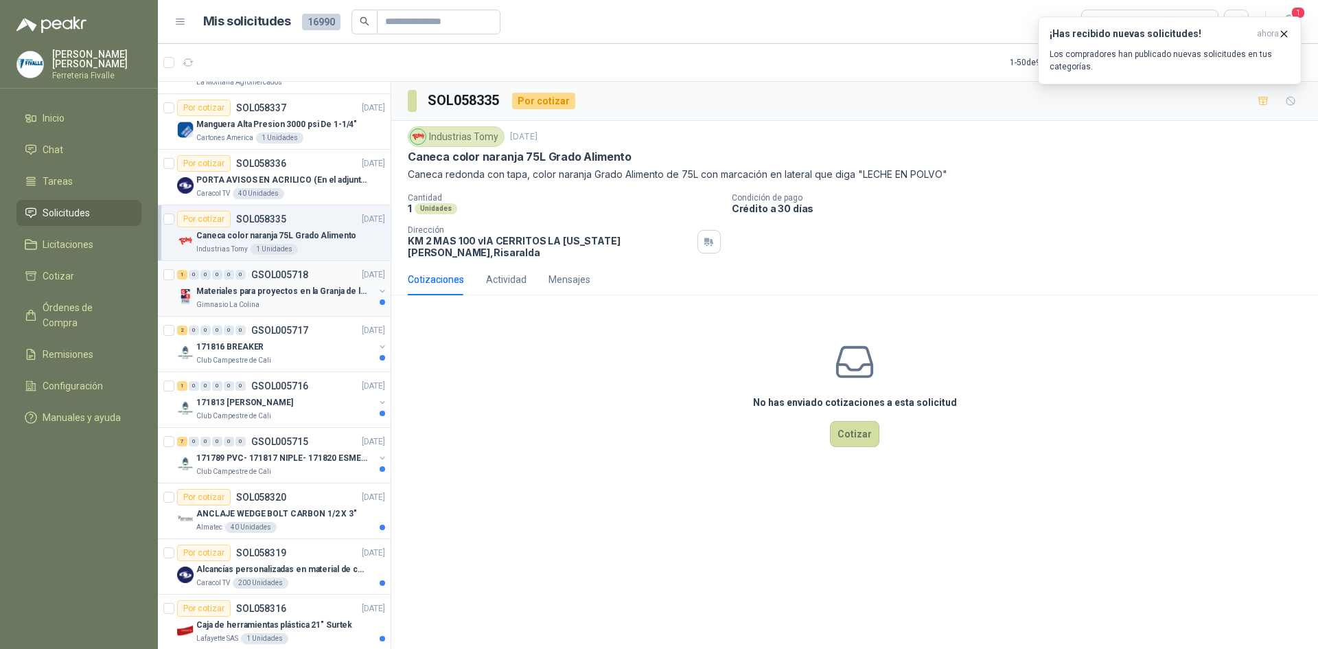
scroll to position [893, 0]
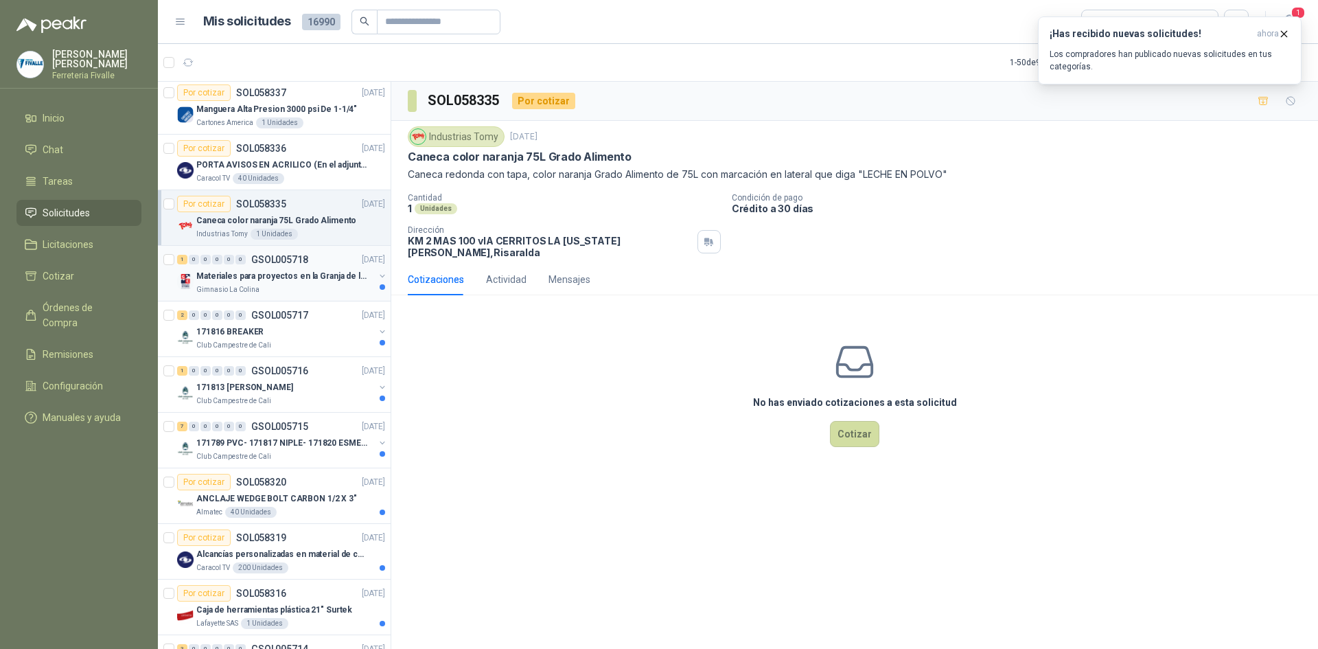
click at [307, 267] on div "1 0 0 0 0 0 GSOL005718 [DATE]" at bounding box center [282, 259] width 211 height 16
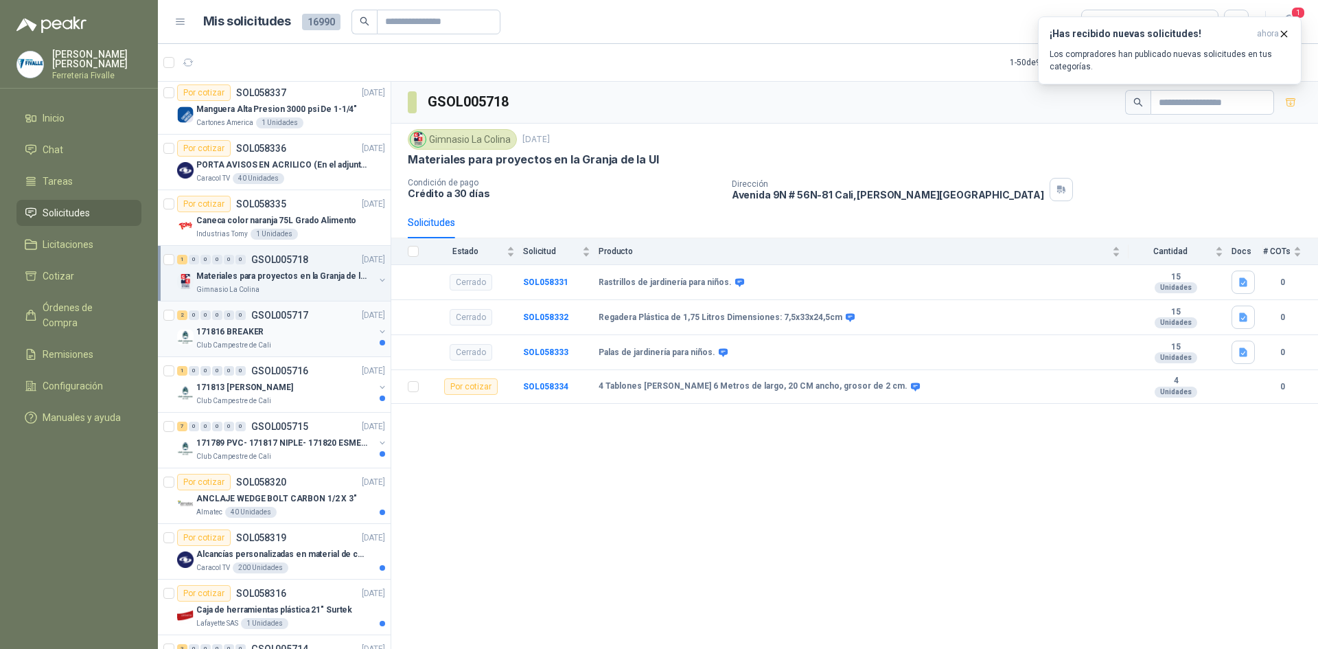
click at [295, 344] on div "Club Campestre de Cali" at bounding box center [285, 345] width 178 height 11
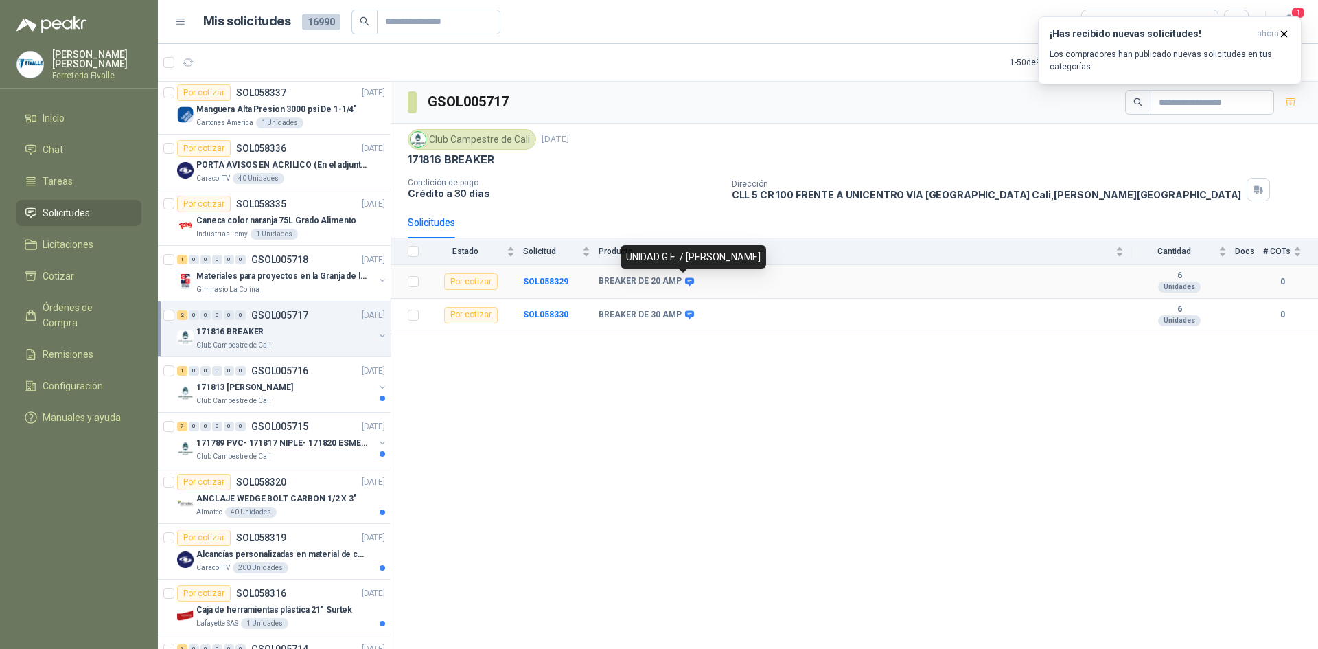
click at [688, 277] on icon at bounding box center [690, 282] width 10 height 10
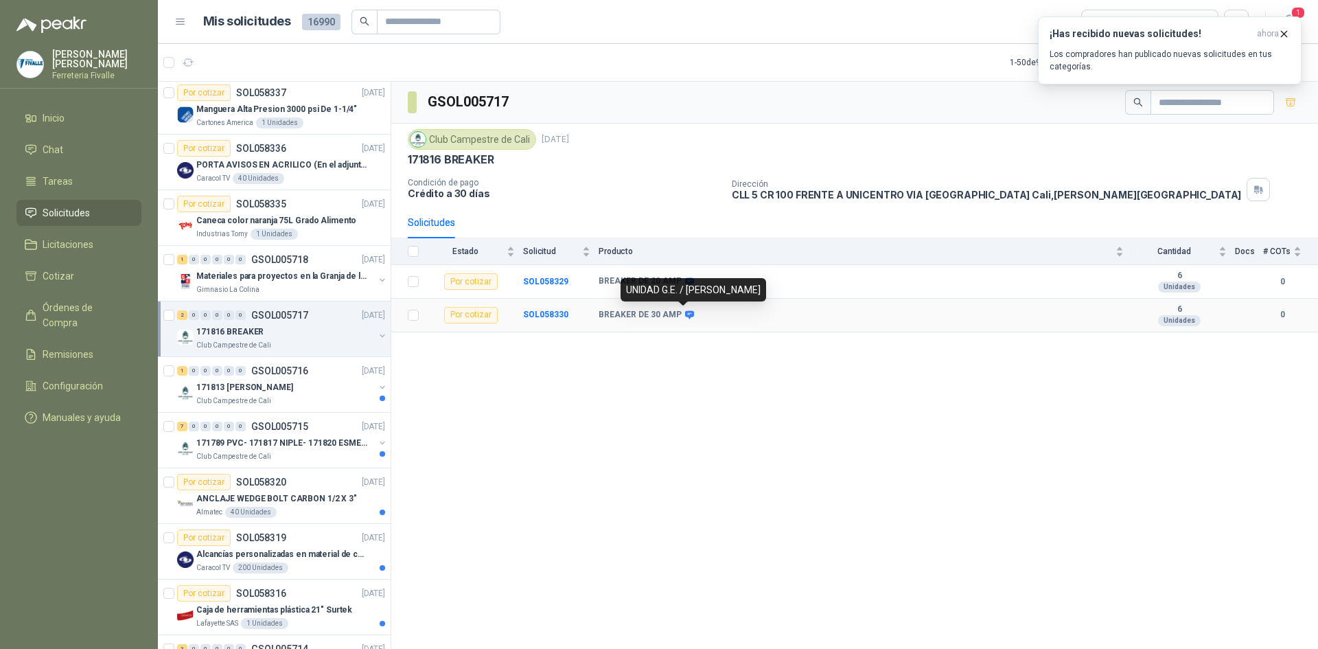
click at [685, 317] on icon at bounding box center [690, 315] width 10 height 10
click at [420, 252] on th at bounding box center [409, 251] width 36 height 27
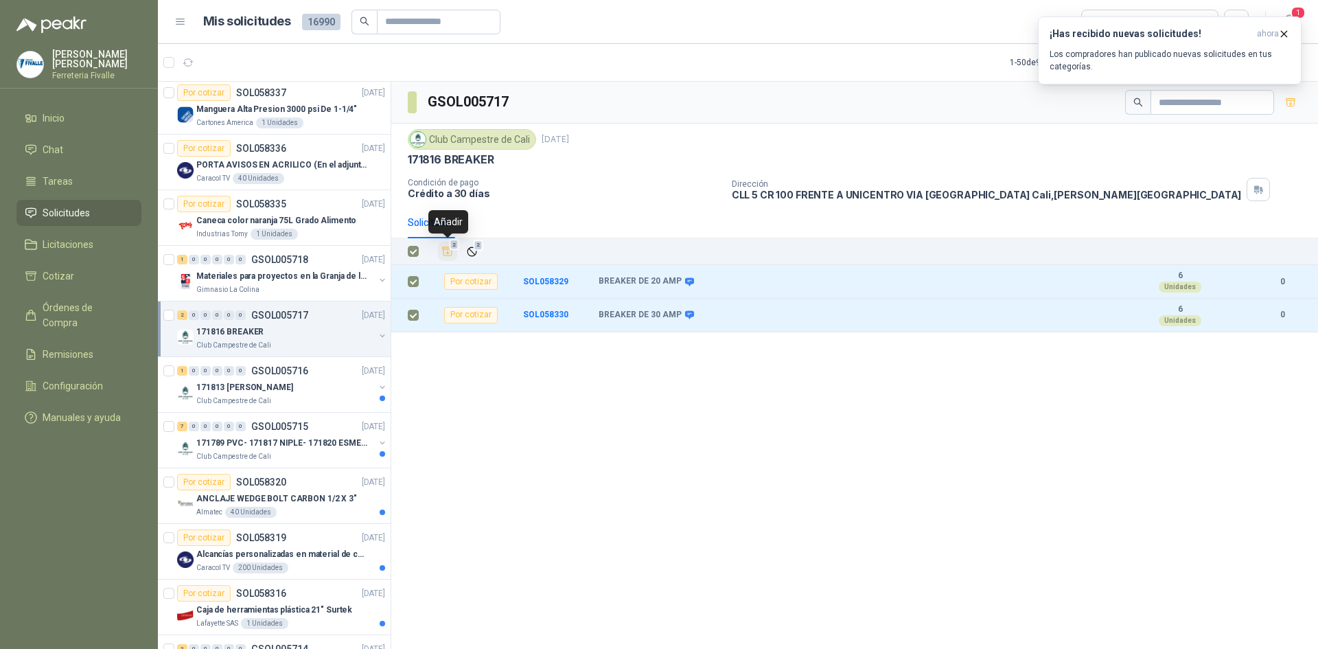
click at [446, 251] on icon "Añadir" at bounding box center [448, 251] width 12 height 12
click at [100, 284] on li "Cotizar 2" at bounding box center [79, 275] width 108 height 15
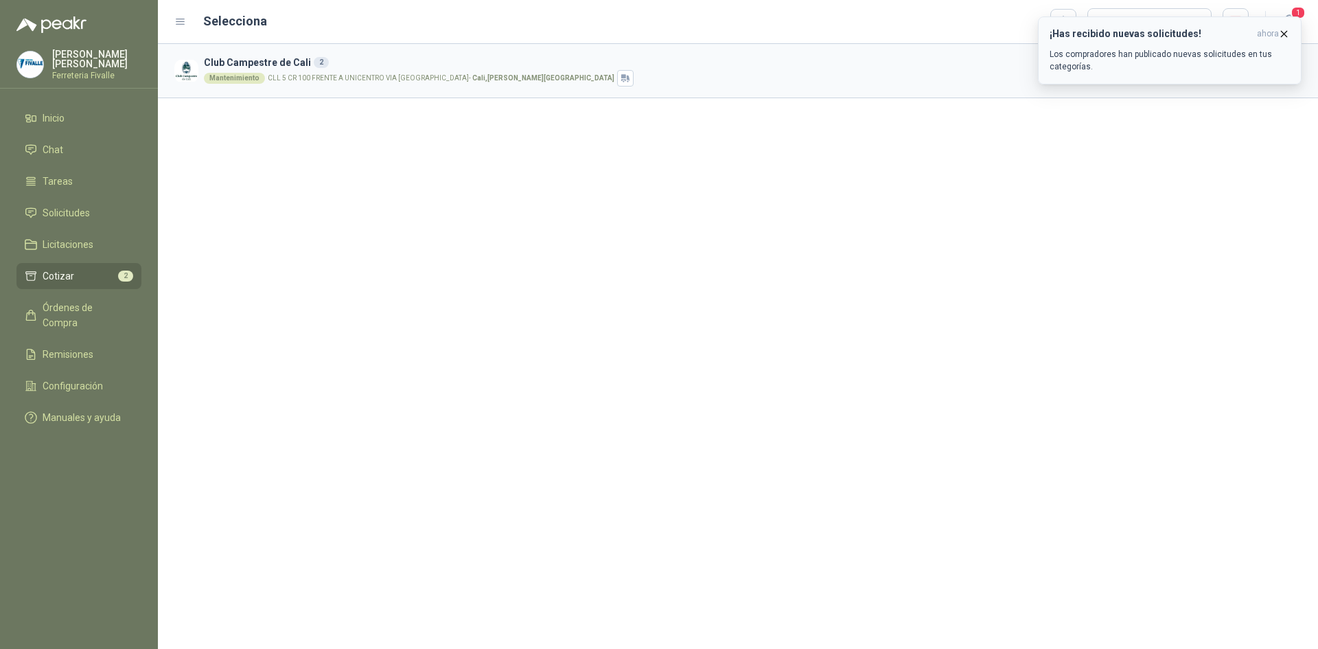
click at [1285, 34] on icon "button" at bounding box center [1284, 33] width 5 height 5
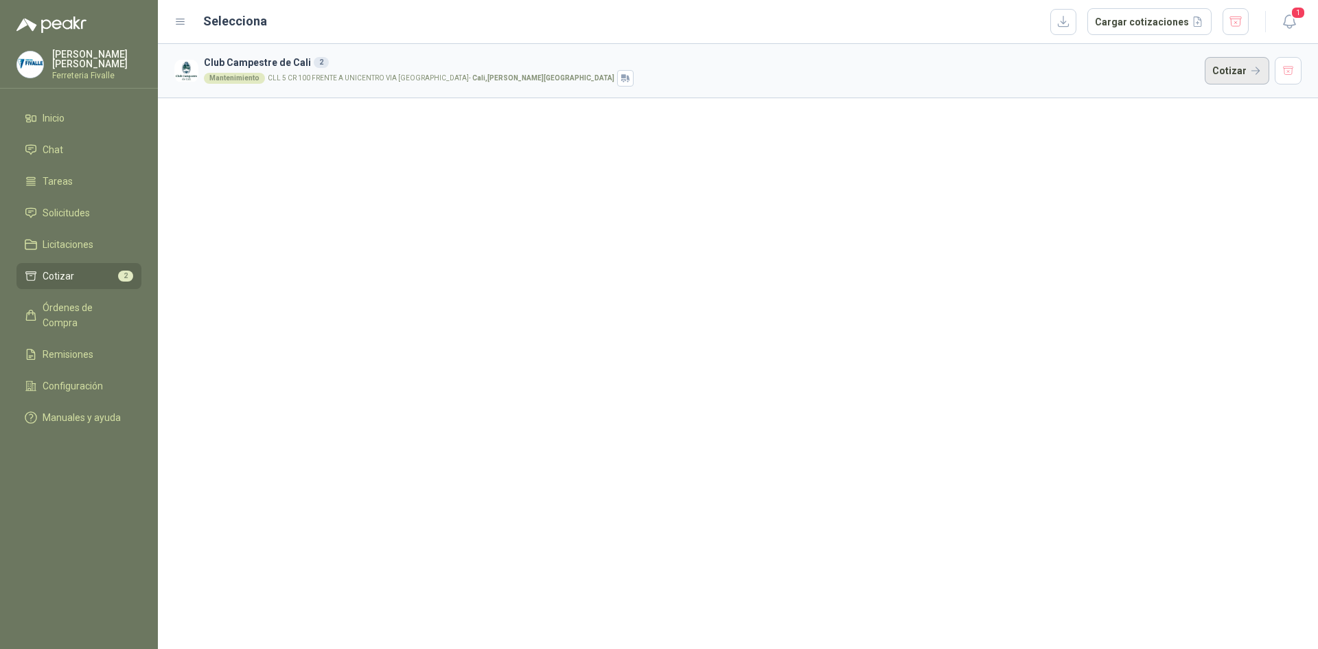
click at [1241, 70] on button "Cotizar" at bounding box center [1237, 70] width 65 height 27
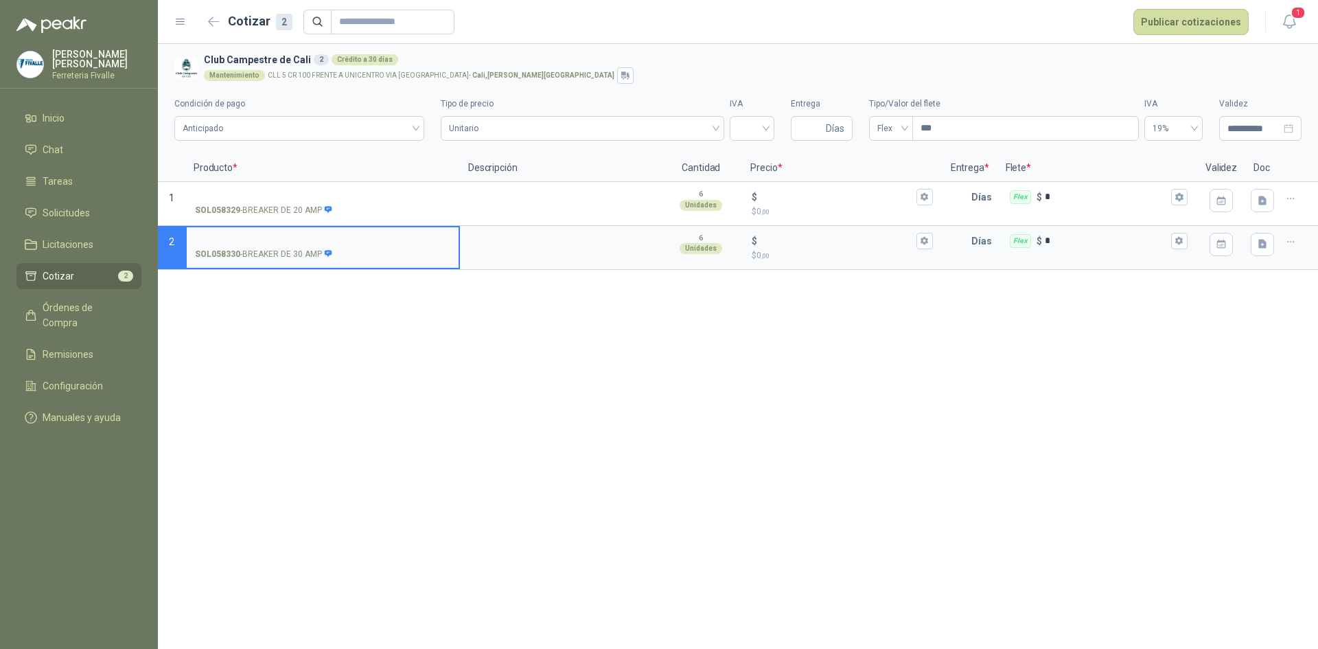
click at [1135, 352] on div "**********" at bounding box center [738, 346] width 1160 height 605
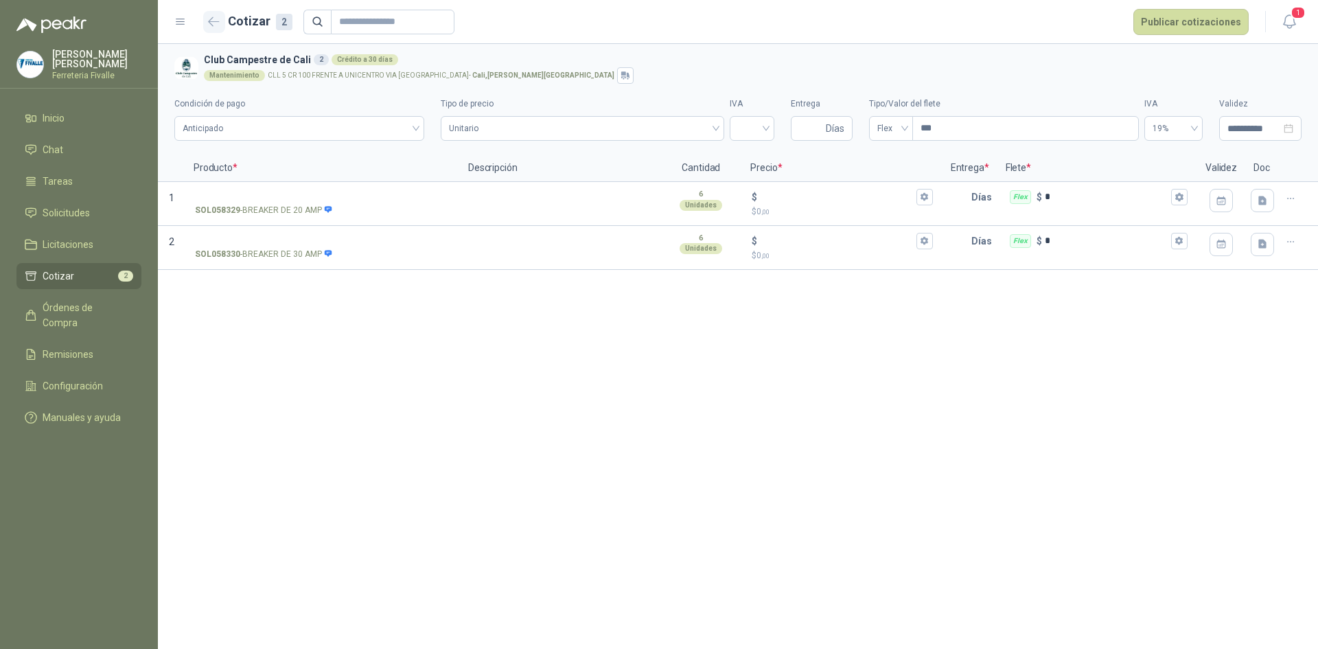
click at [213, 19] on icon "button" at bounding box center [214, 21] width 12 height 10
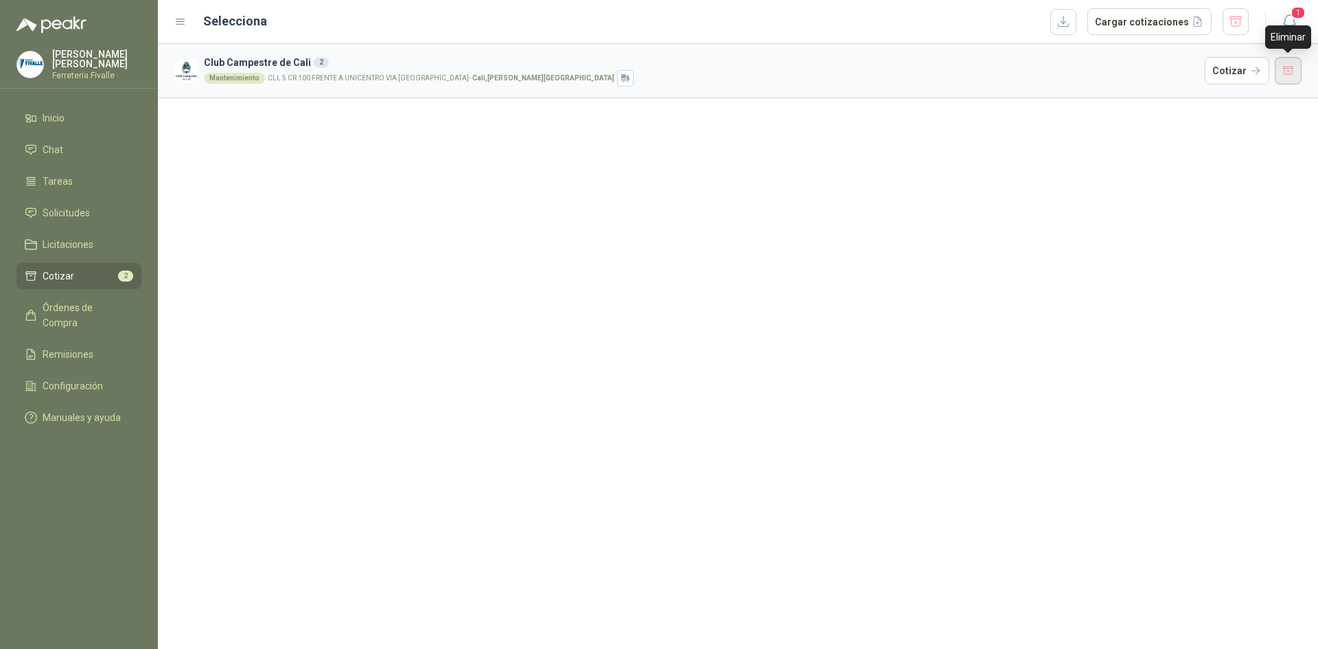
click at [1290, 67] on button "button" at bounding box center [1288, 70] width 27 height 27
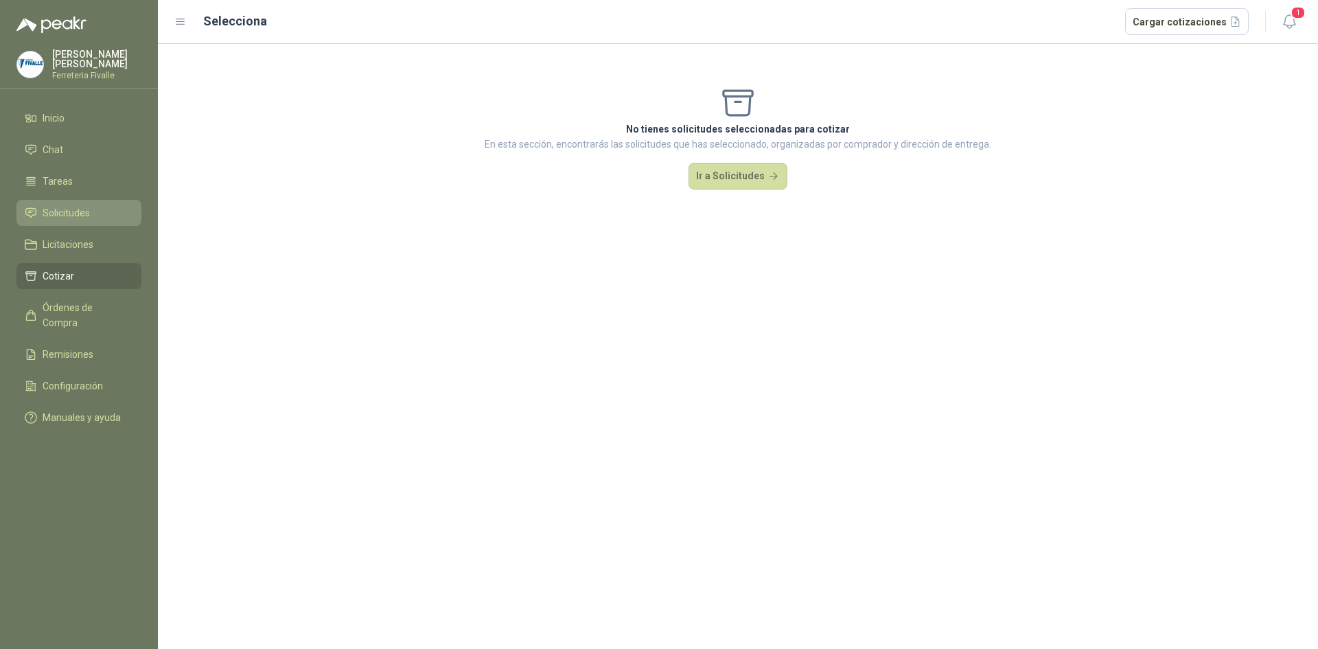
click at [104, 220] on li "Solicitudes" at bounding box center [79, 212] width 108 height 15
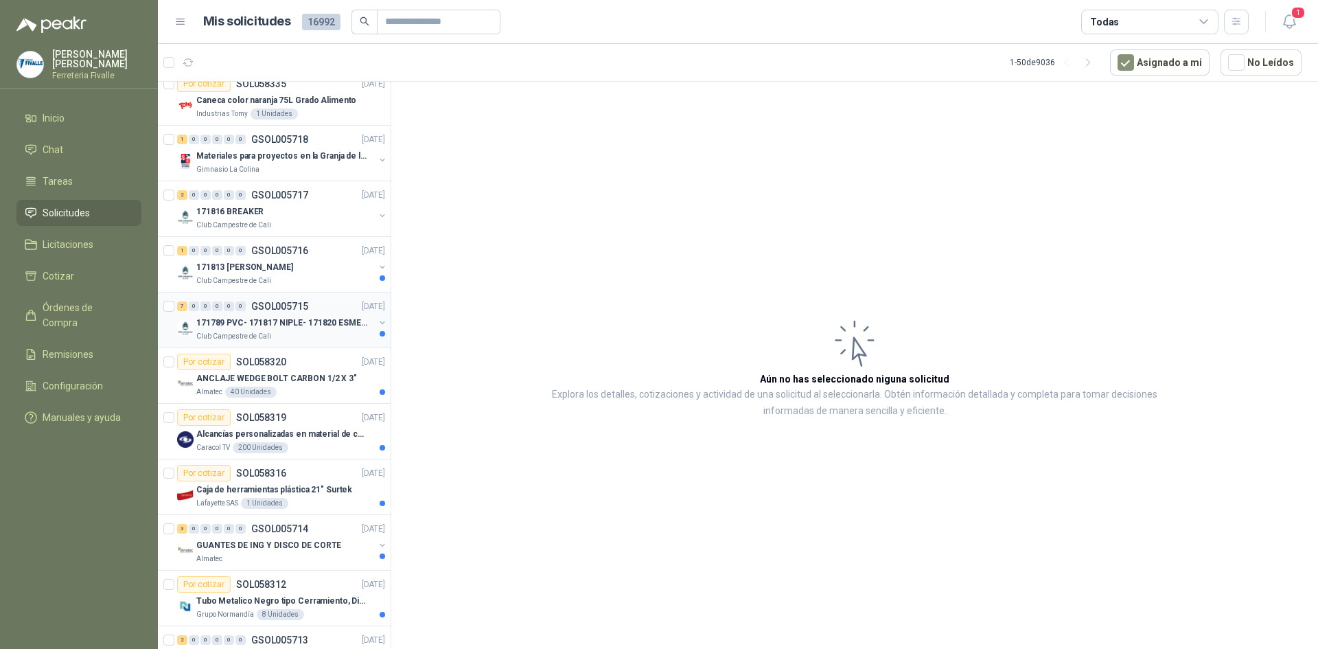
scroll to position [1167, 0]
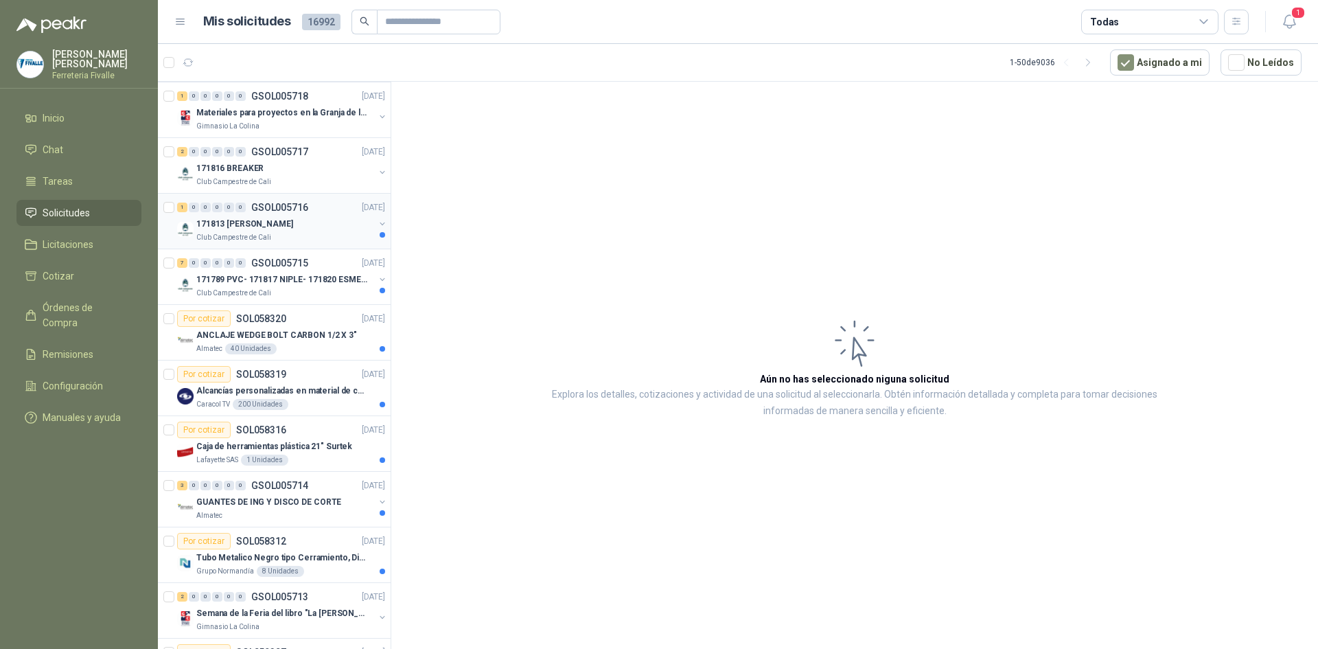
click at [303, 220] on div "171813 [PERSON_NAME]" at bounding box center [285, 224] width 178 height 16
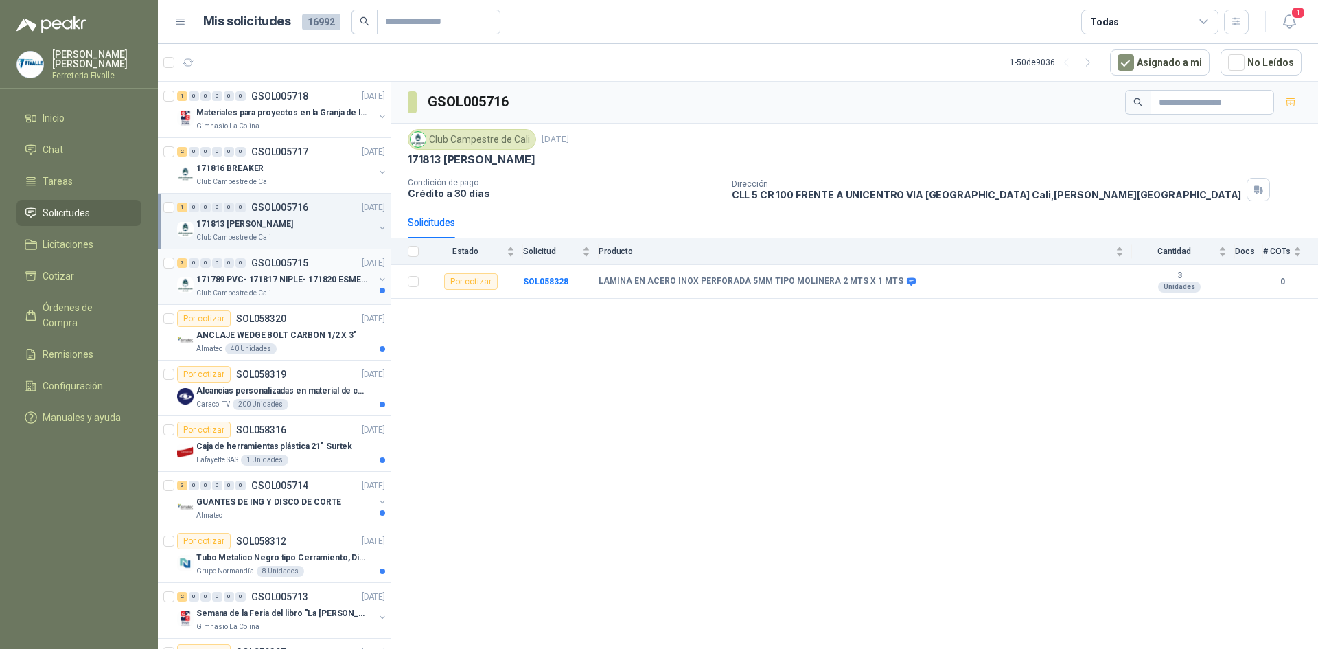
click at [294, 288] on div "Club Campestre de Cali" at bounding box center [285, 293] width 178 height 11
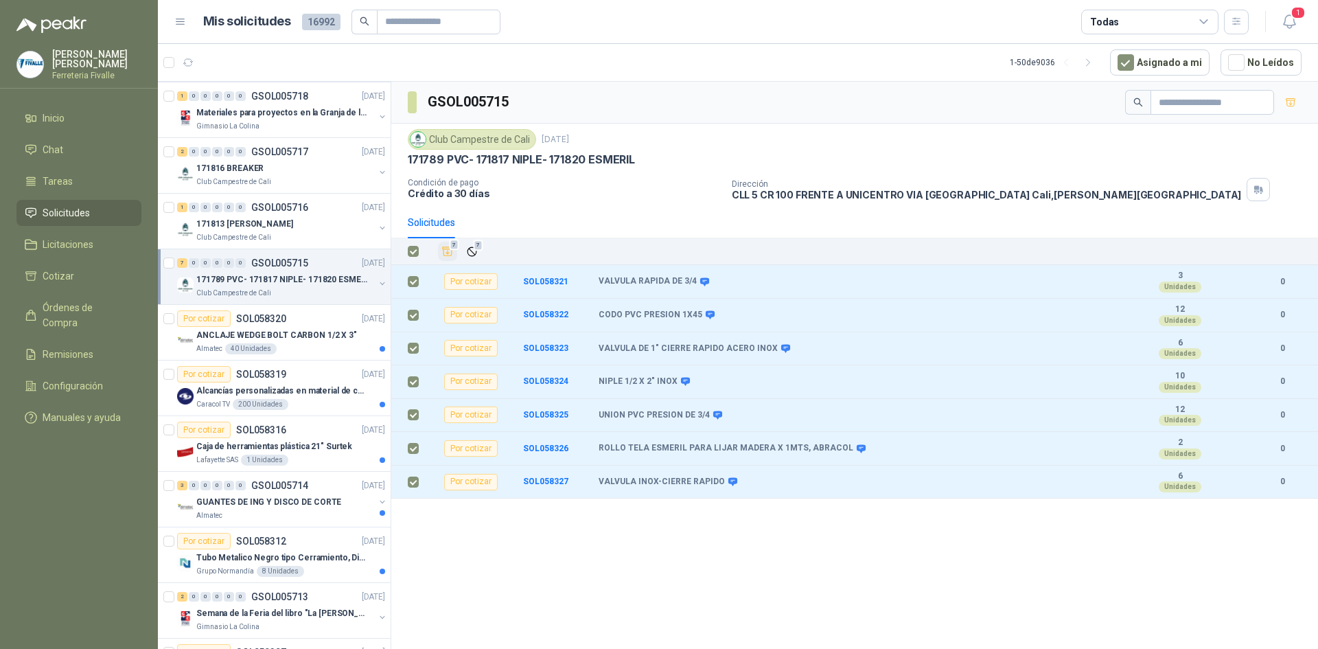
click at [452, 251] on icon "Añadir" at bounding box center [448, 251] width 10 height 9
click at [82, 284] on li "Cotizar 7" at bounding box center [79, 275] width 108 height 15
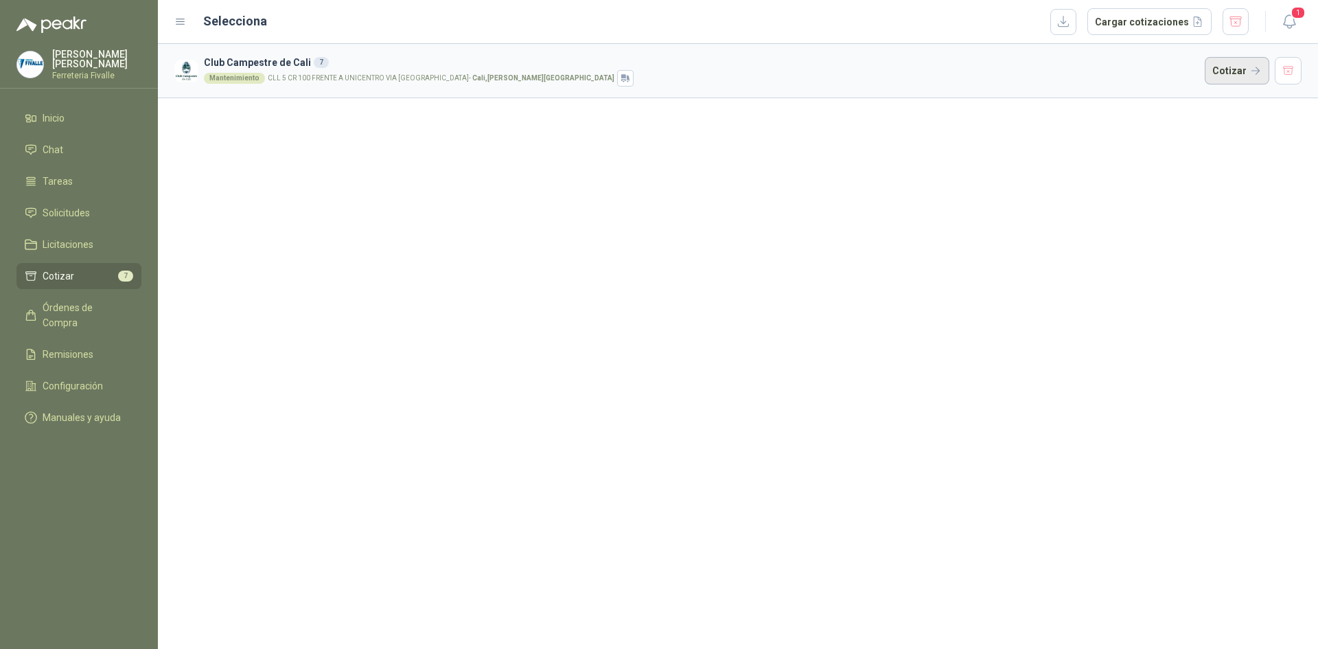
click at [1226, 71] on button "Cotizar" at bounding box center [1237, 70] width 65 height 27
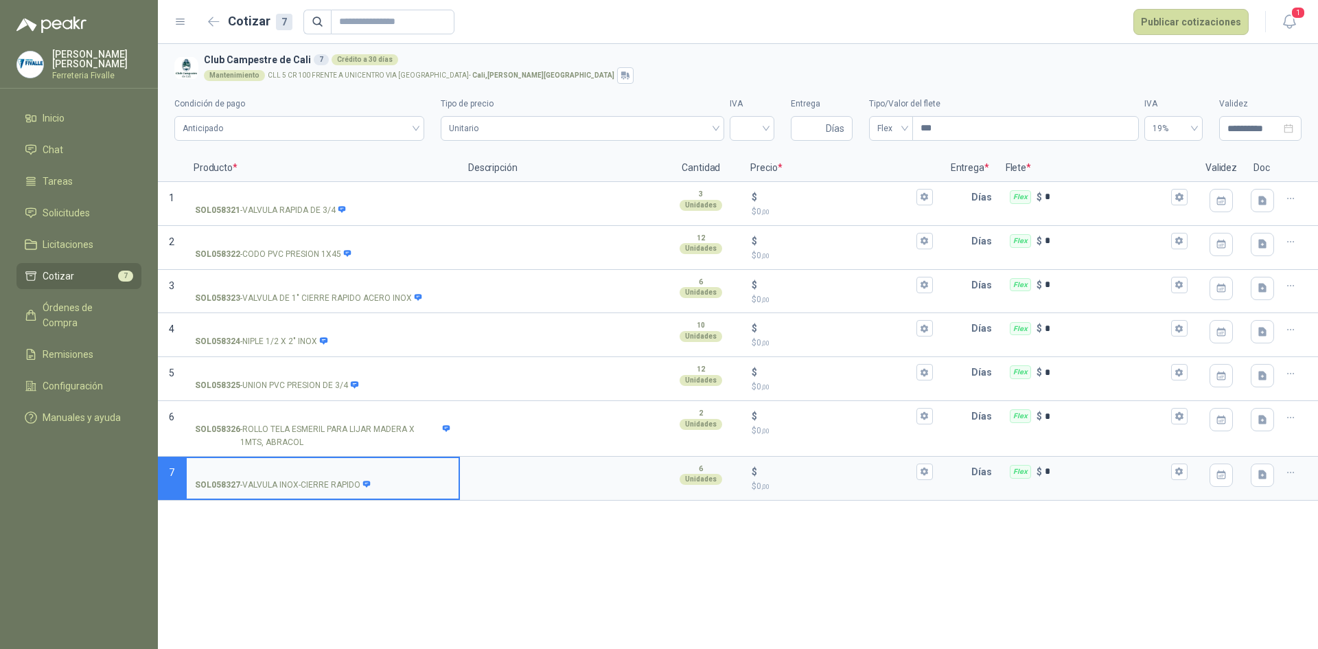
click at [1081, 68] on div "Mantenimiento CLL 5 CR 100 FRENTE A UNICENTRO VIA [GEOGRAPHIC_DATA] - [GEOGRAPH…" at bounding box center [750, 75] width 1092 height 16
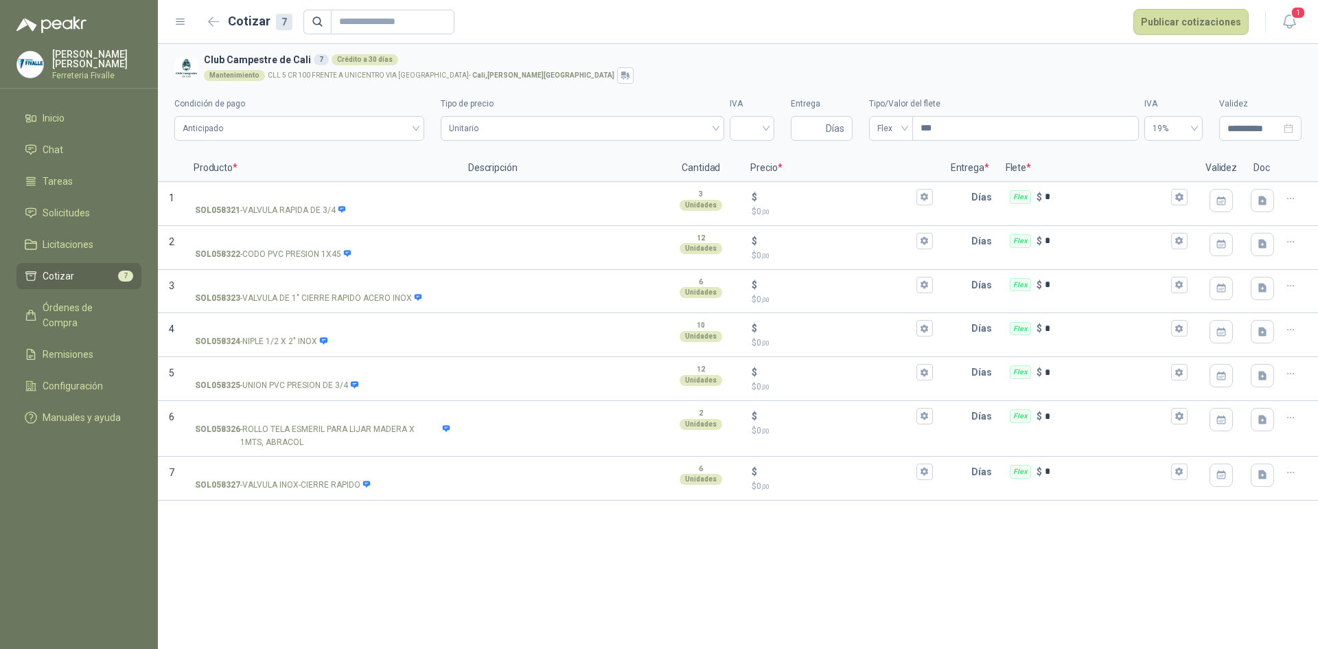
click at [228, 21] on h2 "Cotizar 7" at bounding box center [260, 21] width 65 height 19
click at [216, 19] on icon "button" at bounding box center [214, 21] width 12 height 10
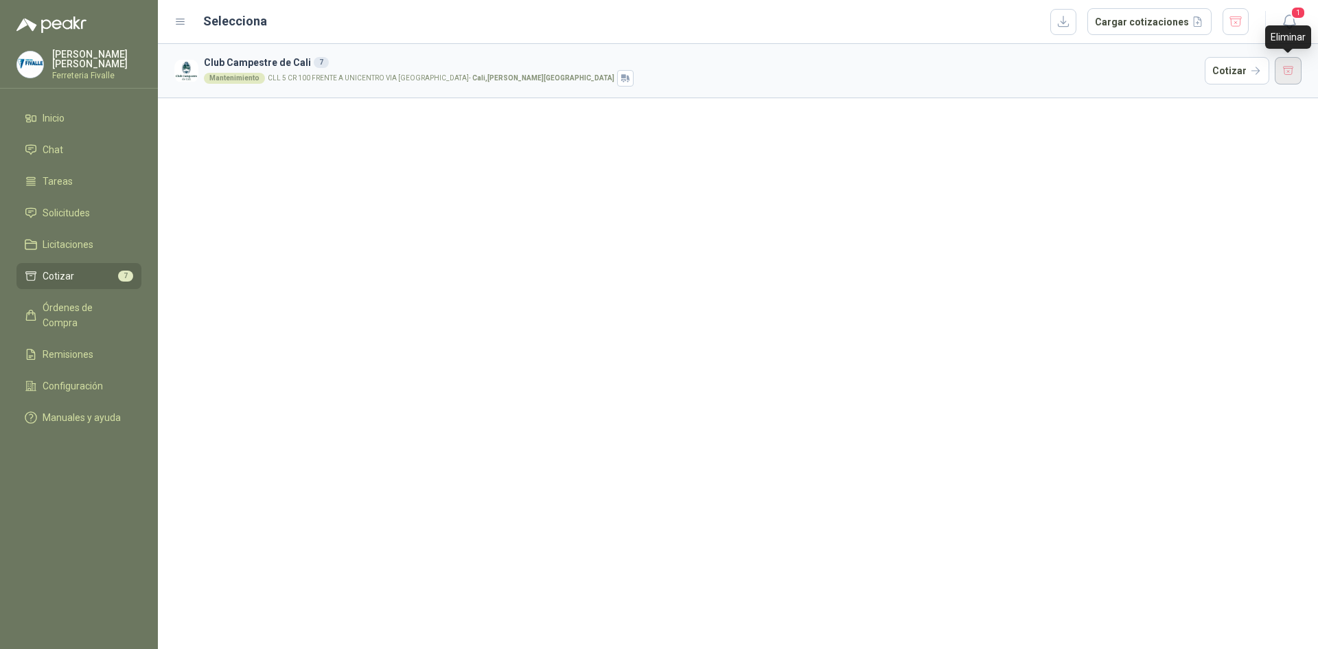
click at [1283, 74] on button "button" at bounding box center [1288, 70] width 27 height 27
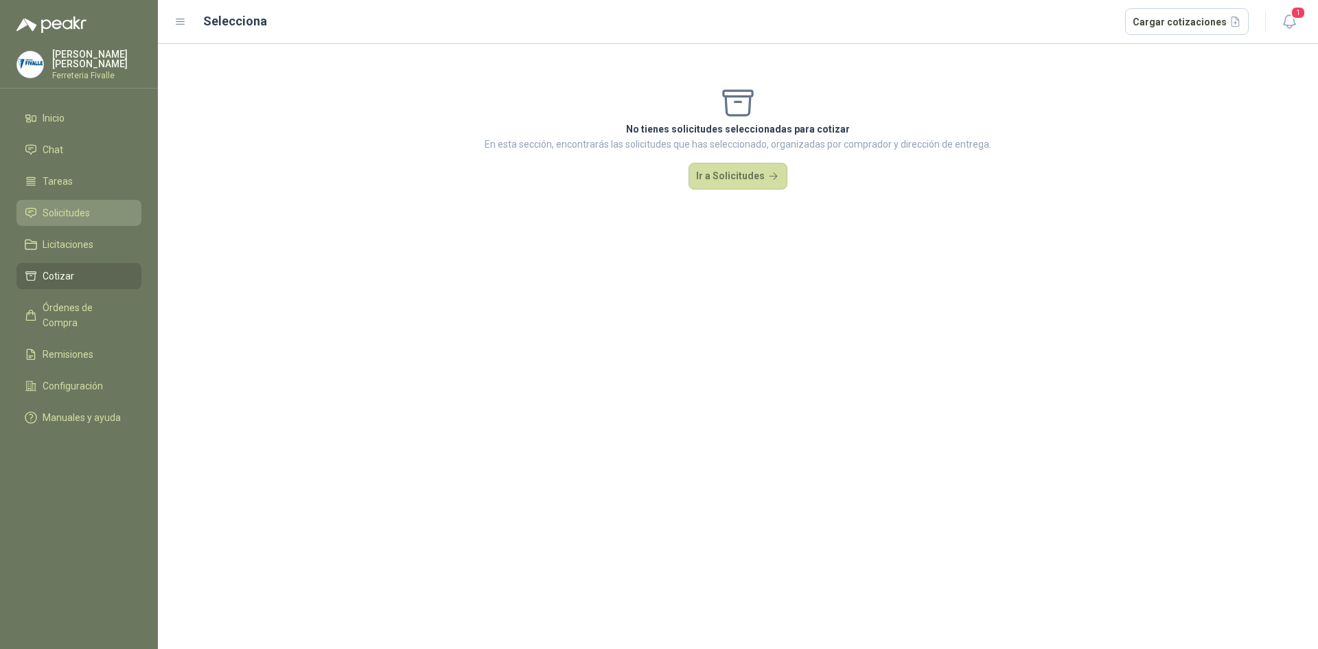
click at [65, 220] on span "Solicitudes" at bounding box center [66, 212] width 47 height 15
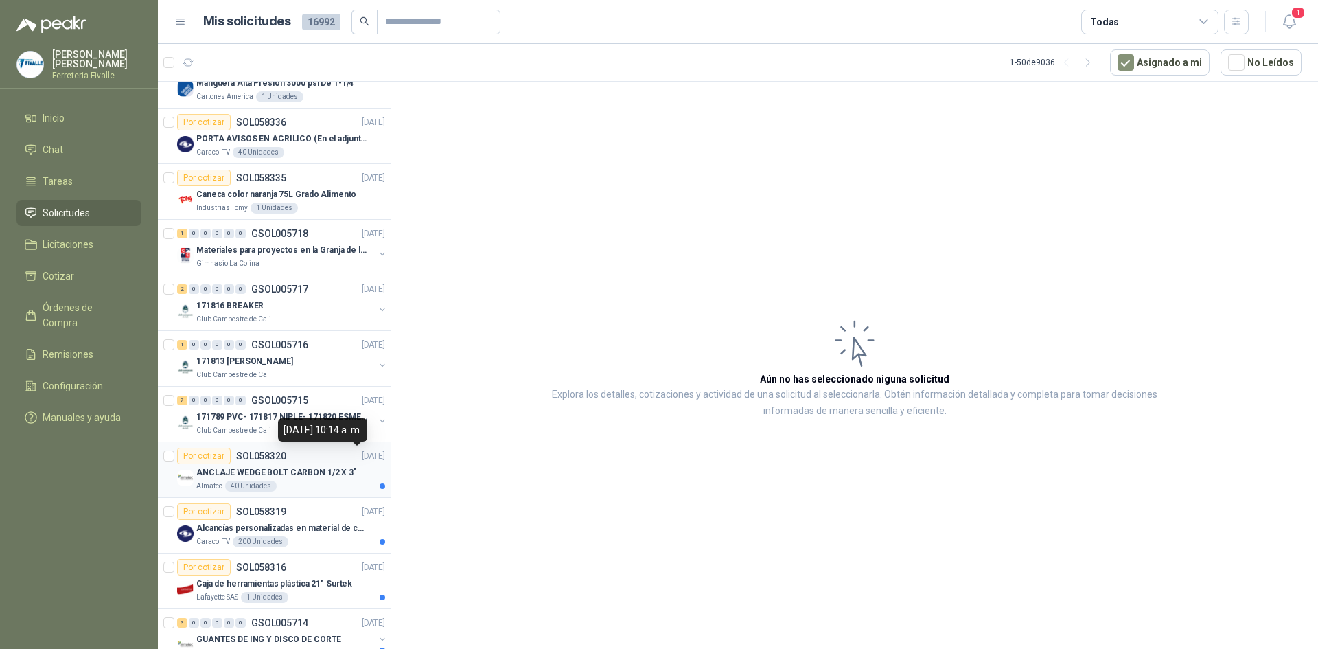
scroll to position [1099, 0]
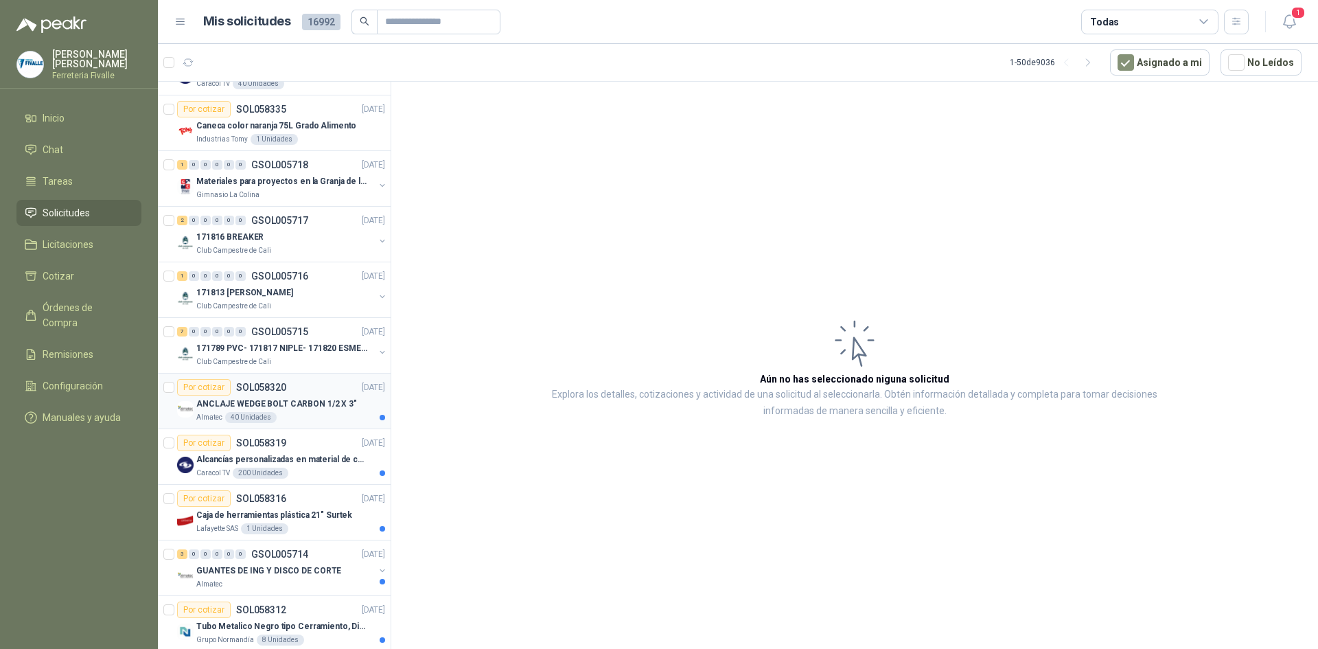
click at [352, 409] on div "ANCLAJE WEDGE BOLT CARBON 1/2 X 3"" at bounding box center [290, 403] width 189 height 16
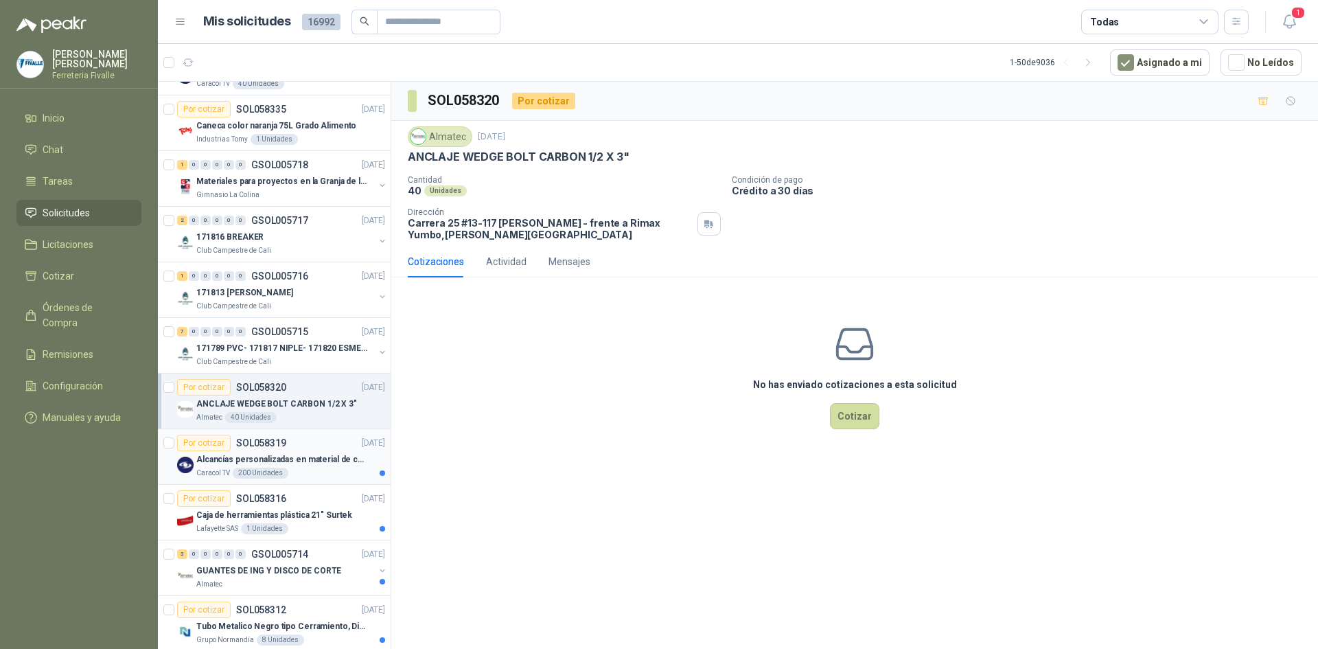
click at [306, 468] on div "Caracol TV 200 Unidades" at bounding box center [290, 473] width 189 height 11
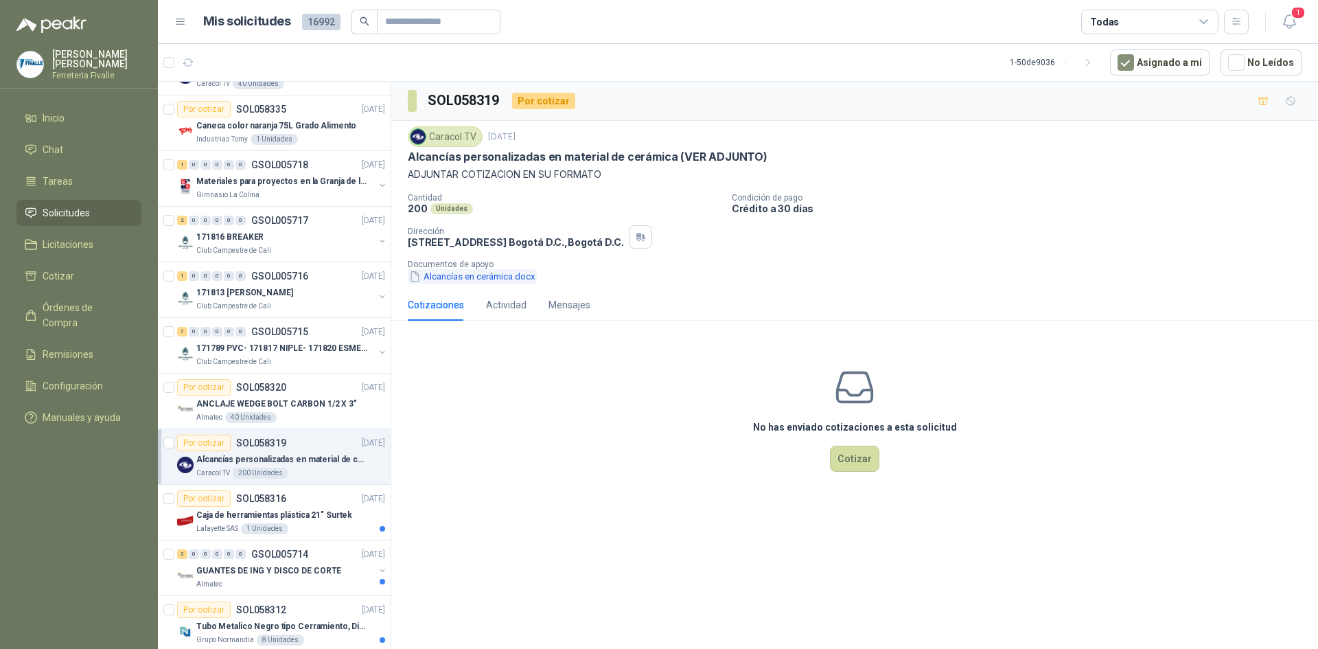
click at [485, 275] on button "Alcancías en cerámica.docx" at bounding box center [472, 276] width 129 height 14
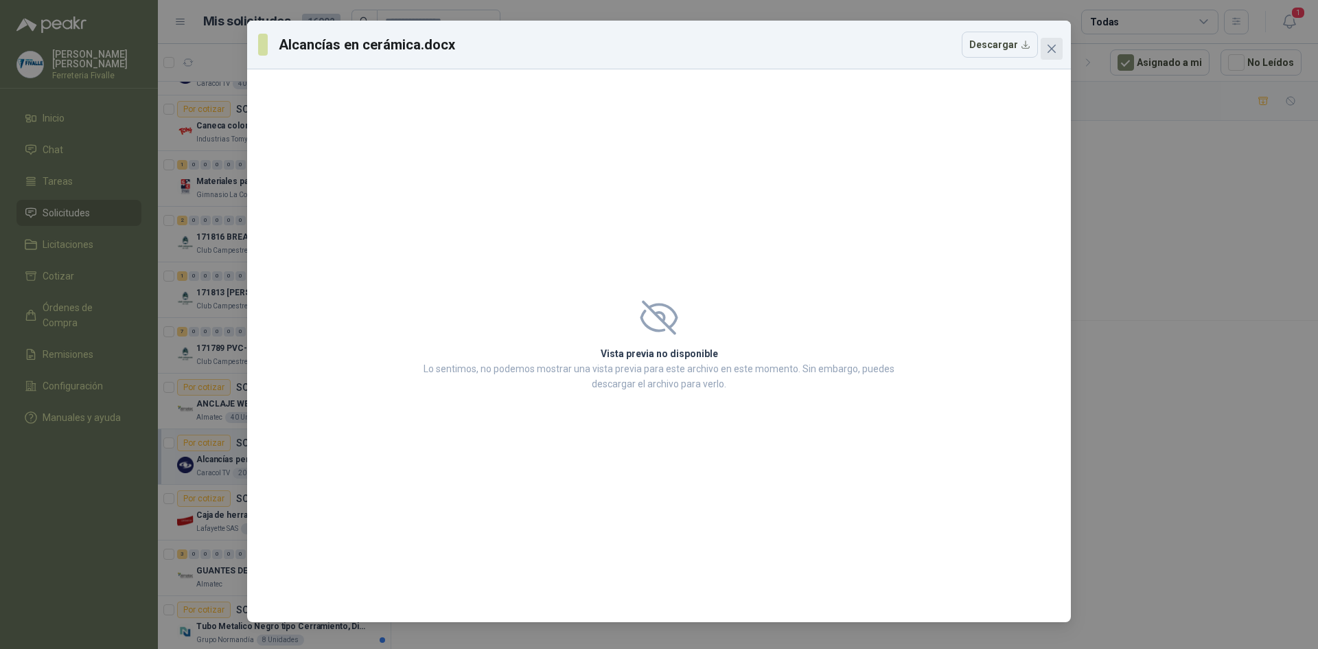
click at [1050, 46] on icon "close" at bounding box center [1052, 49] width 8 height 8
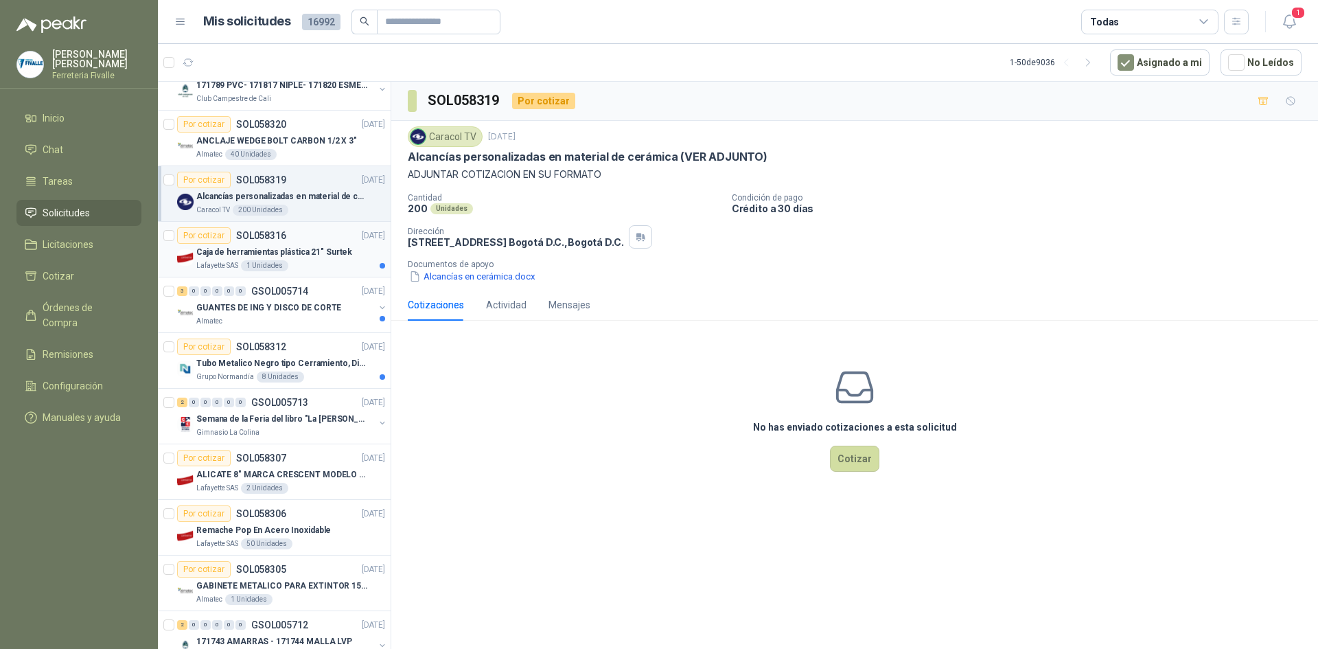
scroll to position [1373, 0]
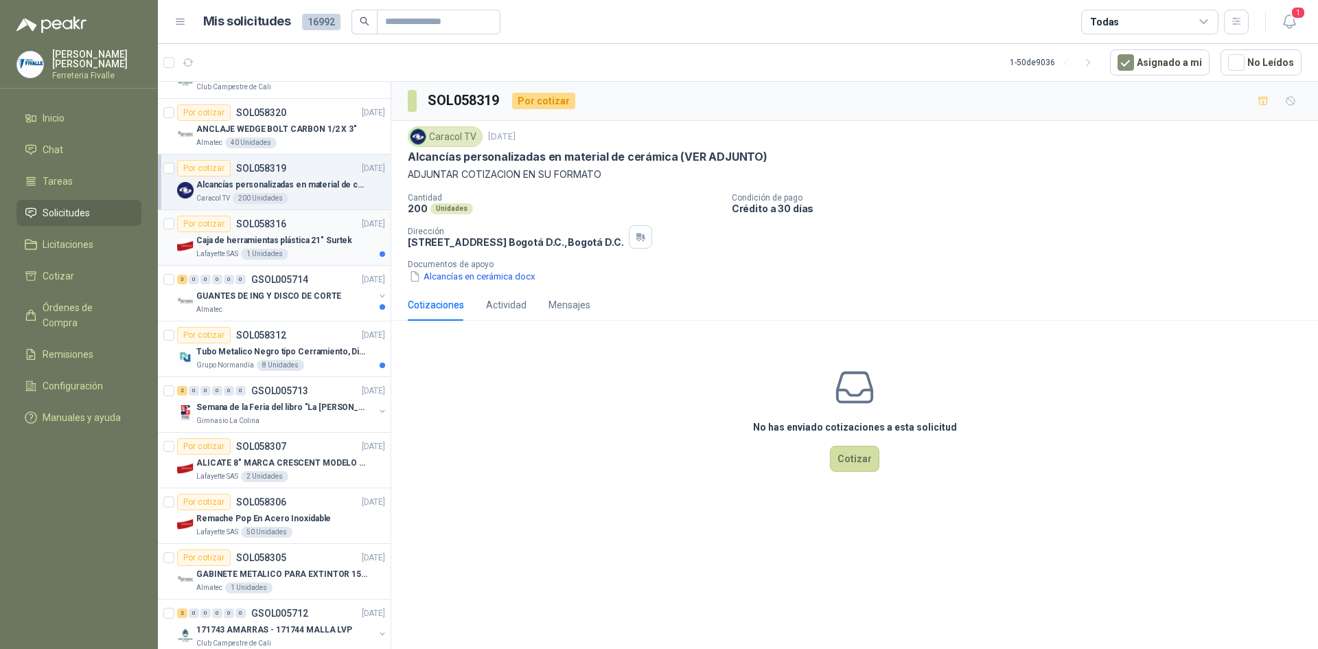
click at [324, 237] on p "Caja de herramientas plástica 21" Surtek" at bounding box center [274, 240] width 156 height 13
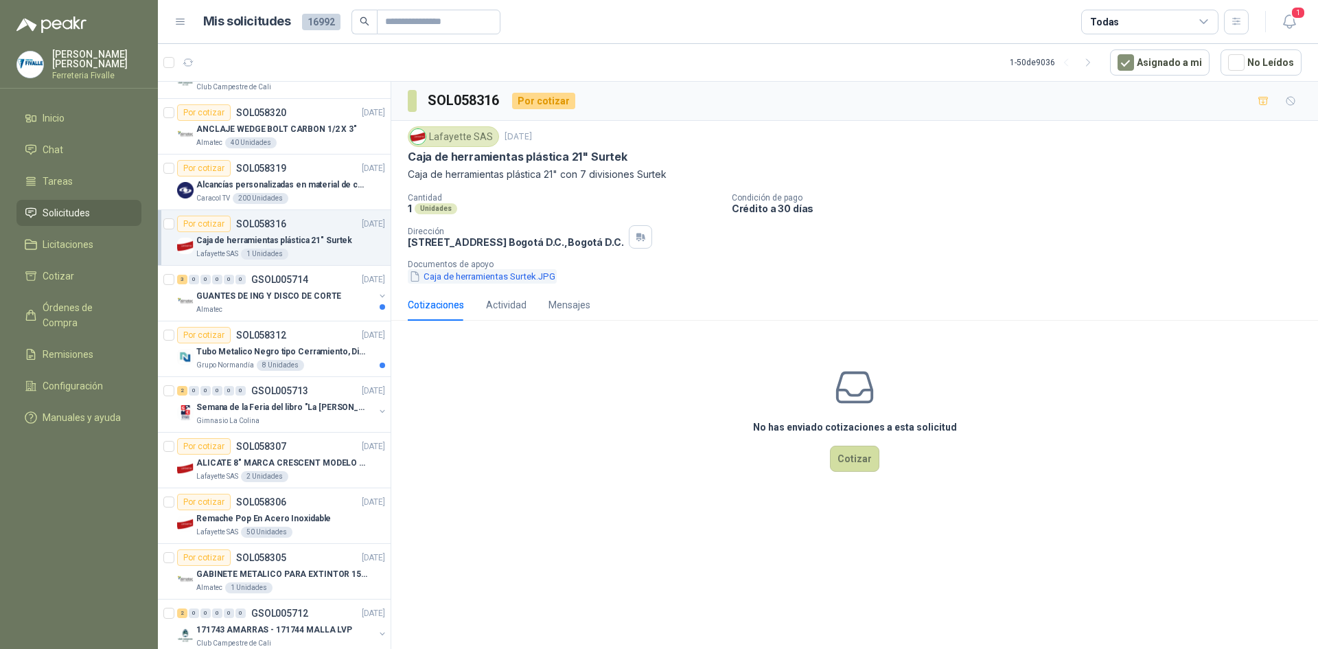
click at [464, 277] on button "Caja de herramientas Surtek.JPG" at bounding box center [482, 276] width 149 height 14
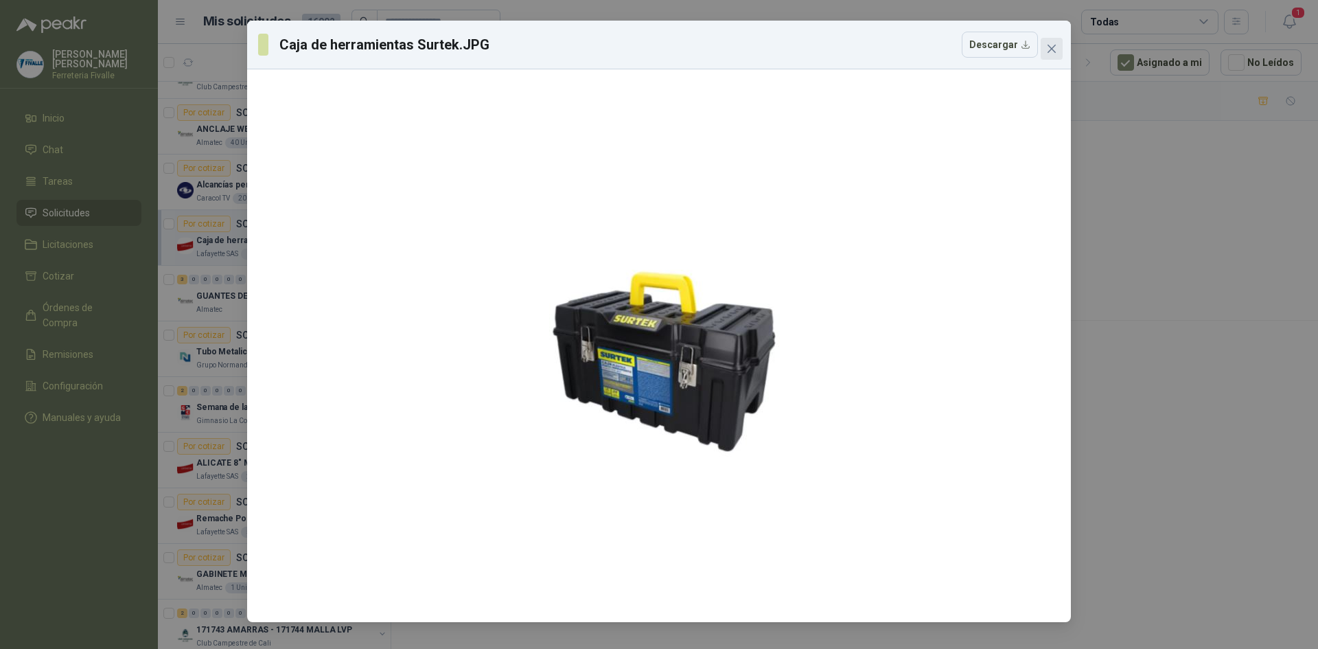
click at [1051, 45] on icon "close" at bounding box center [1051, 48] width 11 height 11
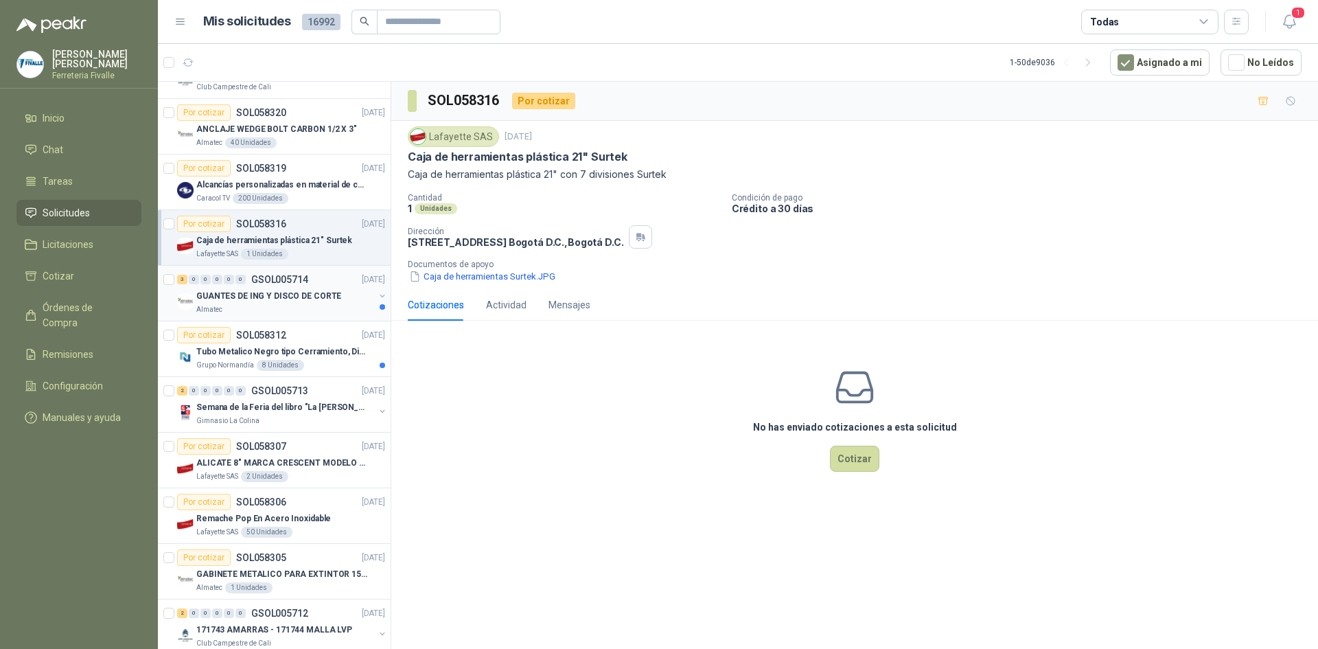
click at [308, 283] on div "3 0 0 0 0 0 GSOL005714 [DATE]" at bounding box center [282, 279] width 211 height 16
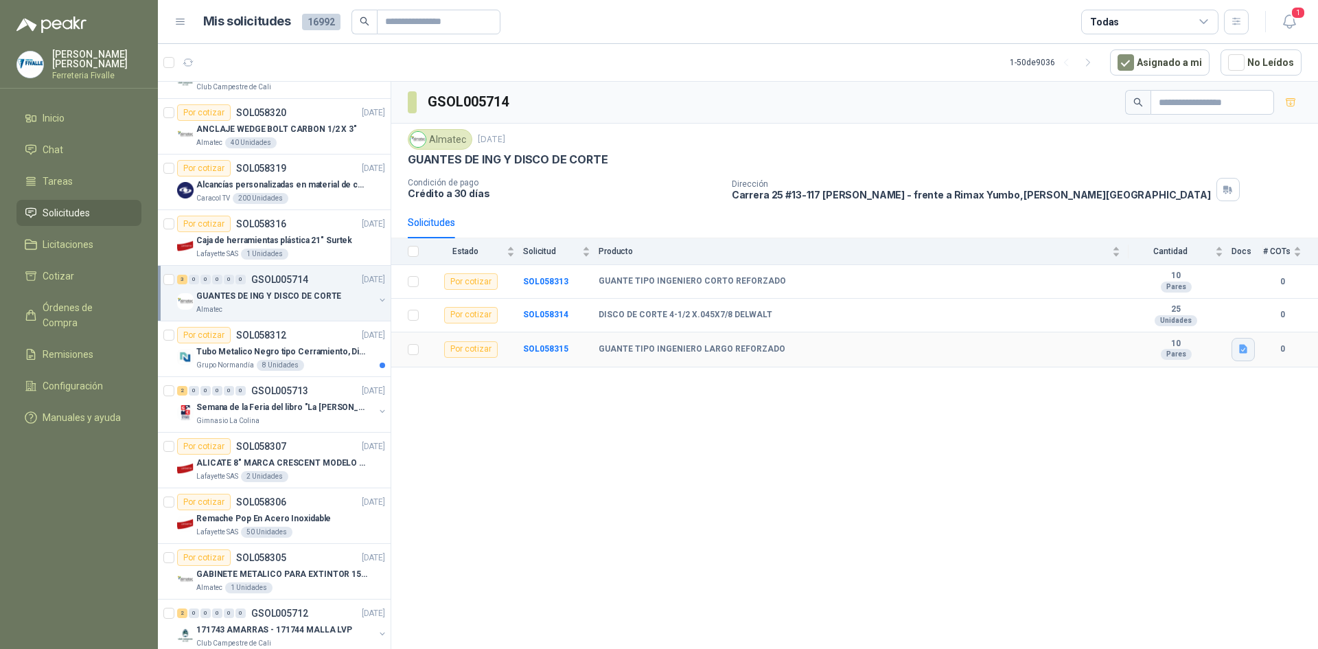
click at [1241, 352] on icon "button" at bounding box center [1243, 349] width 8 height 9
click at [1135, 318] on button "WhatsApp Image [DATE] 11.07.03 AM.jpeg" at bounding box center [1153, 319] width 186 height 14
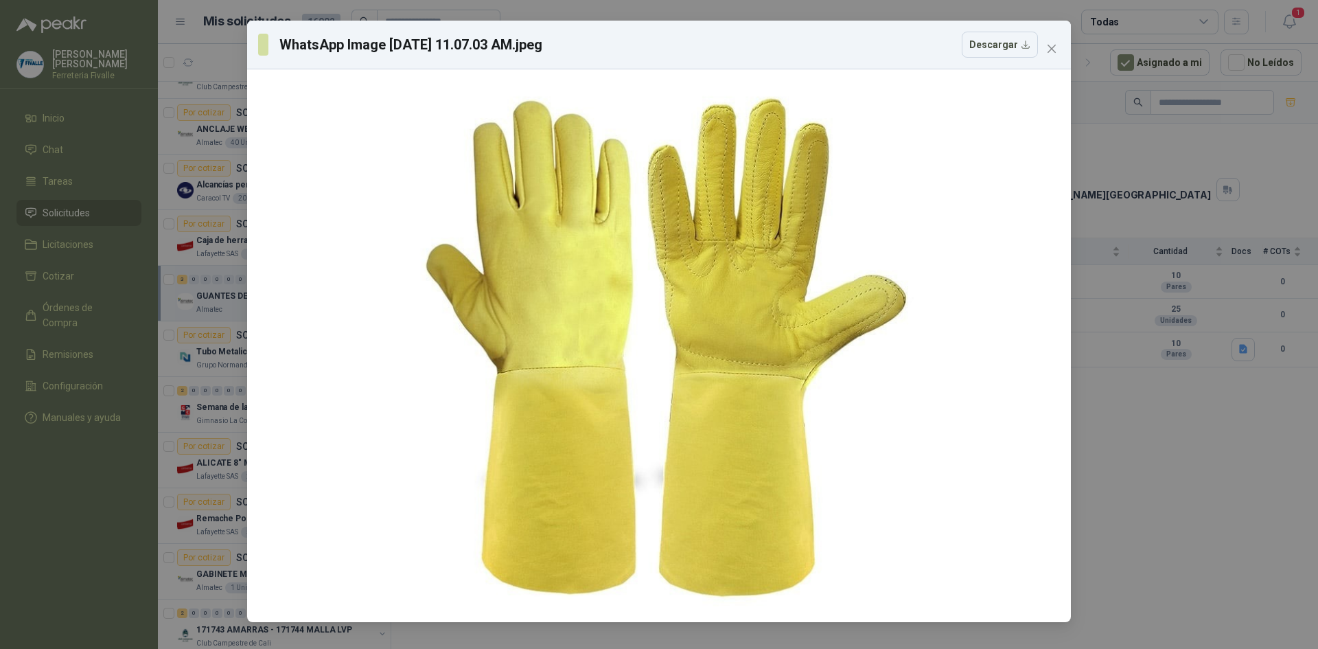
click at [1227, 409] on div "WhatsApp Image [DATE] 11.07.03 AM.jpeg Descargar" at bounding box center [659, 324] width 1318 height 649
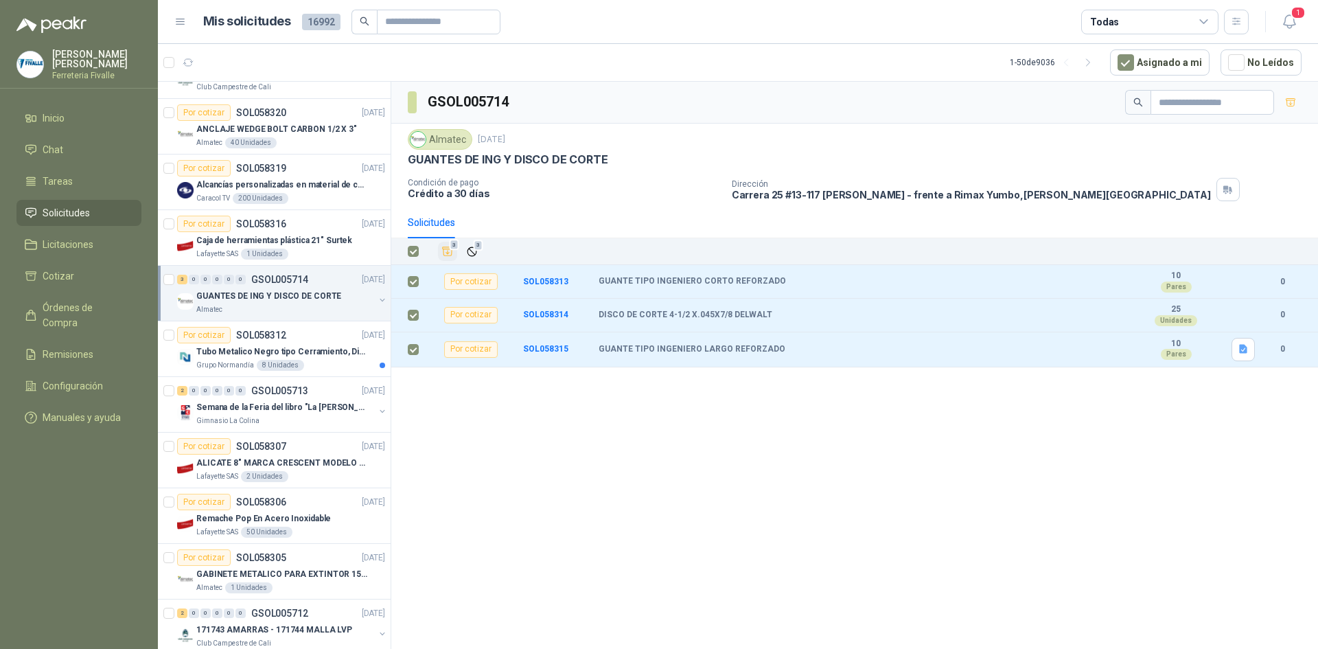
click at [448, 249] on icon "Añadir" at bounding box center [448, 251] width 12 height 12
click at [97, 283] on li "Cotizar 3" at bounding box center [79, 275] width 108 height 15
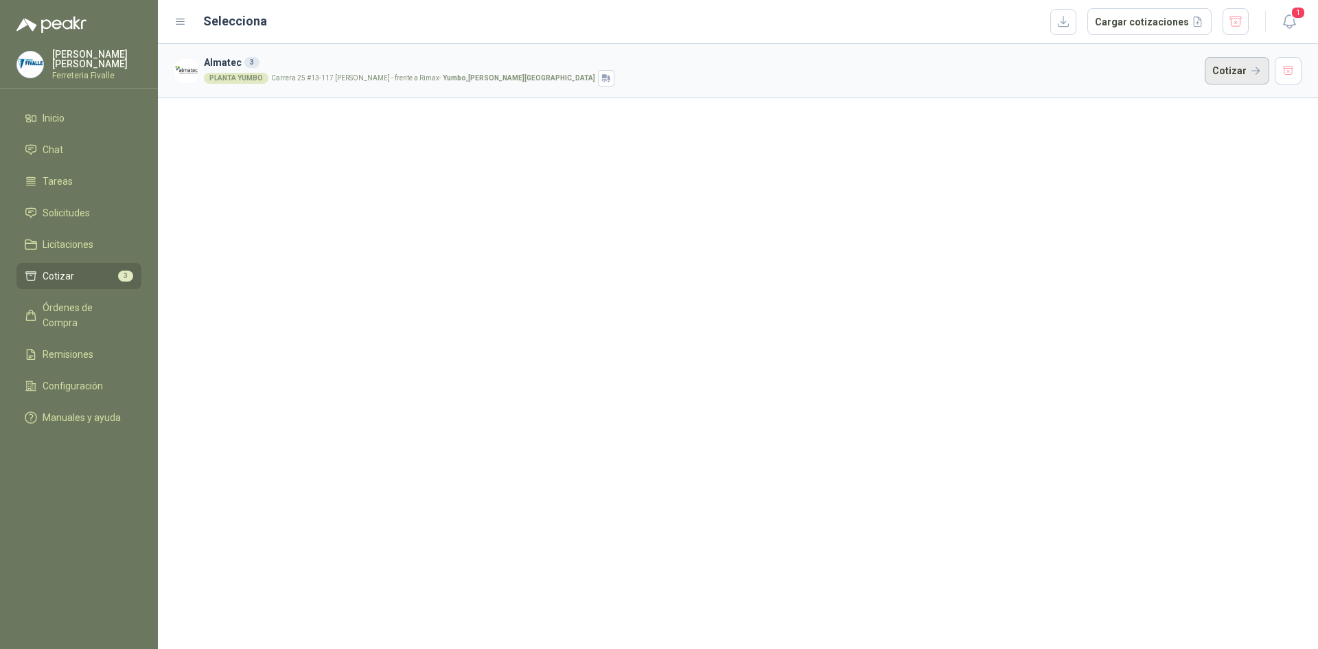
click at [1233, 76] on button "Cotizar" at bounding box center [1237, 70] width 65 height 27
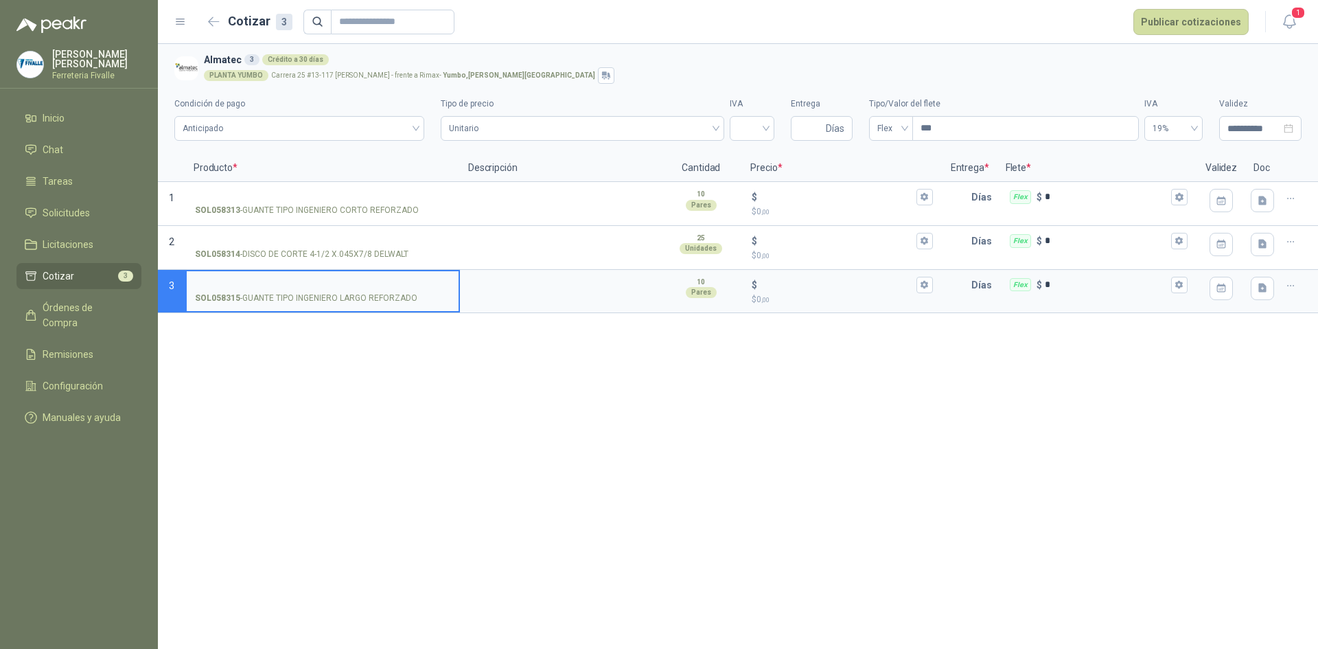
drag, startPoint x: 864, startPoint y: 523, endPoint x: 864, endPoint y: 507, distance: 15.1
click at [864, 521] on div "**********" at bounding box center [738, 346] width 1160 height 605
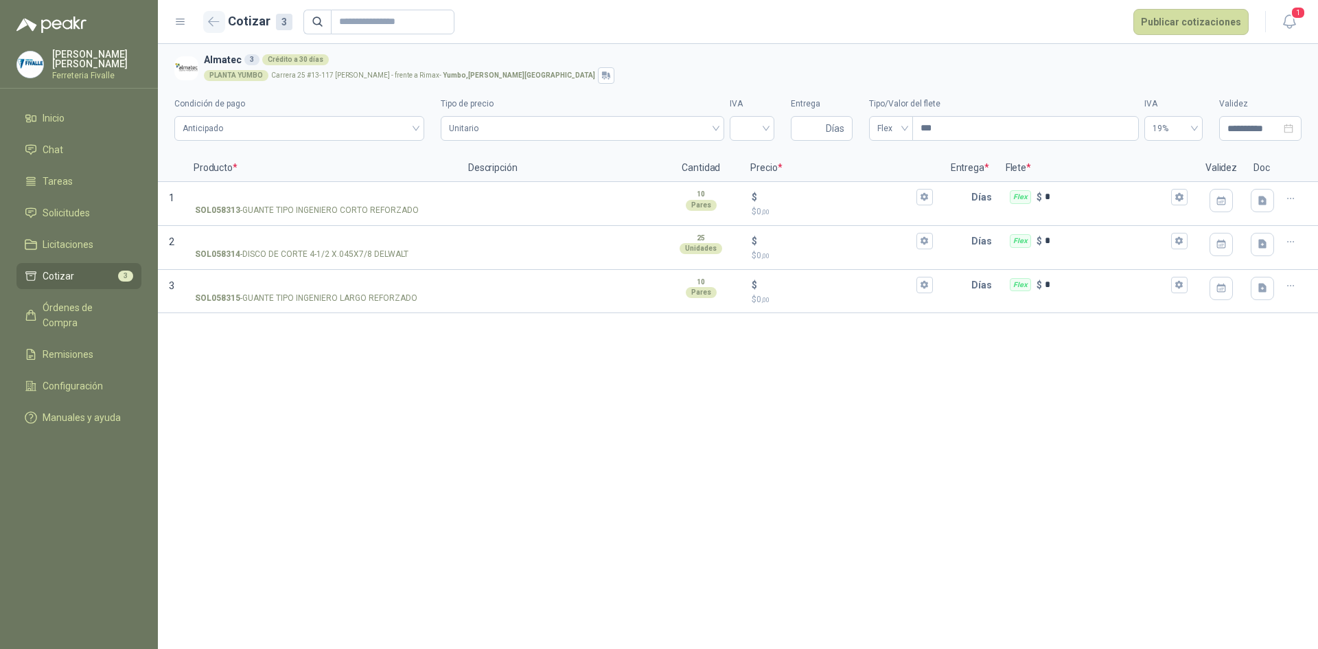
click at [203, 22] on button "button" at bounding box center [214, 22] width 22 height 22
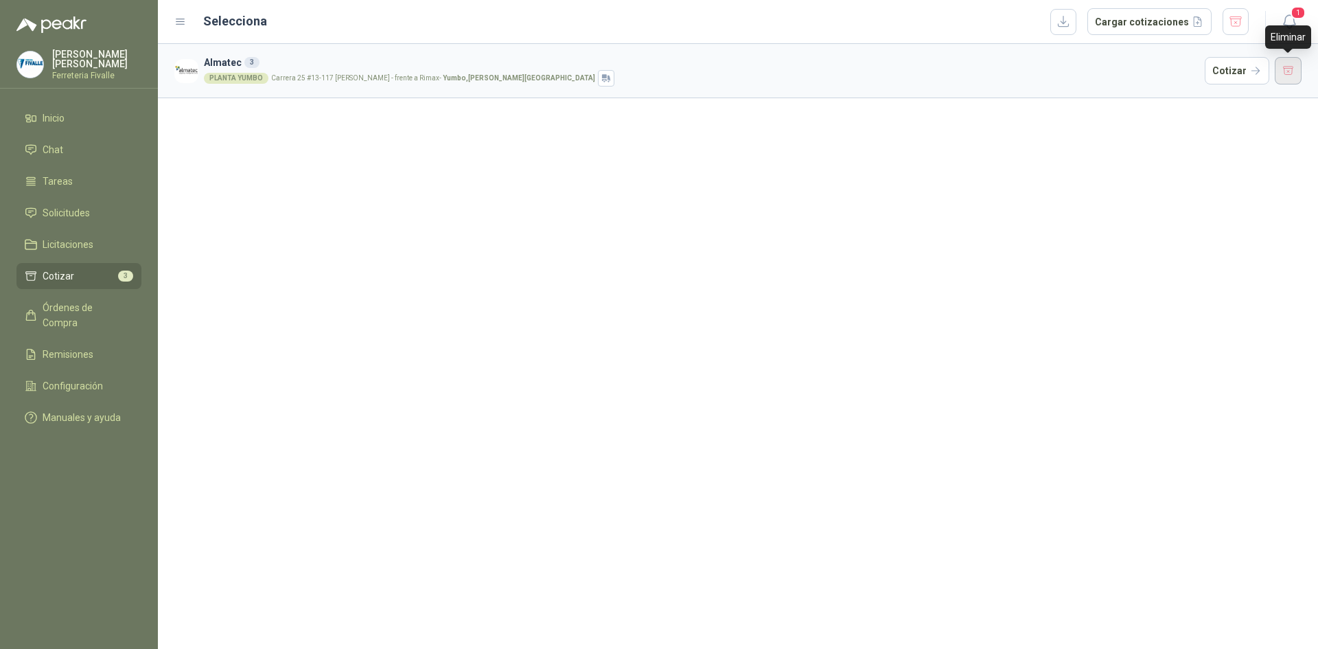
click at [1285, 69] on button "button" at bounding box center [1288, 70] width 27 height 27
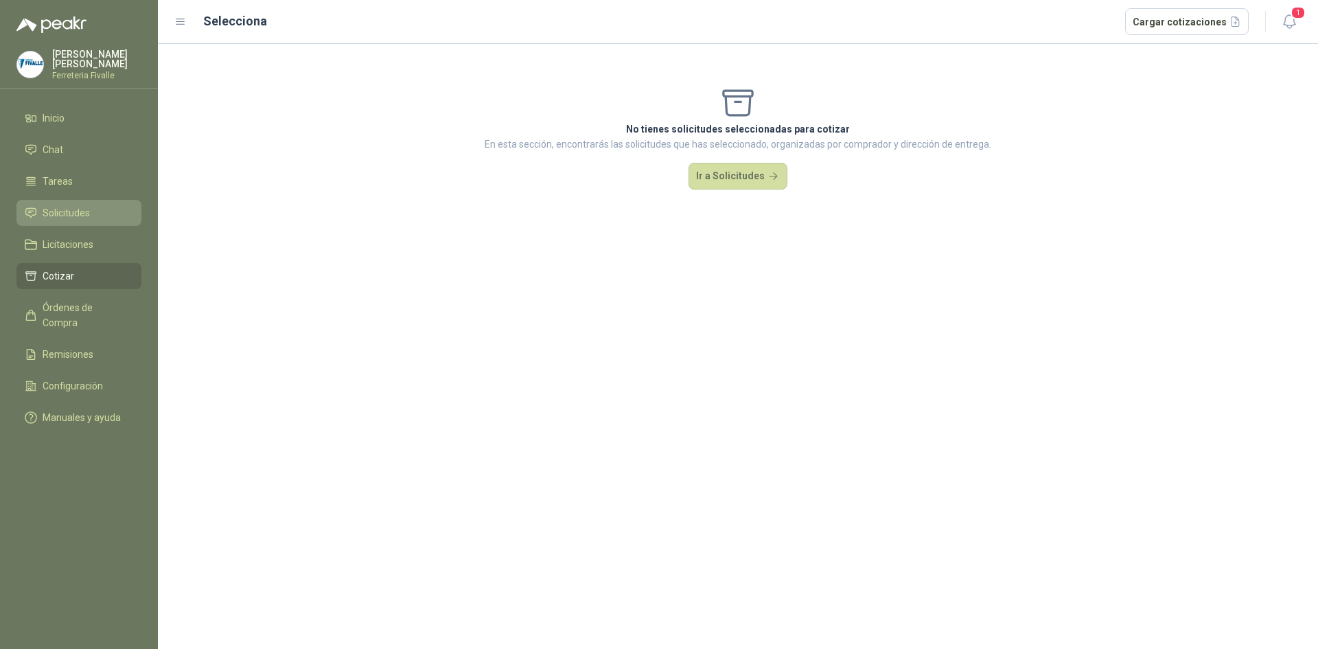
click at [71, 220] on span "Solicitudes" at bounding box center [66, 212] width 47 height 15
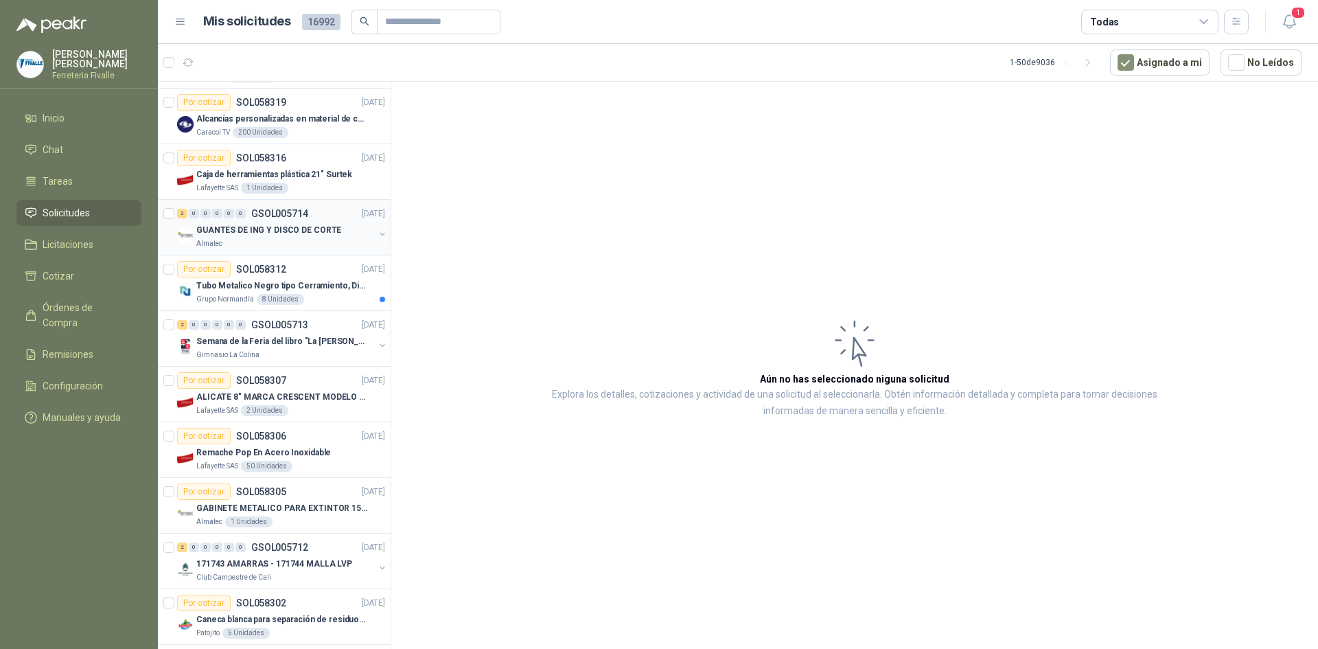
scroll to position [1442, 0]
click at [297, 275] on div "Tubo Metalico Negro tipo Cerramiento, Diametro 1-1/2", Espesor 2mm, Longitud 6m" at bounding box center [290, 283] width 189 height 16
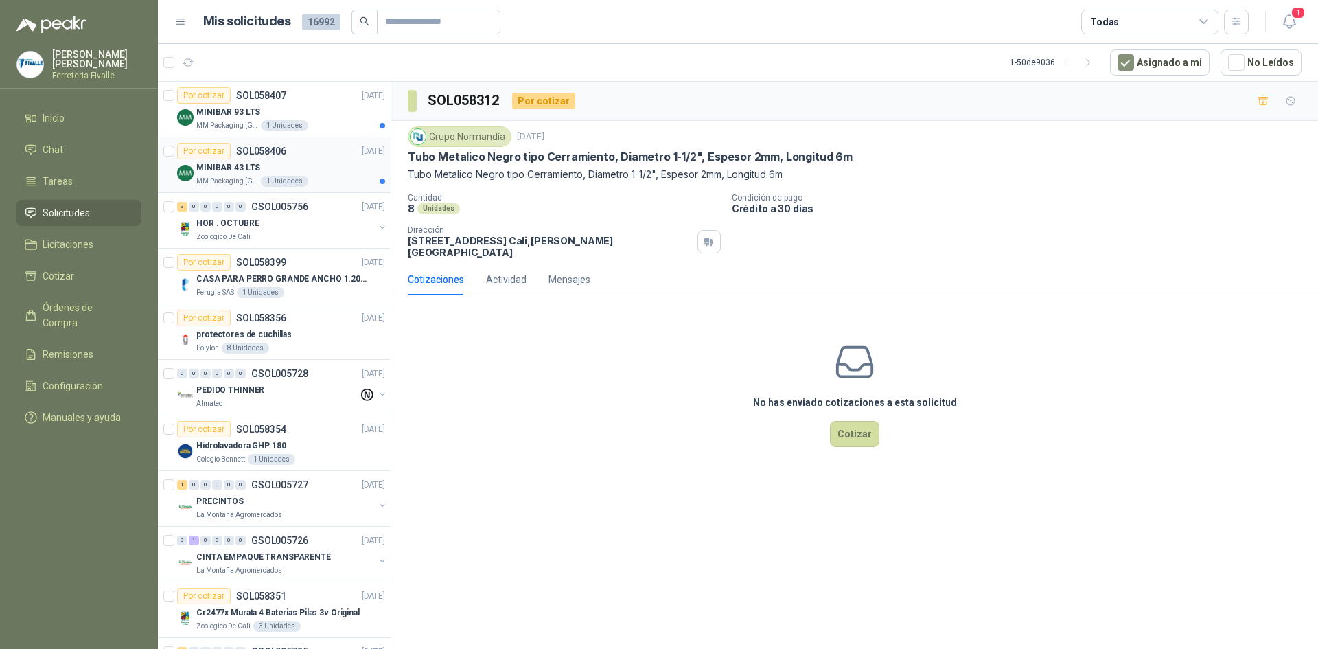
click at [328, 177] on div "MM Packaging [GEOGRAPHIC_DATA] 1 Unidades" at bounding box center [290, 181] width 189 height 11
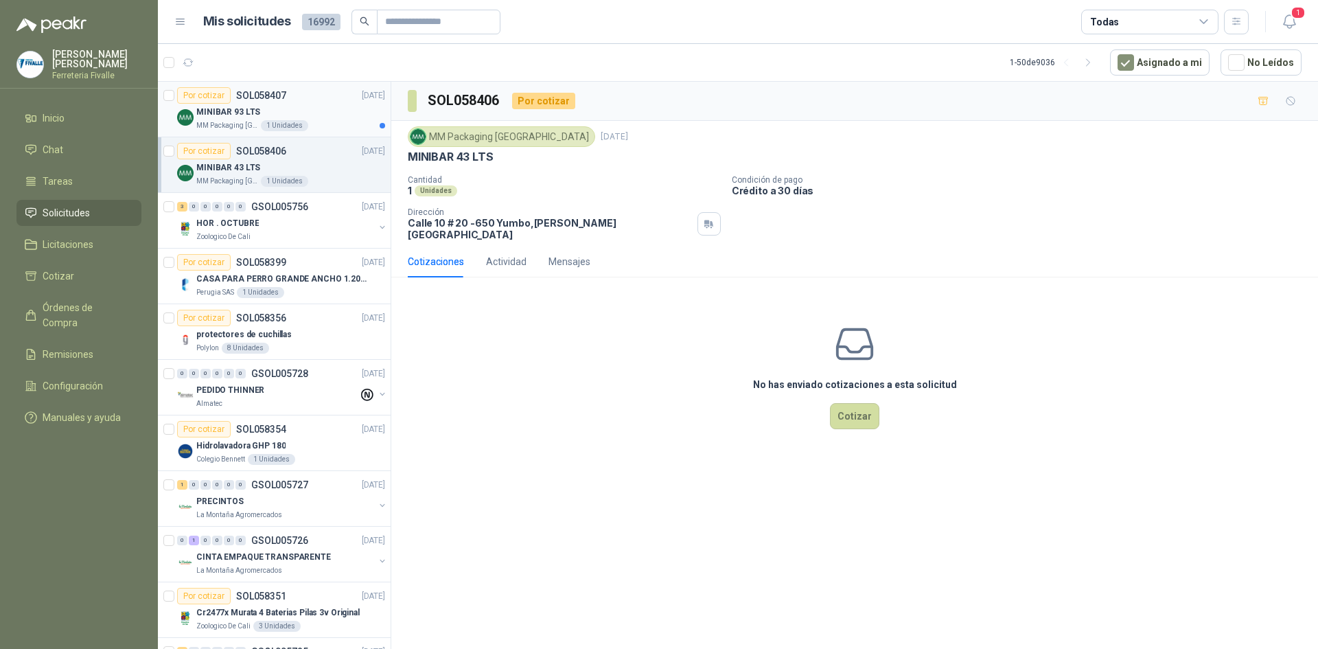
click at [322, 128] on div "MM Packaging [GEOGRAPHIC_DATA] 1 Unidades" at bounding box center [290, 125] width 189 height 11
click at [1289, 23] on icon "button" at bounding box center [1289, 21] width 17 height 17
